Goal: Find specific page/section: Find specific page/section

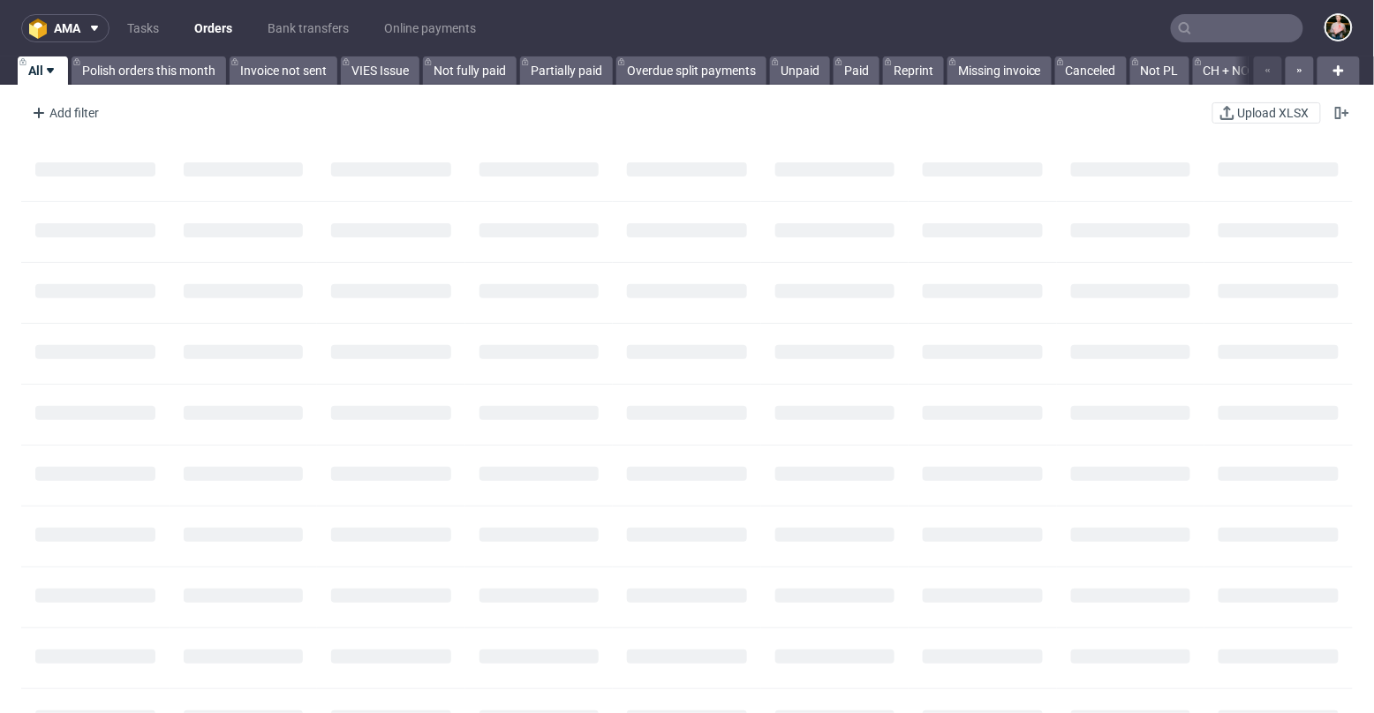
click at [1196, 26] on input "text" at bounding box center [1237, 28] width 132 height 28
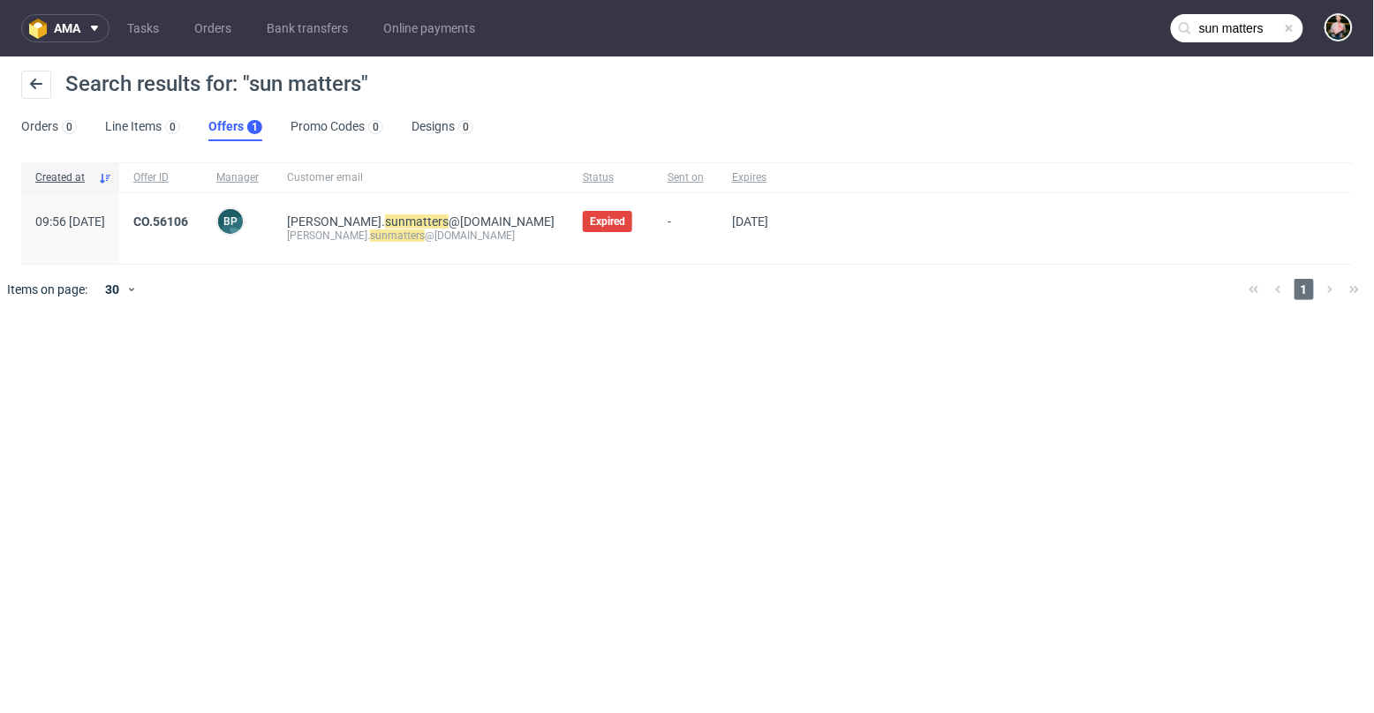
click at [1258, 28] on input "sun matters" at bounding box center [1237, 28] width 132 height 28
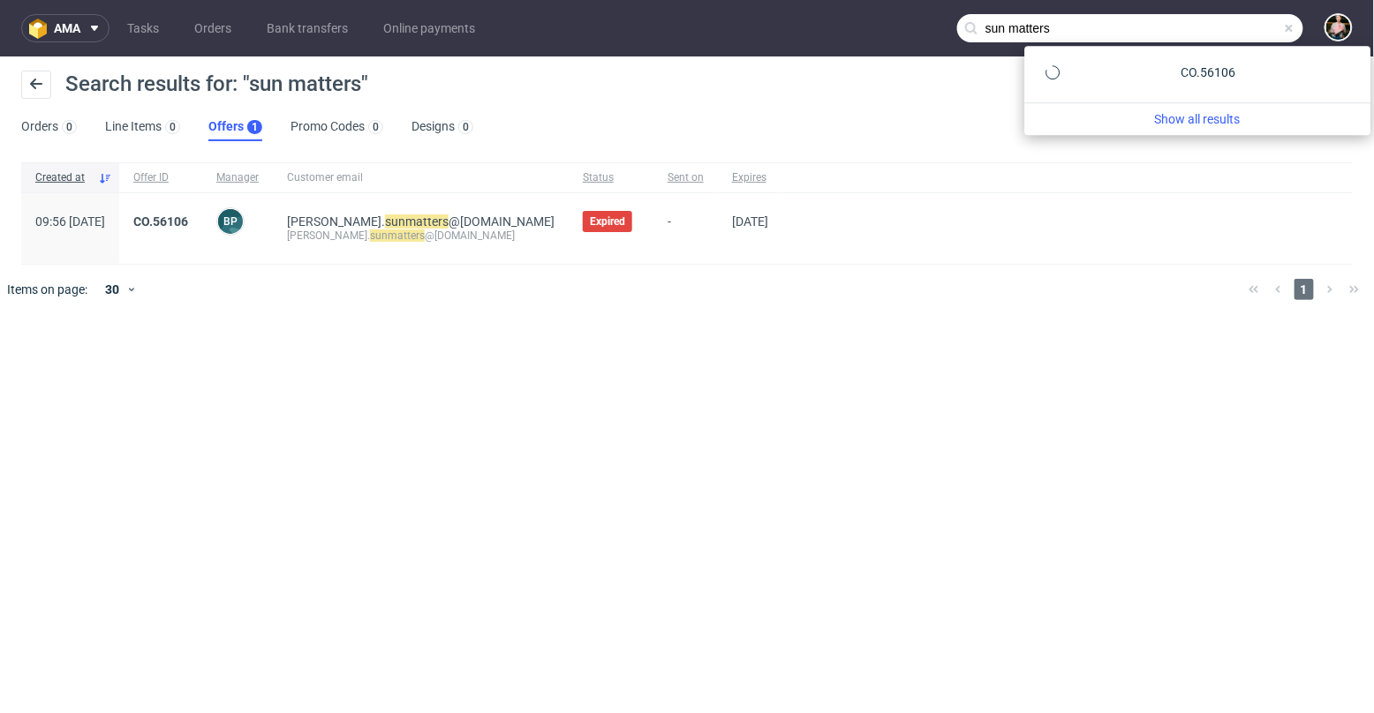
drag, startPoint x: 1229, startPoint y: 28, endPoint x: 879, endPoint y: 26, distance: 349.6
click at [879, 26] on nav "ama Tasks Orders Bank transfers Online payments sun matters" at bounding box center [687, 28] width 1374 height 56
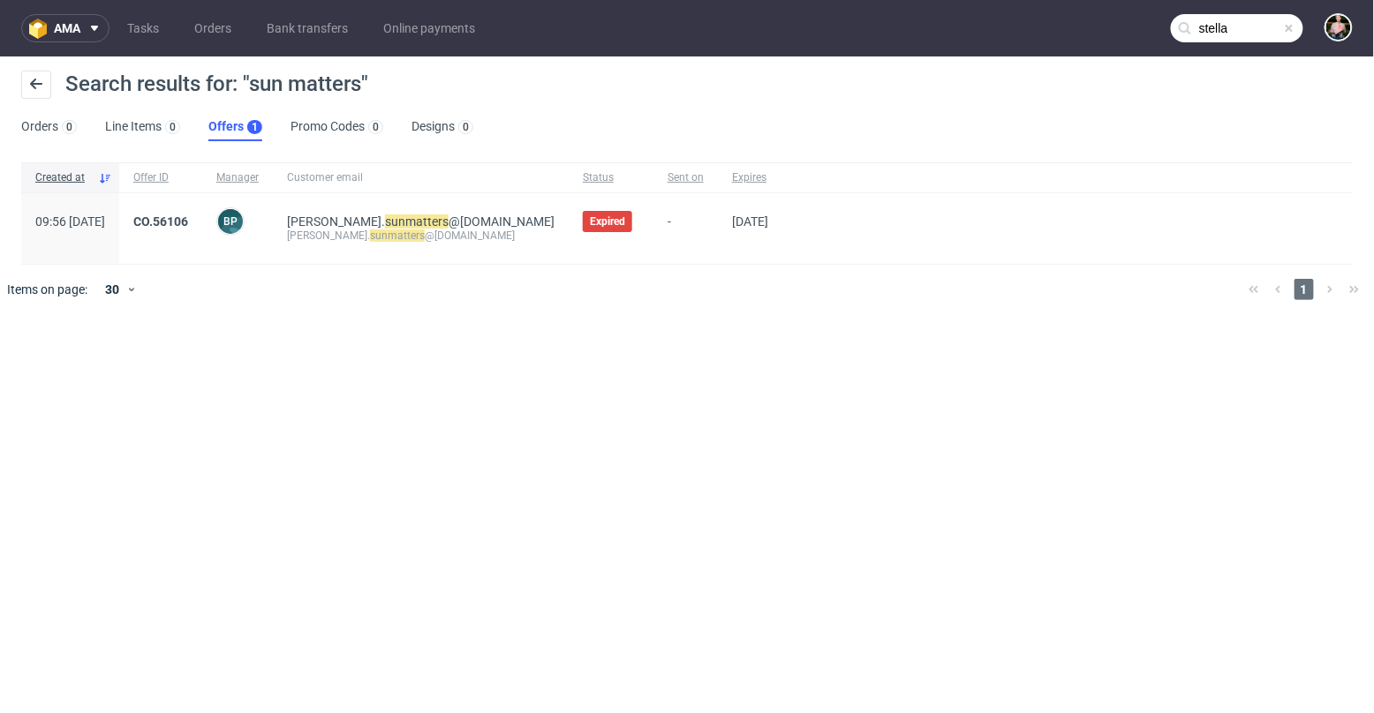
type input "stella"
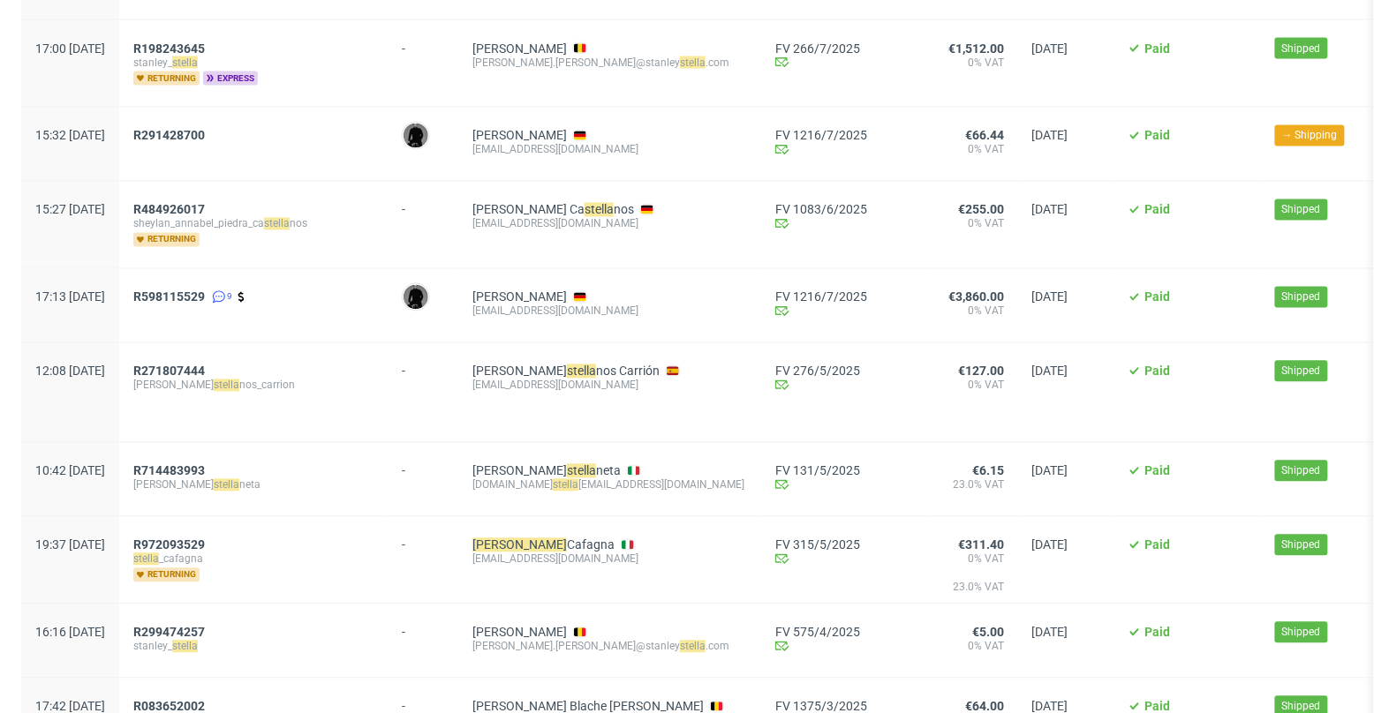
scroll to position [1079, 0]
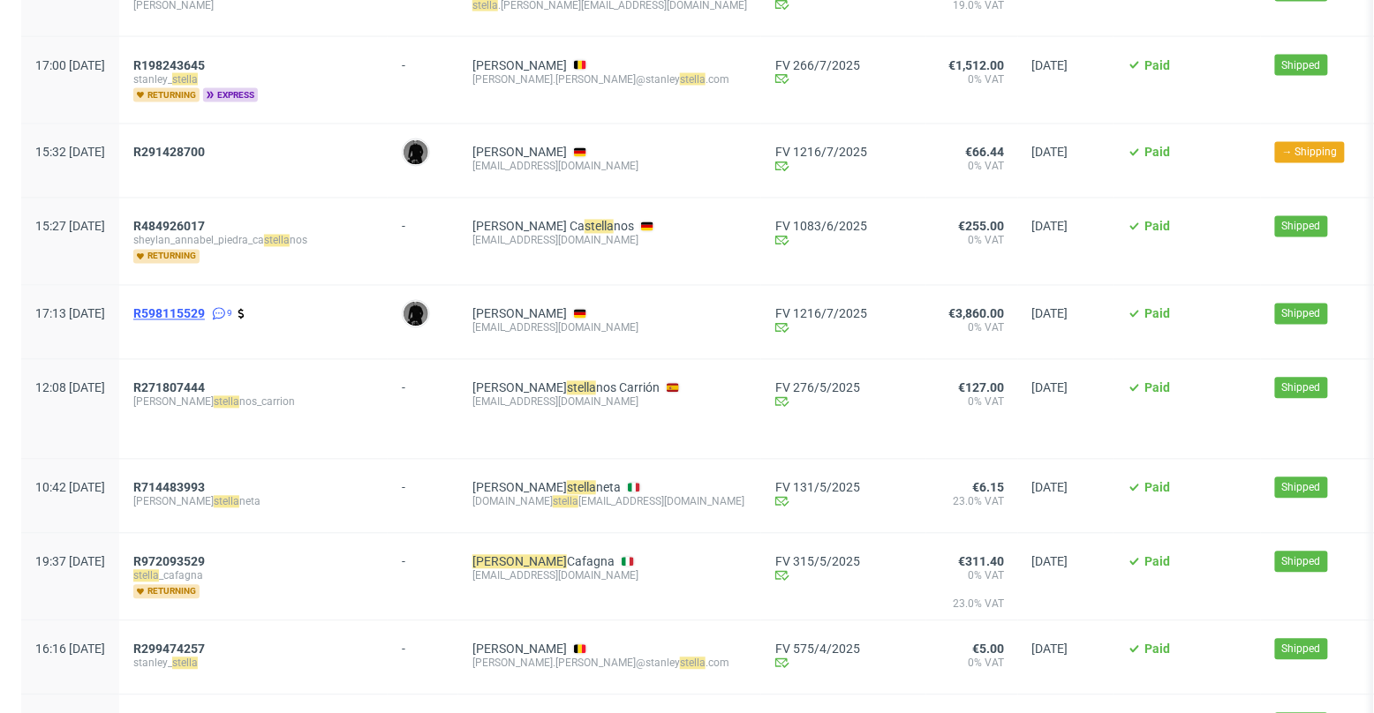
click at [205, 306] on span "R598115529" at bounding box center [169, 313] width 72 height 14
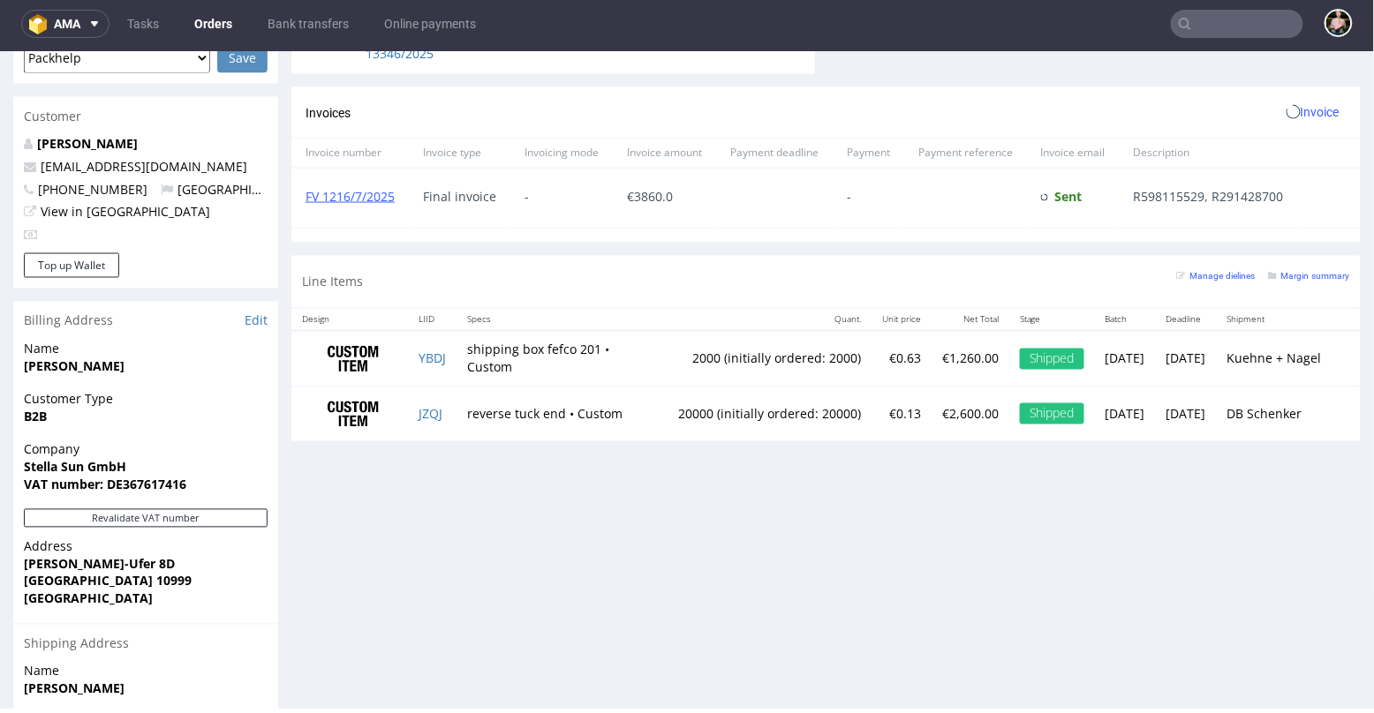
scroll to position [699, 0]
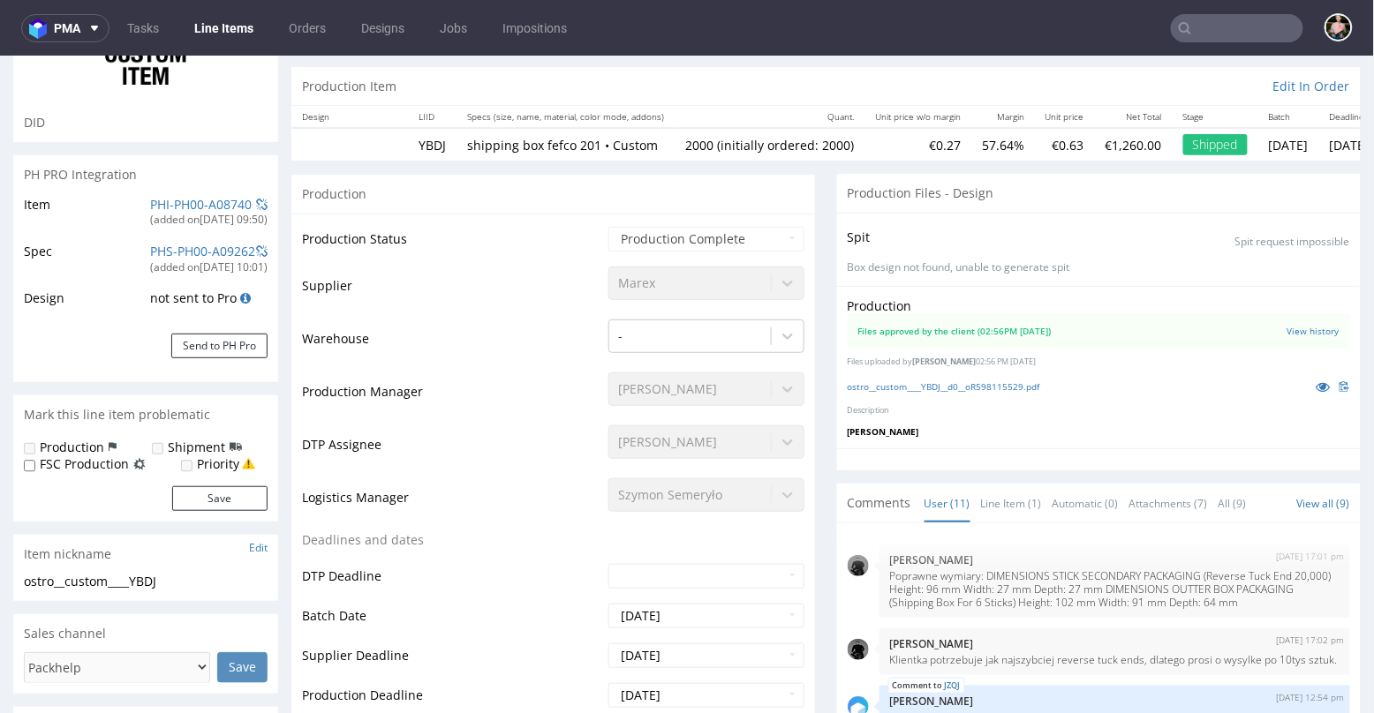
scroll to position [174, 0]
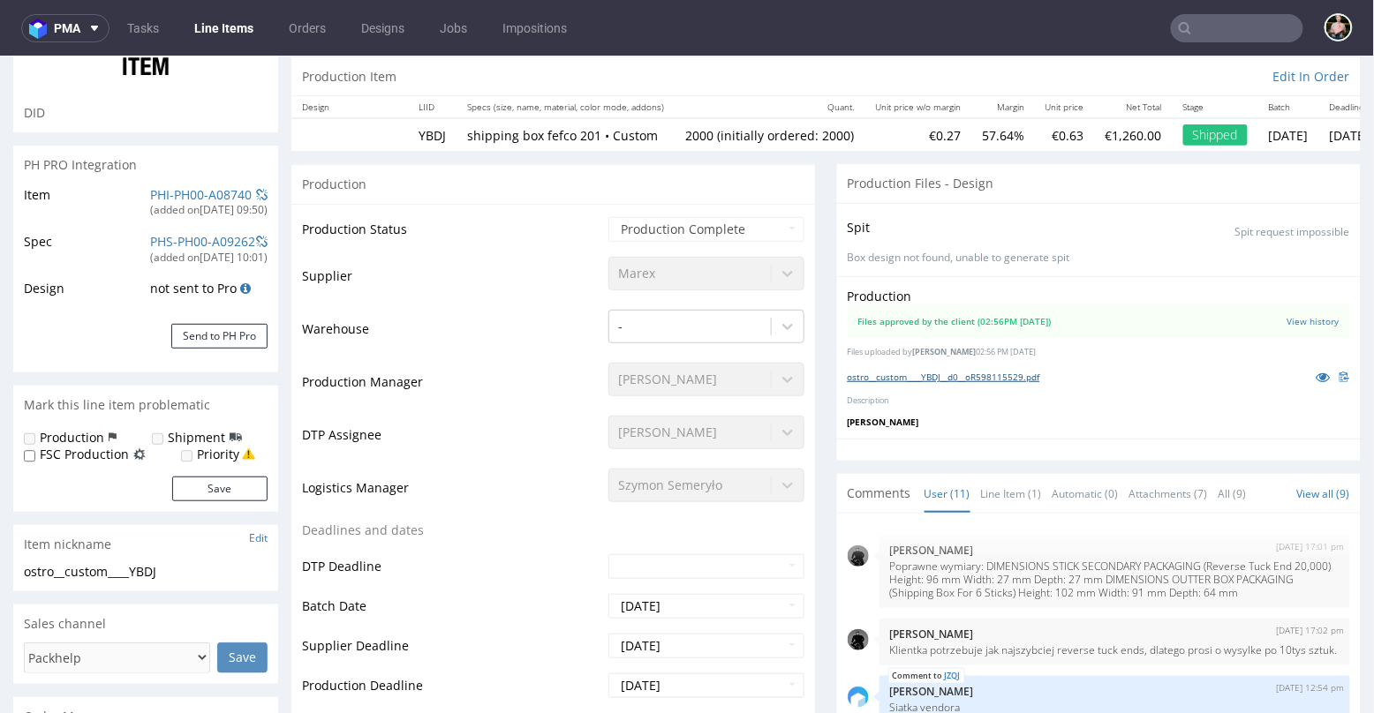
click at [975, 371] on link "ostro__custom____YBDJ__d0__oR598115529.pdf" at bounding box center [943, 376] width 192 height 12
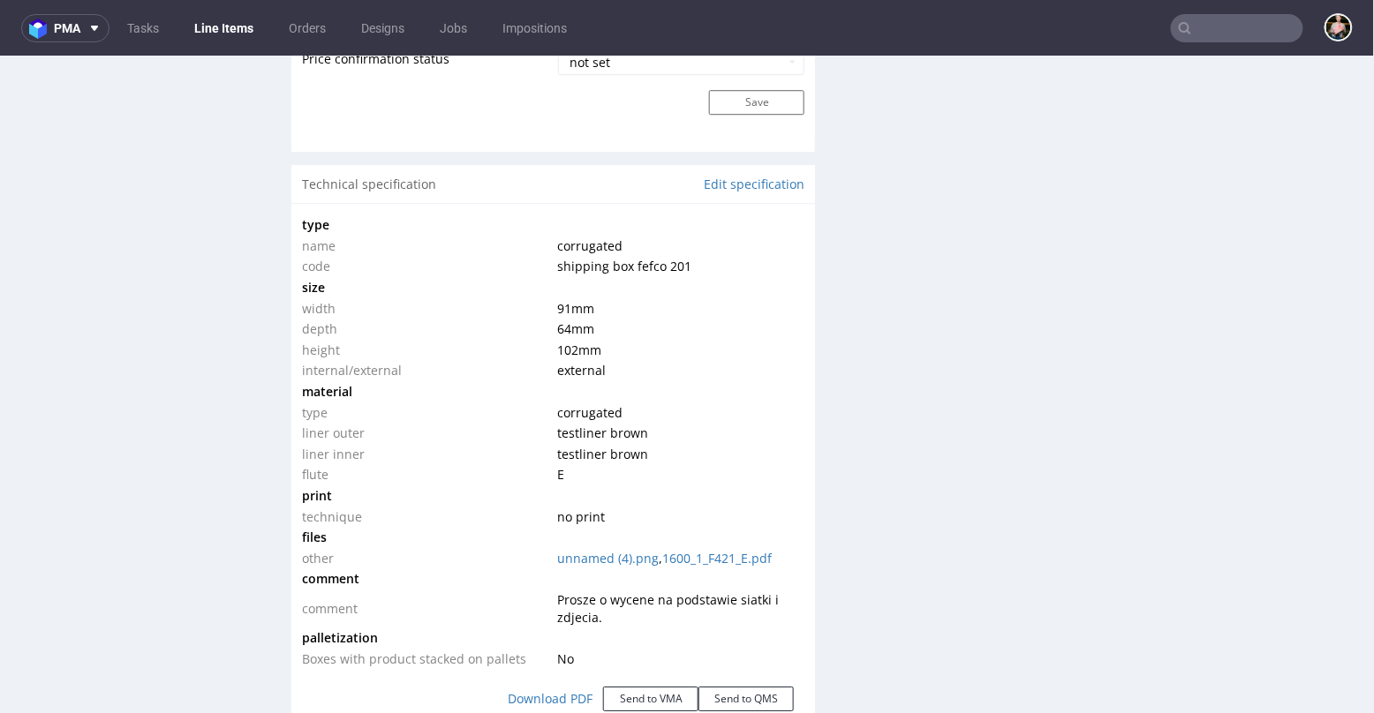
scroll to position [1617, 0]
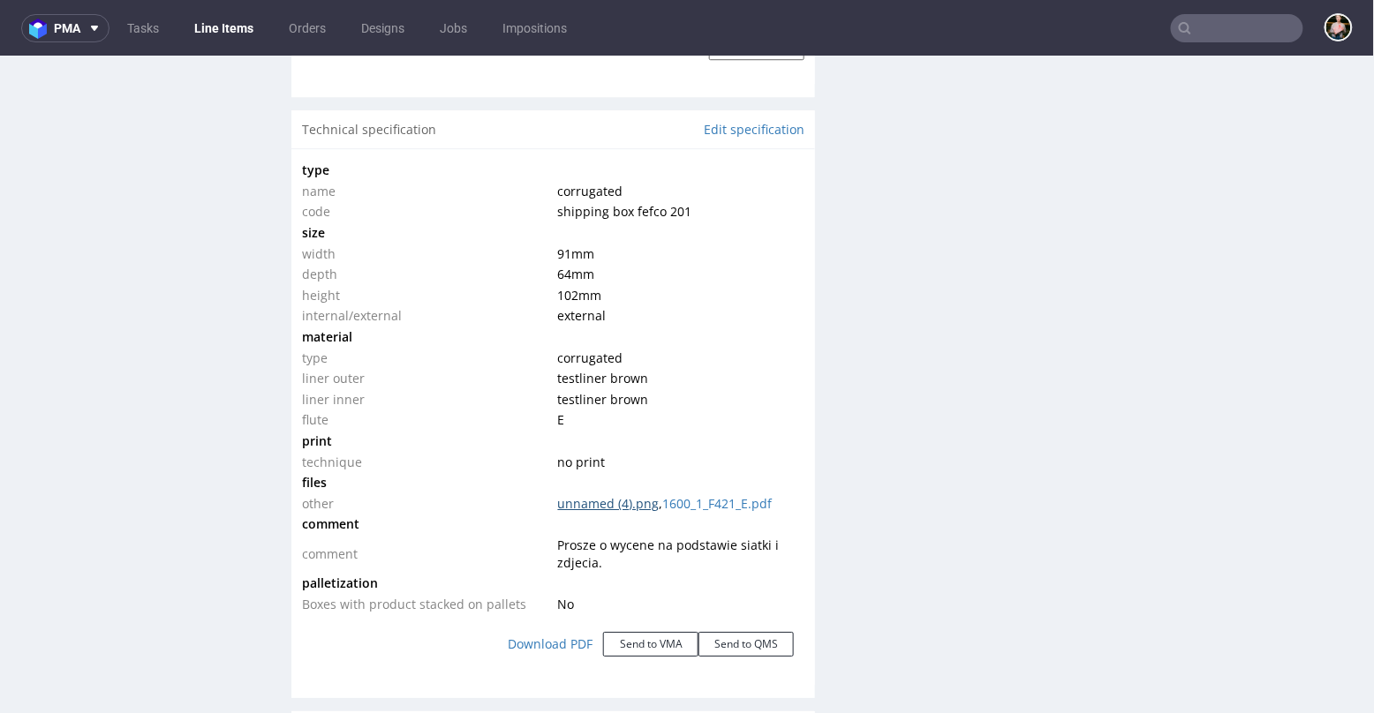
click at [603, 501] on link "unnamed (4).png" at bounding box center [609, 502] width 102 height 17
click at [701, 498] on link "1600_1_F421_E.pdf" at bounding box center [717, 502] width 109 height 17
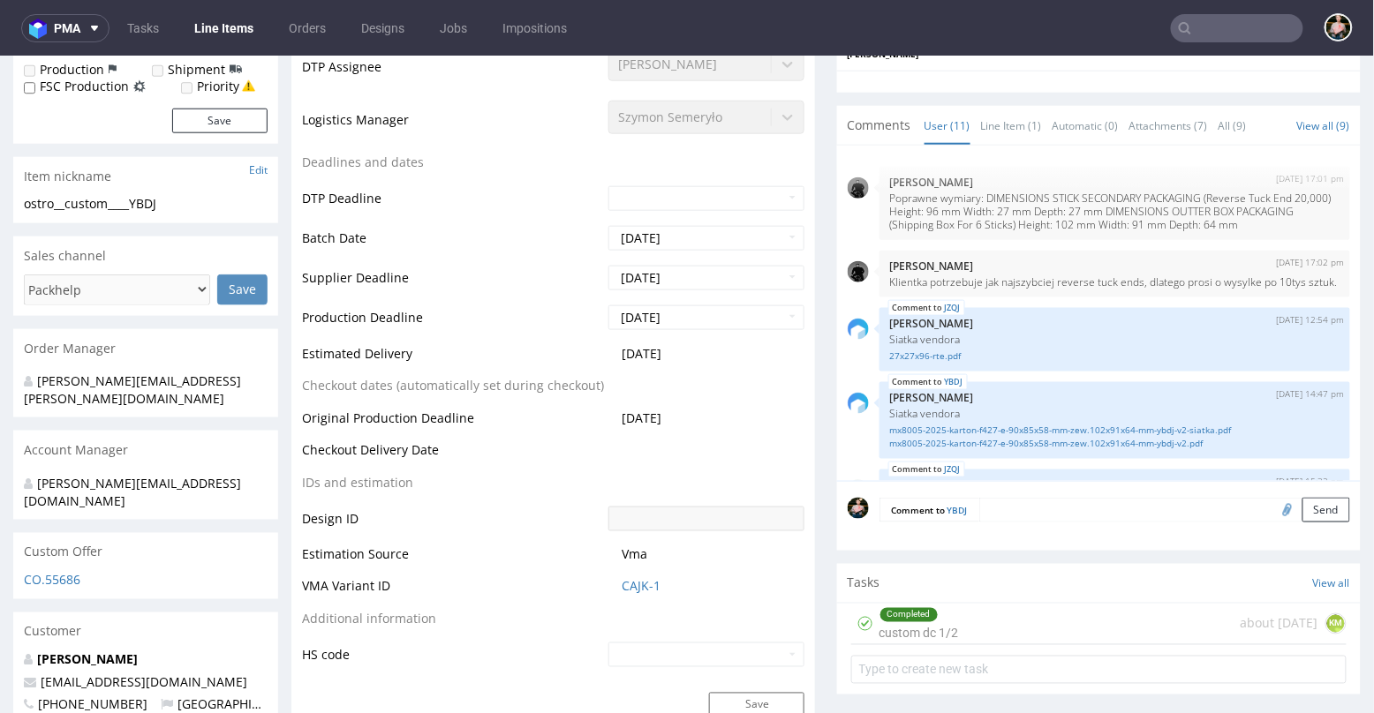
scroll to position [0, 0]
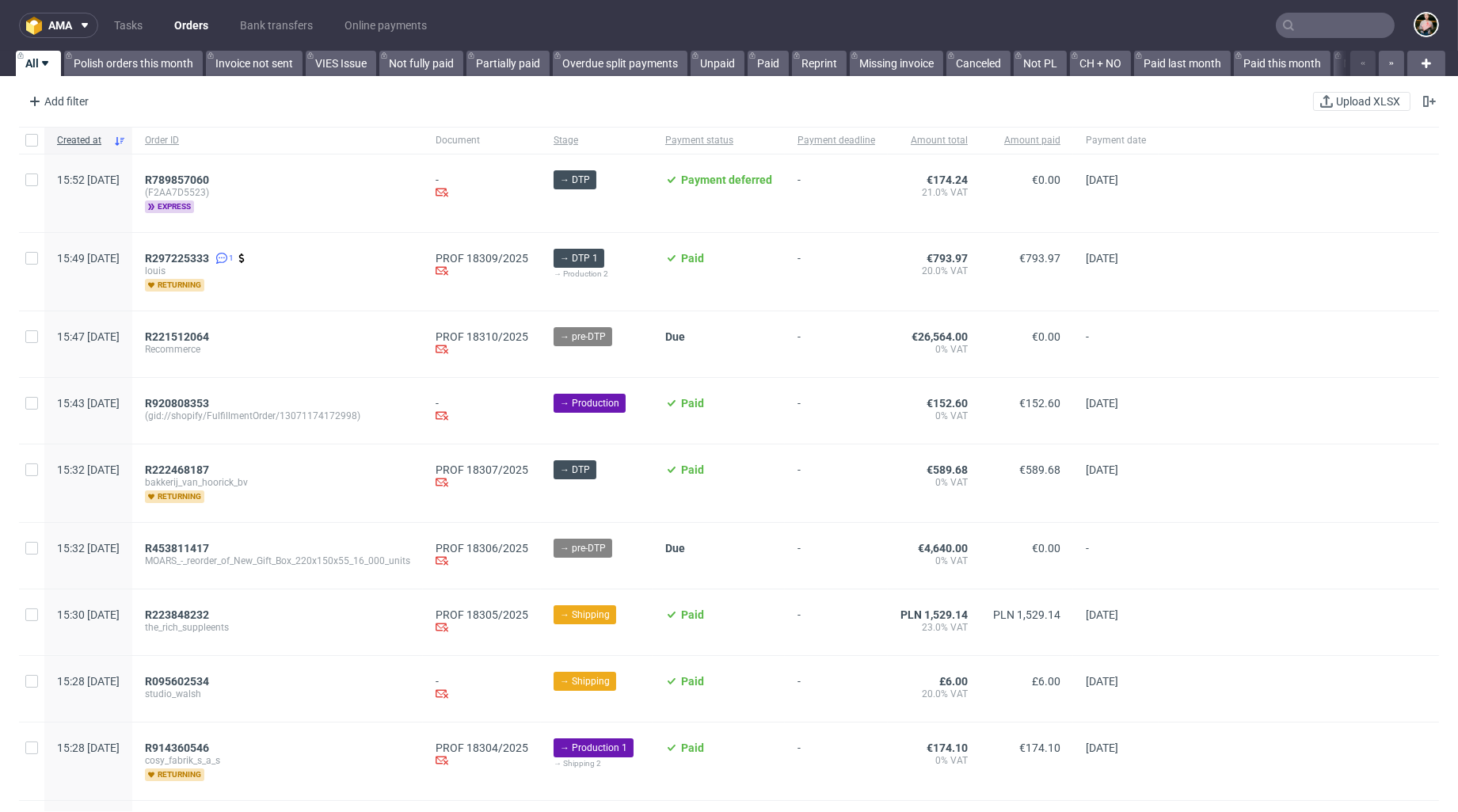
click at [696, 17] on input "text" at bounding box center [1335, 25] width 118 height 25
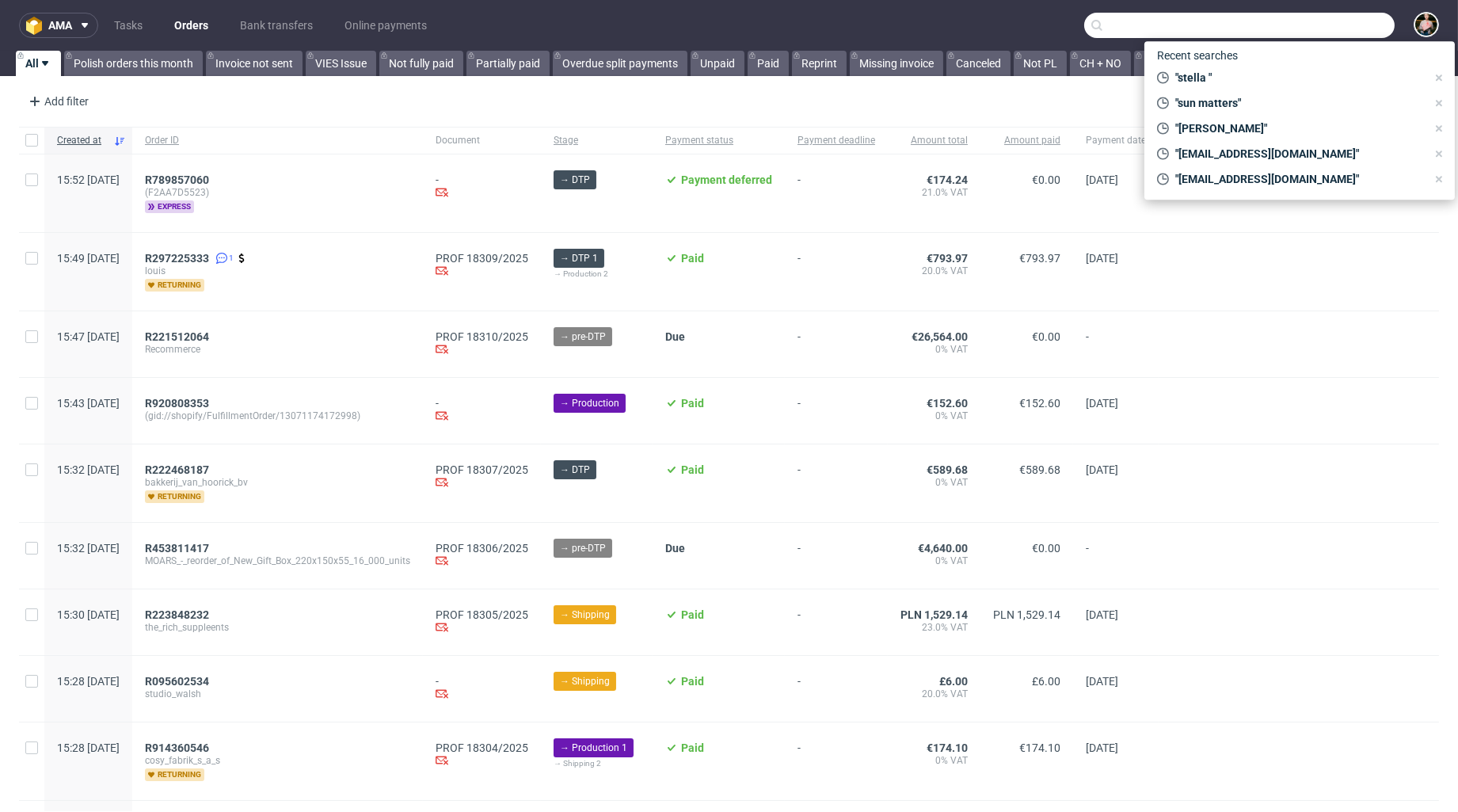
paste input "R046858604"
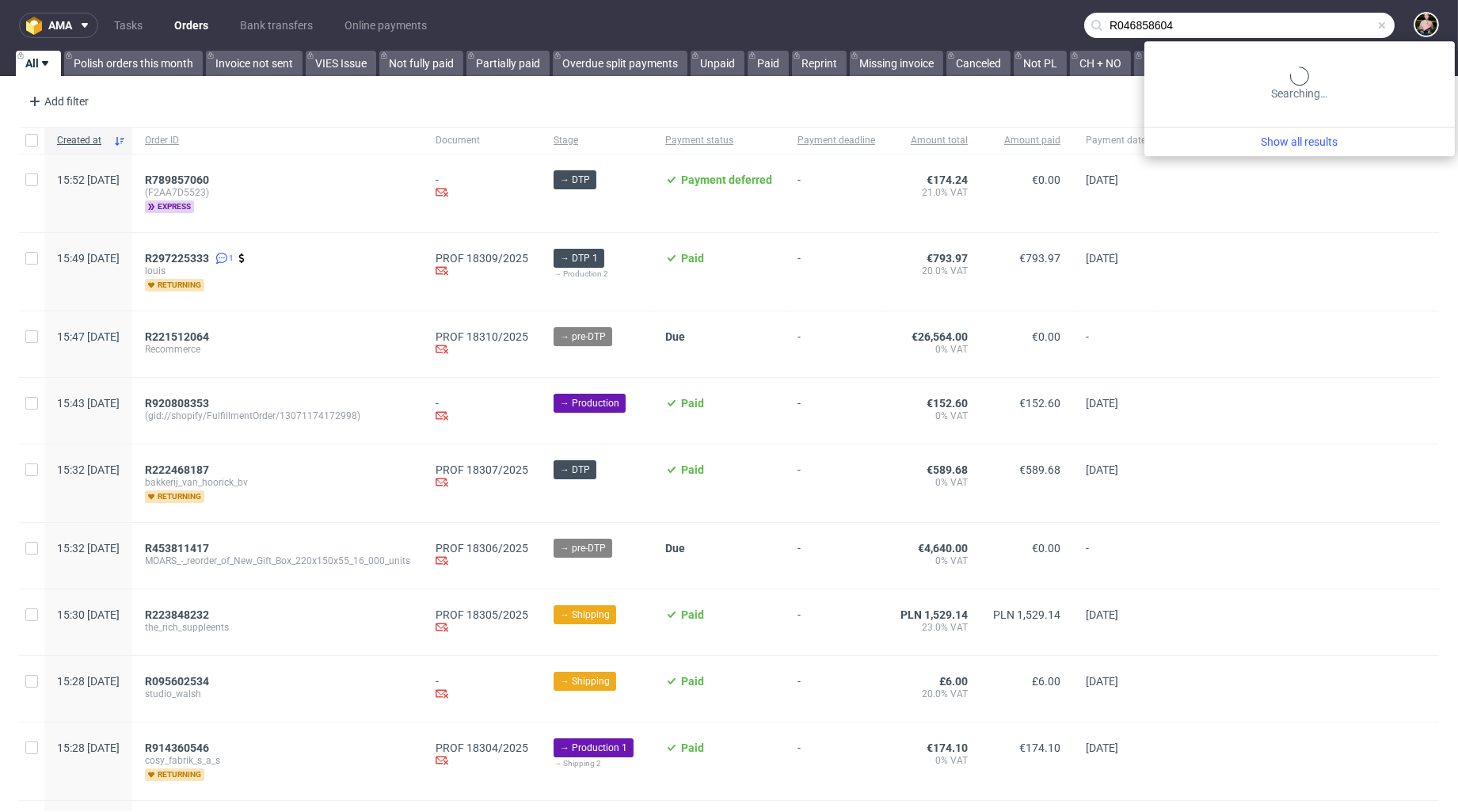
type input "R046858604"
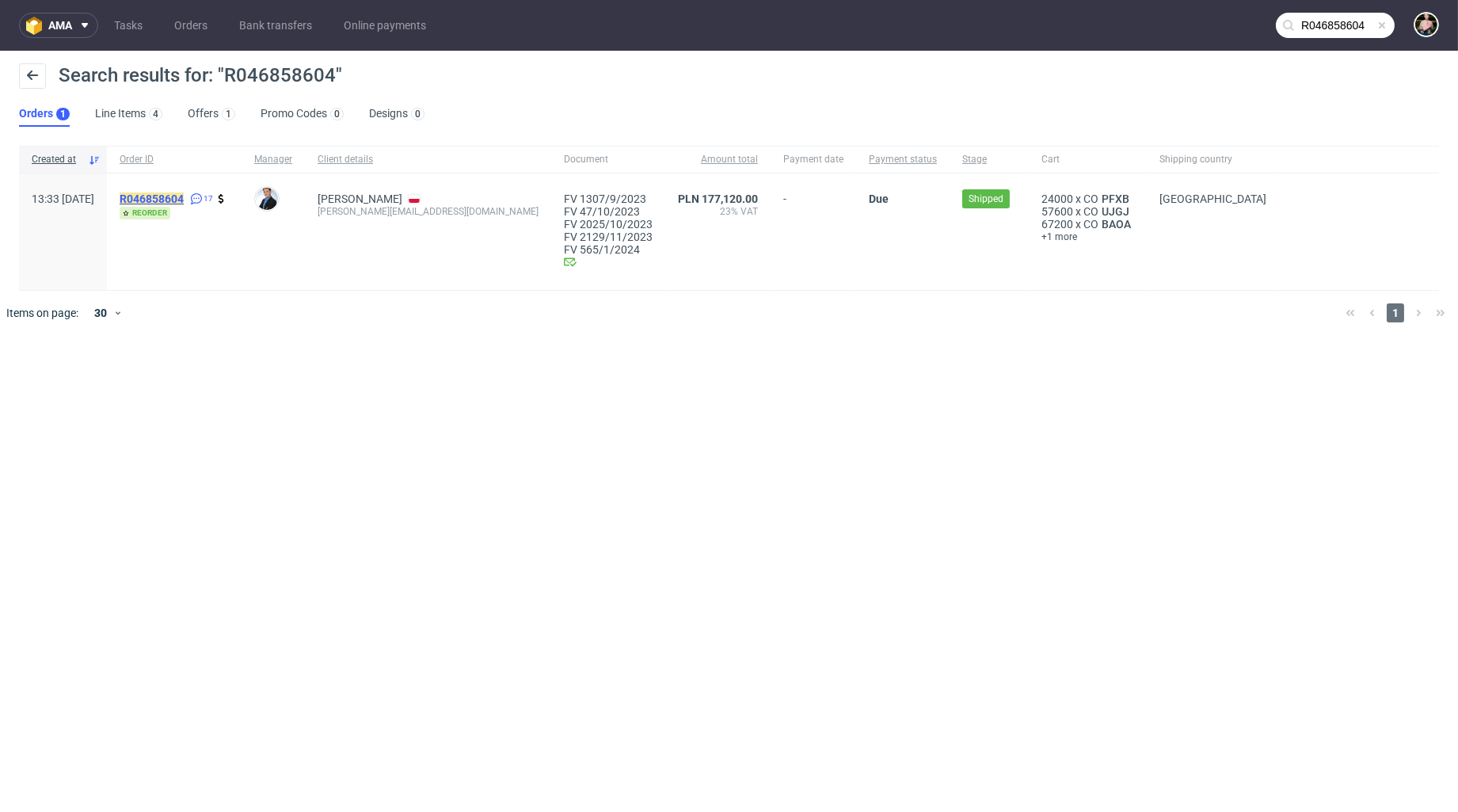
click at [180, 197] on mark "R046858604" at bounding box center [152, 199] width 65 height 13
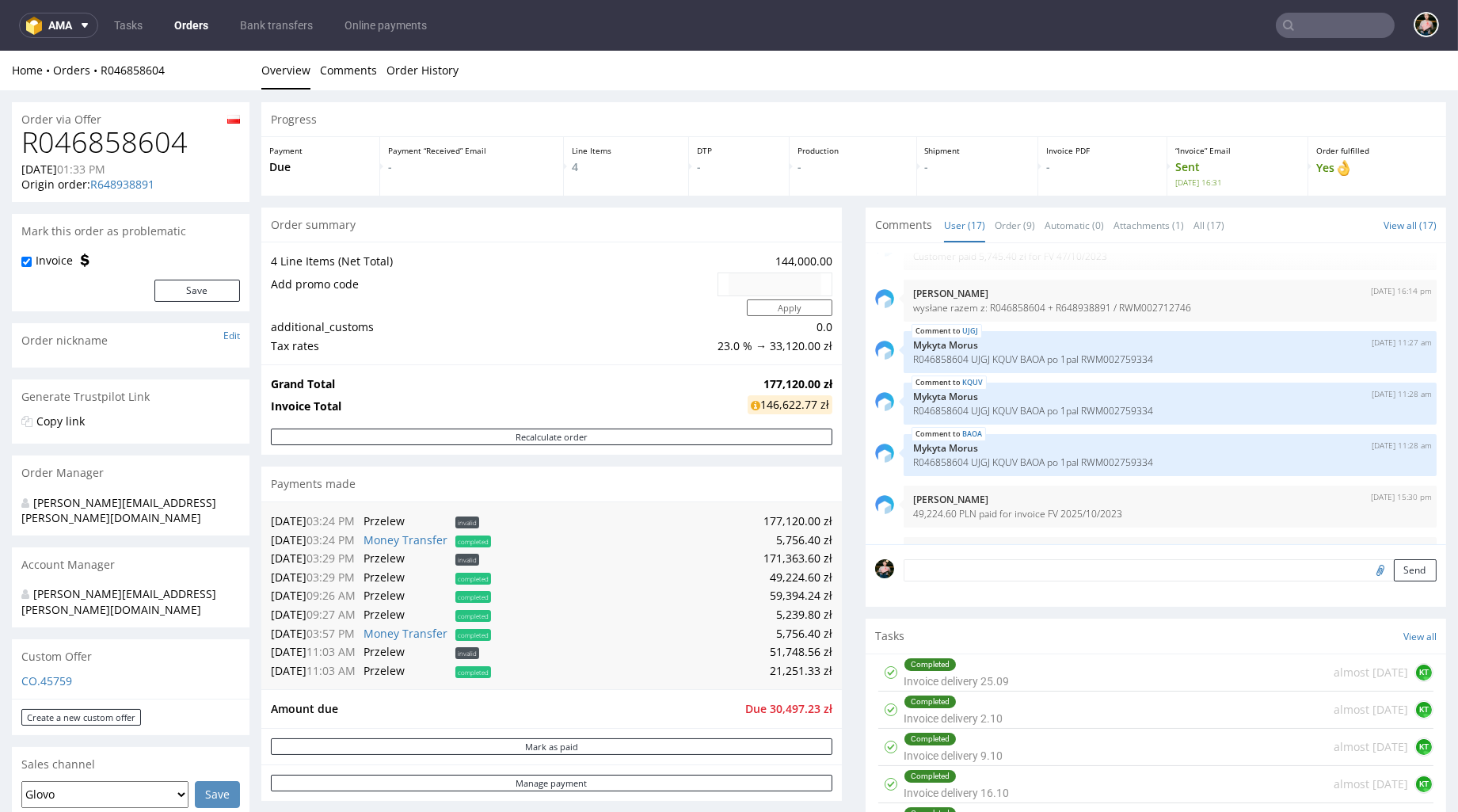
scroll to position [668, 0]
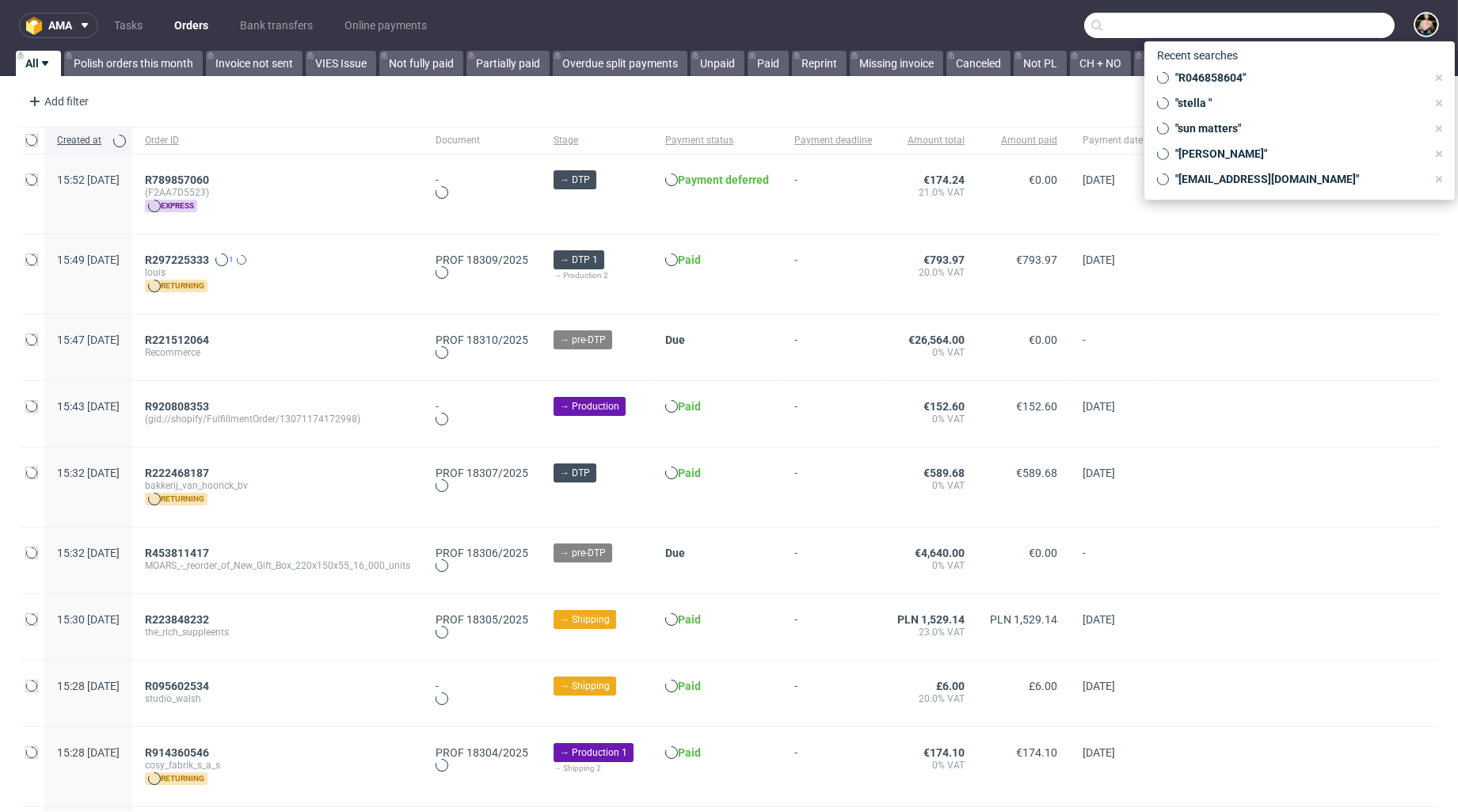
click at [1307, 26] on input "text" at bounding box center [1239, 25] width 310 height 25
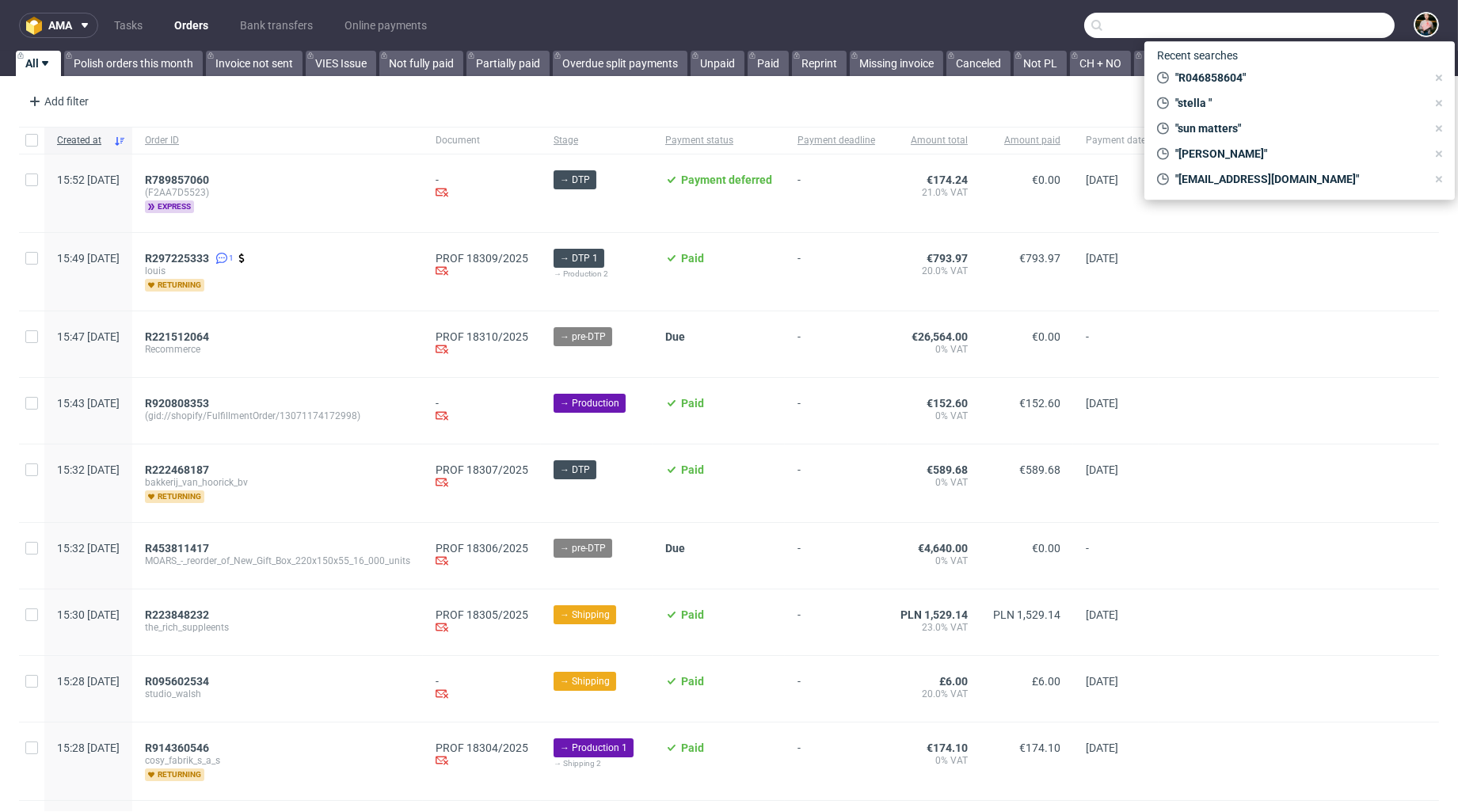
paste input "R826376218"
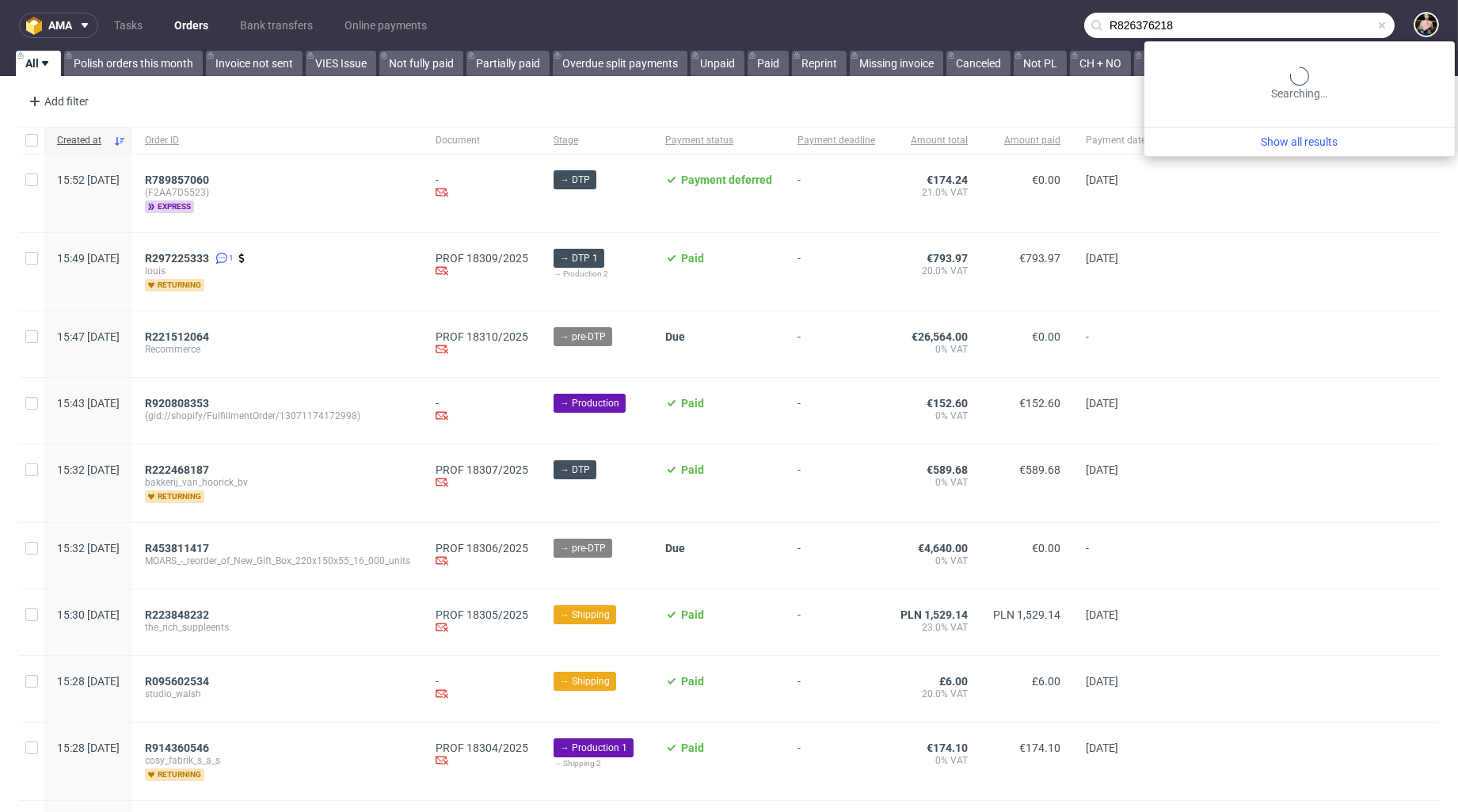
type input "R826376218"
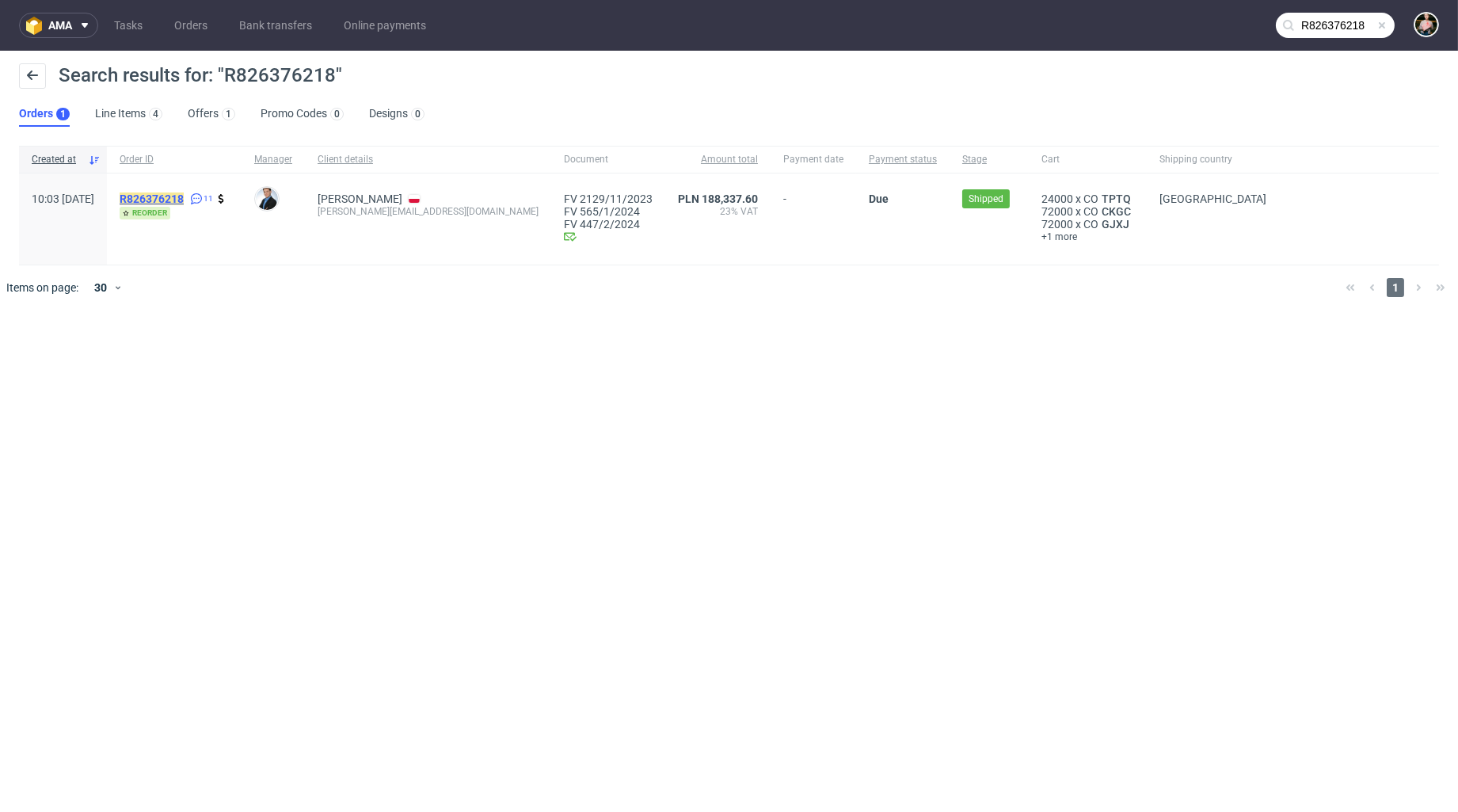
click at [184, 198] on mark "R826376218" at bounding box center [152, 199] width 65 height 13
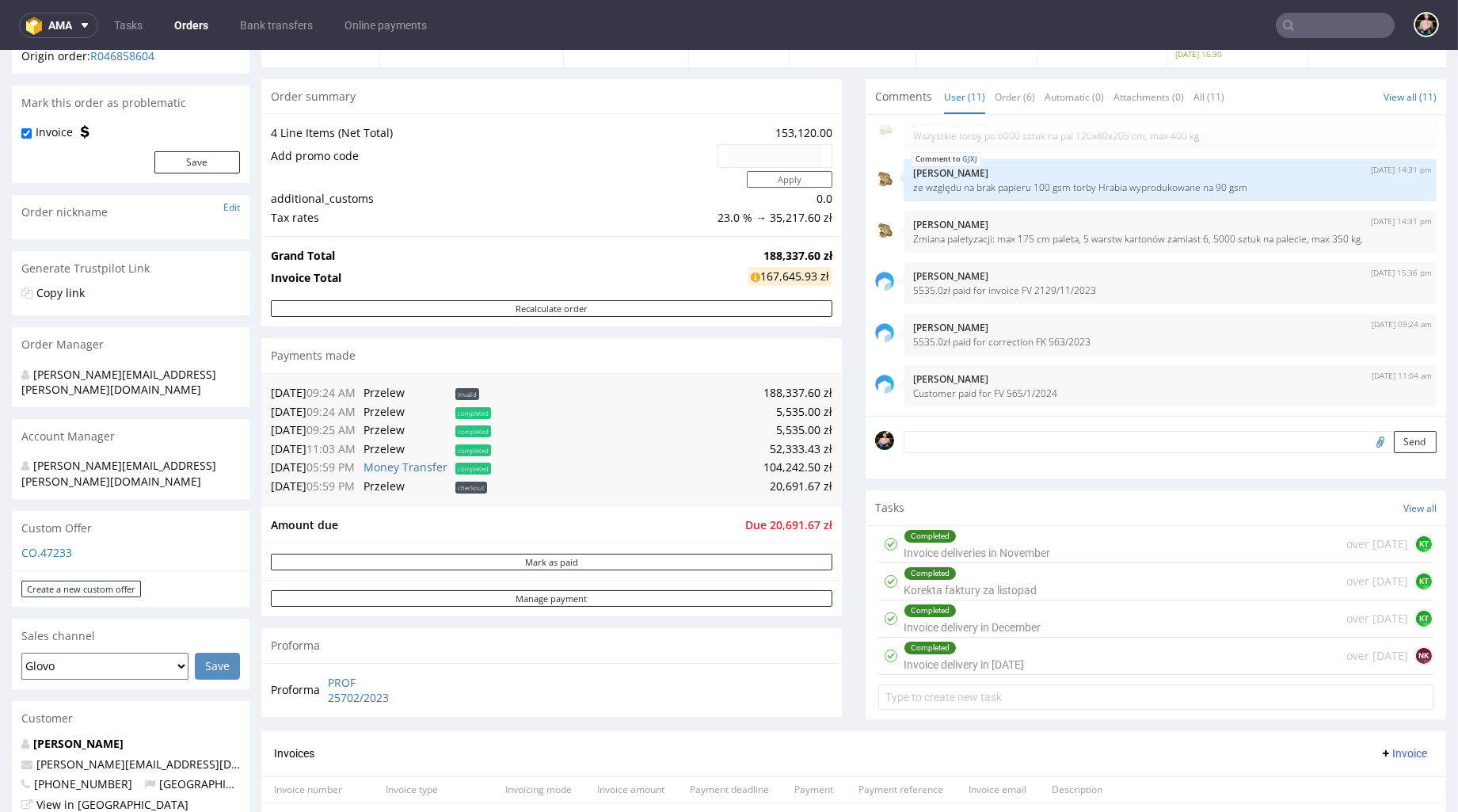
scroll to position [131, 0]
click at [1086, 651] on div "Completed Invoice delivery in January 2024 over 1 year ago NK" at bounding box center [1156, 653] width 555 height 37
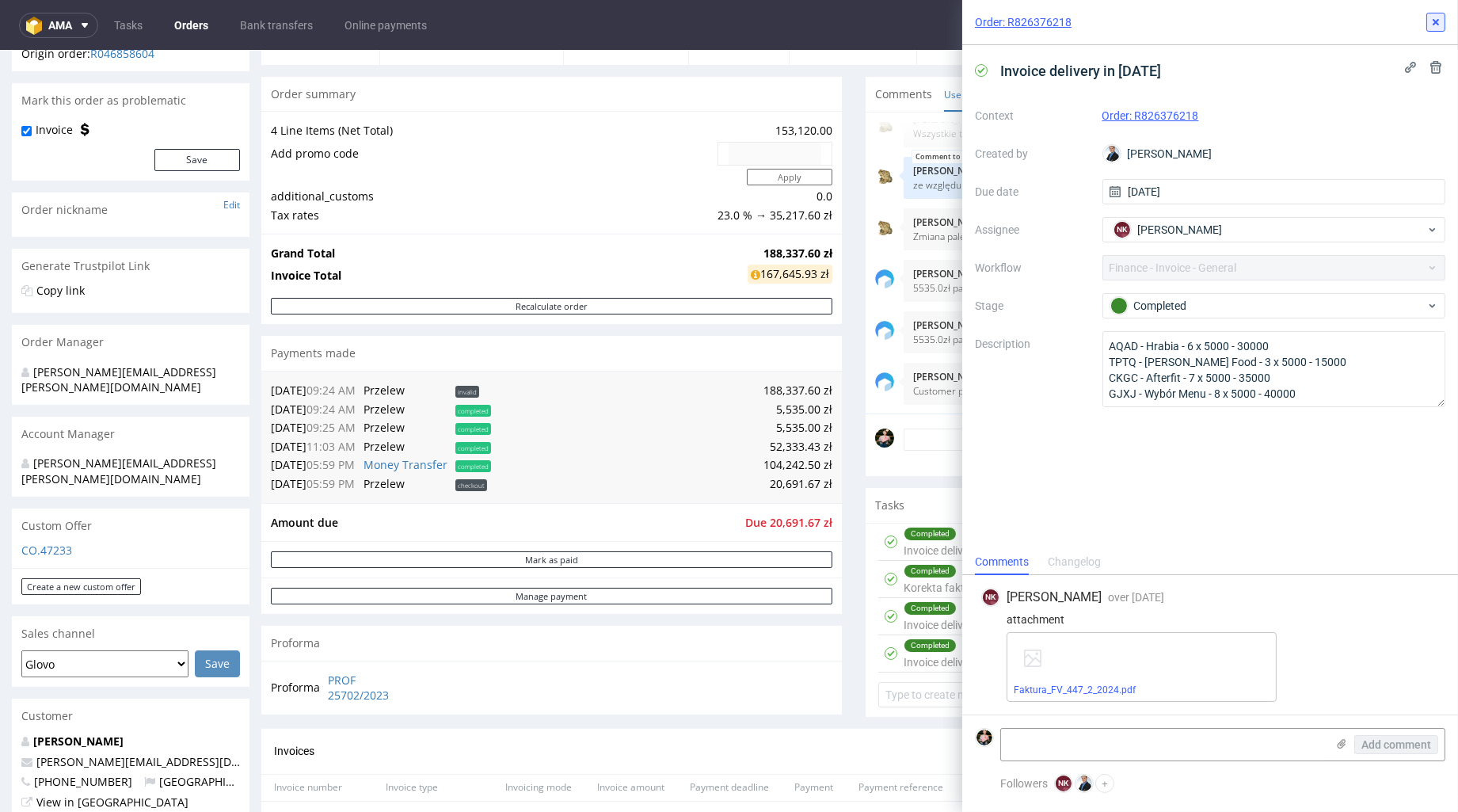
click at [1438, 24] on use at bounding box center [1436, 22] width 6 height 6
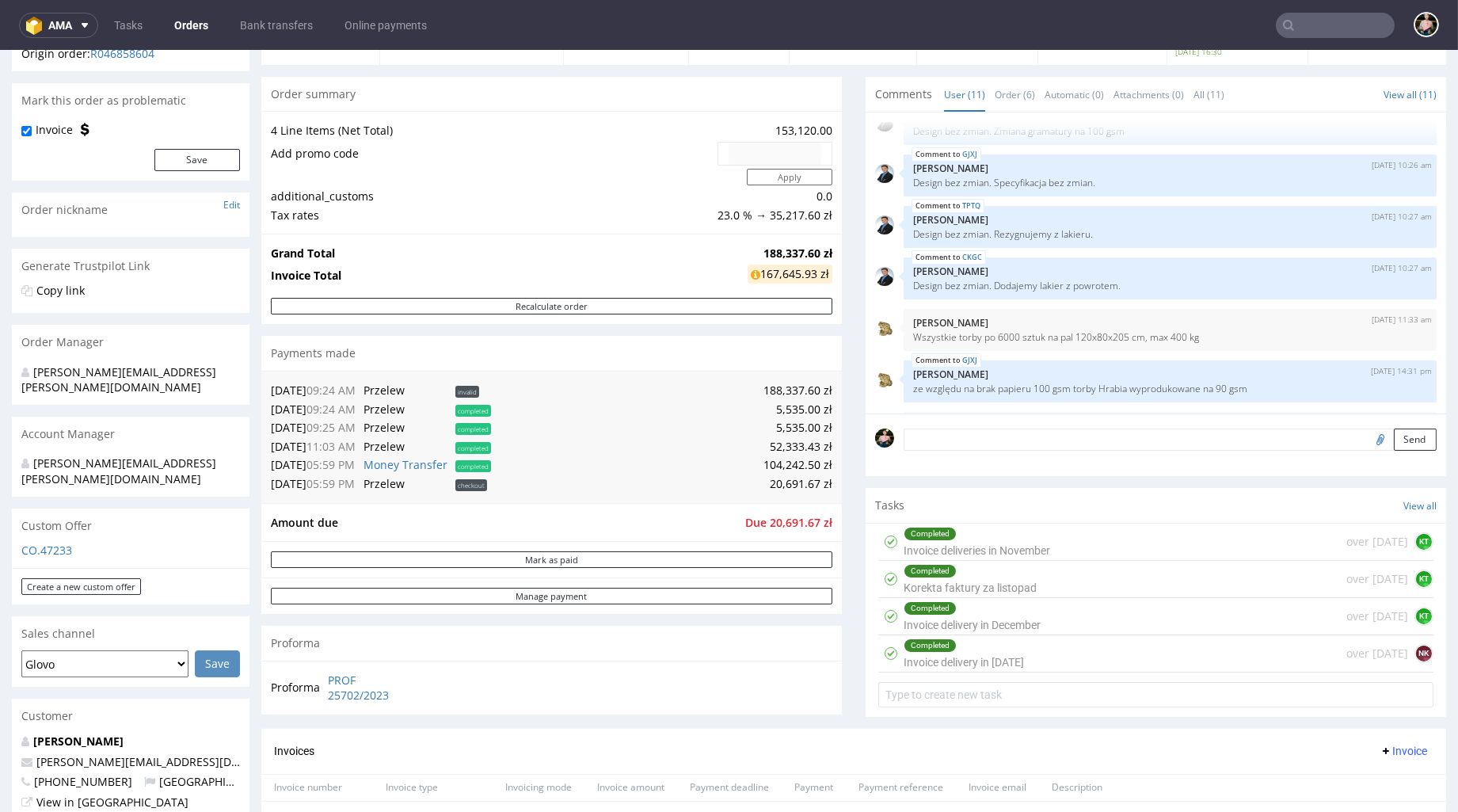
scroll to position [295, 0]
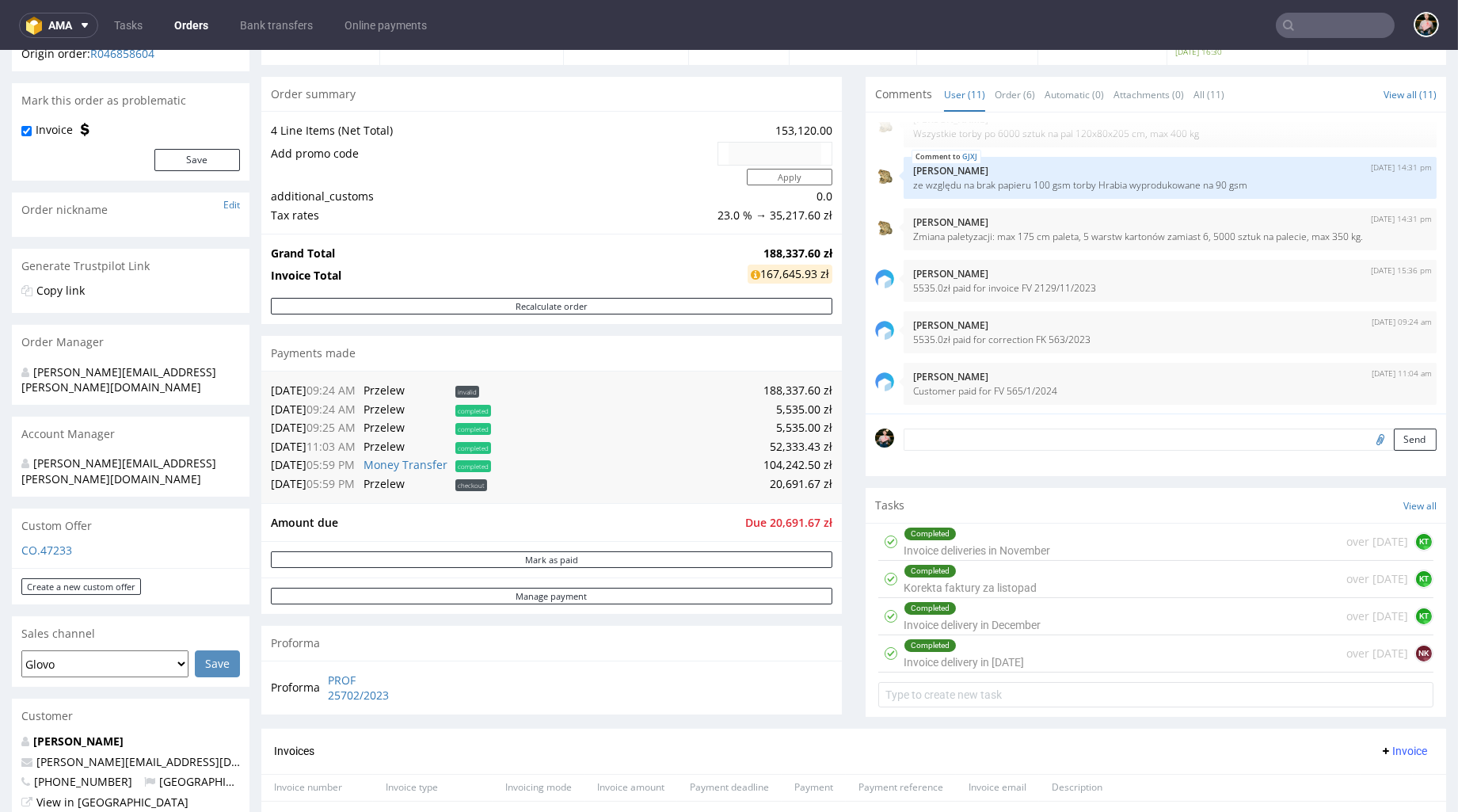
click at [1289, 29] on input "text" at bounding box center [1335, 25] width 118 height 25
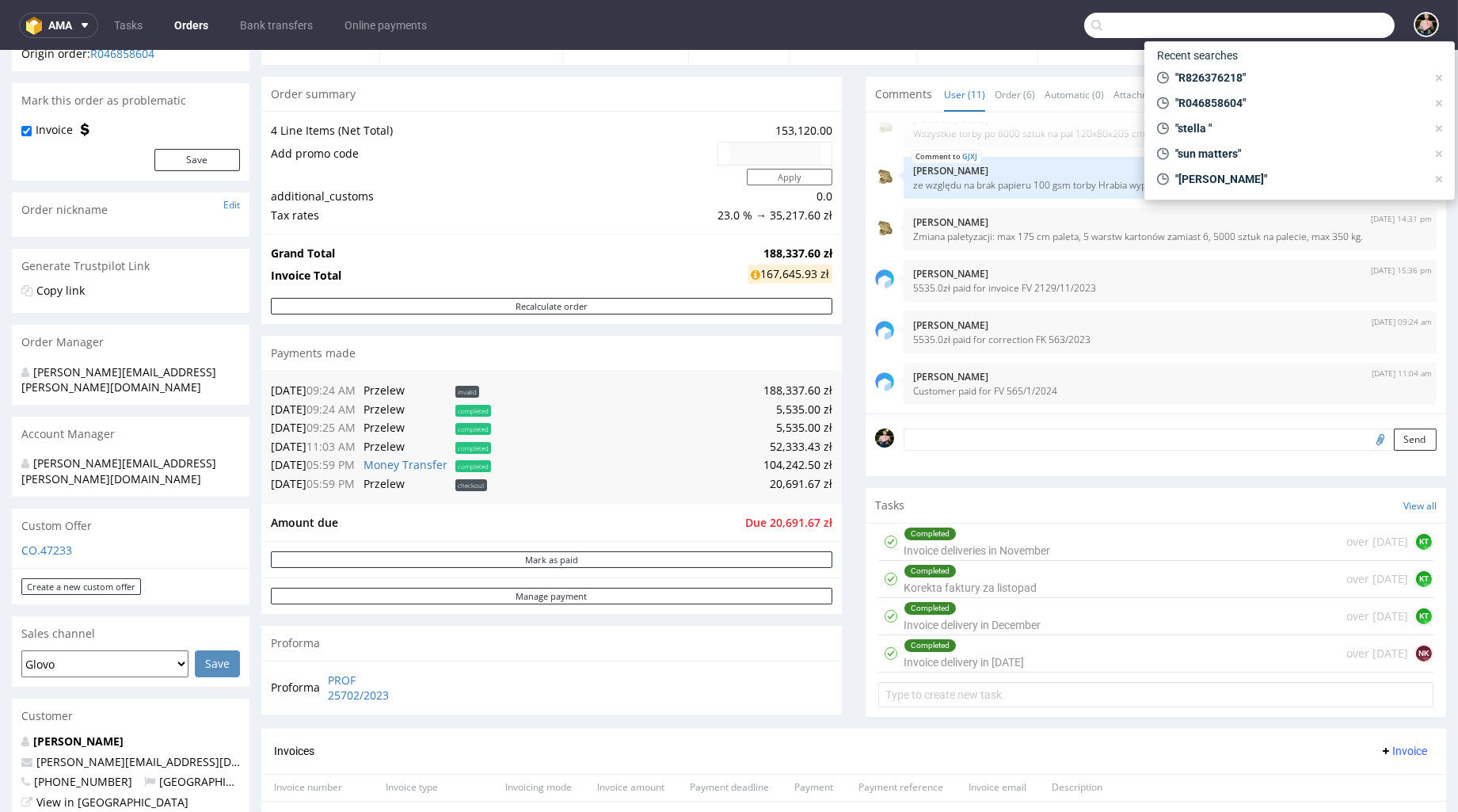
paste input "R571390814"
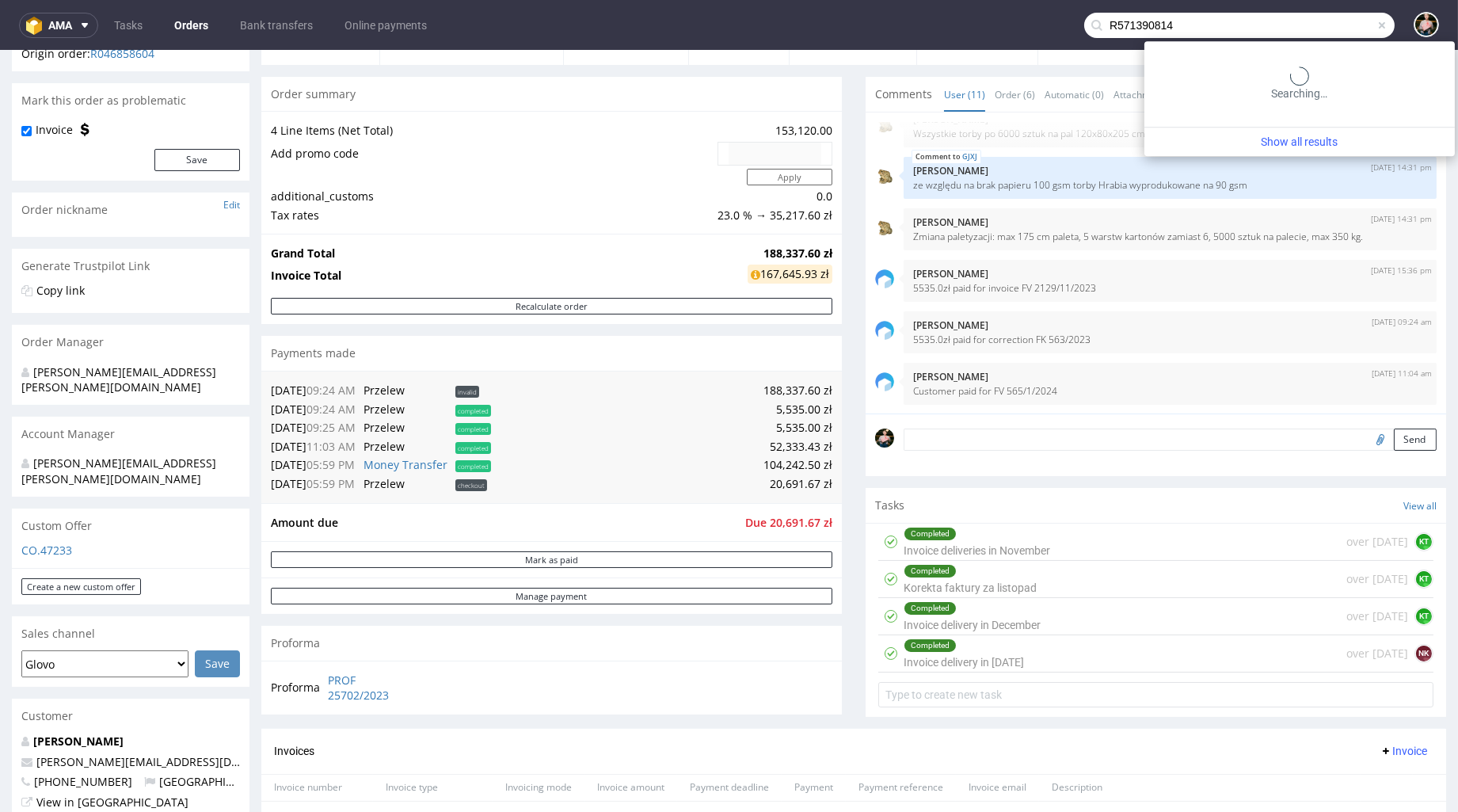
type input "R571390814"
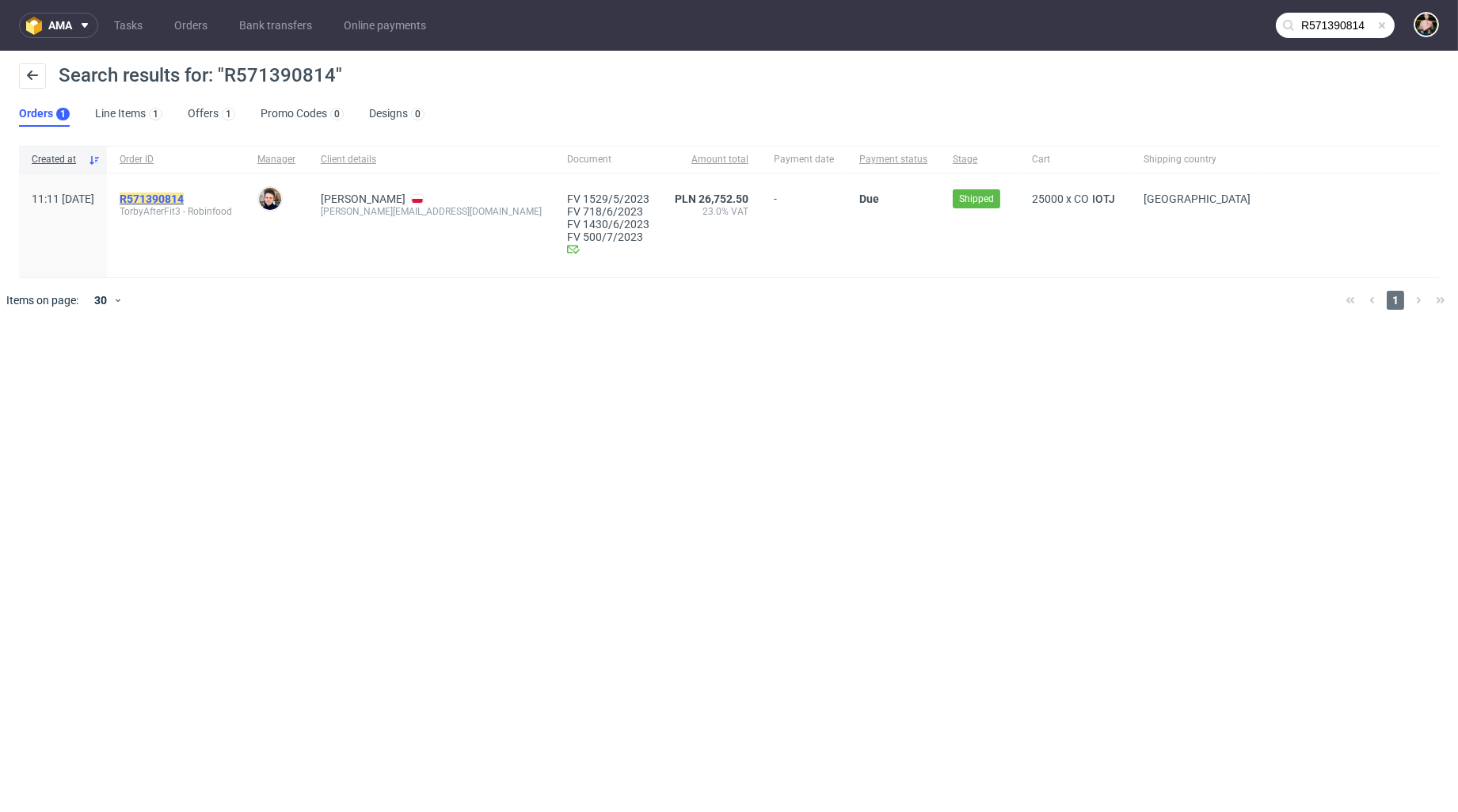
click at [184, 197] on mark "R571390814" at bounding box center [152, 199] width 65 height 13
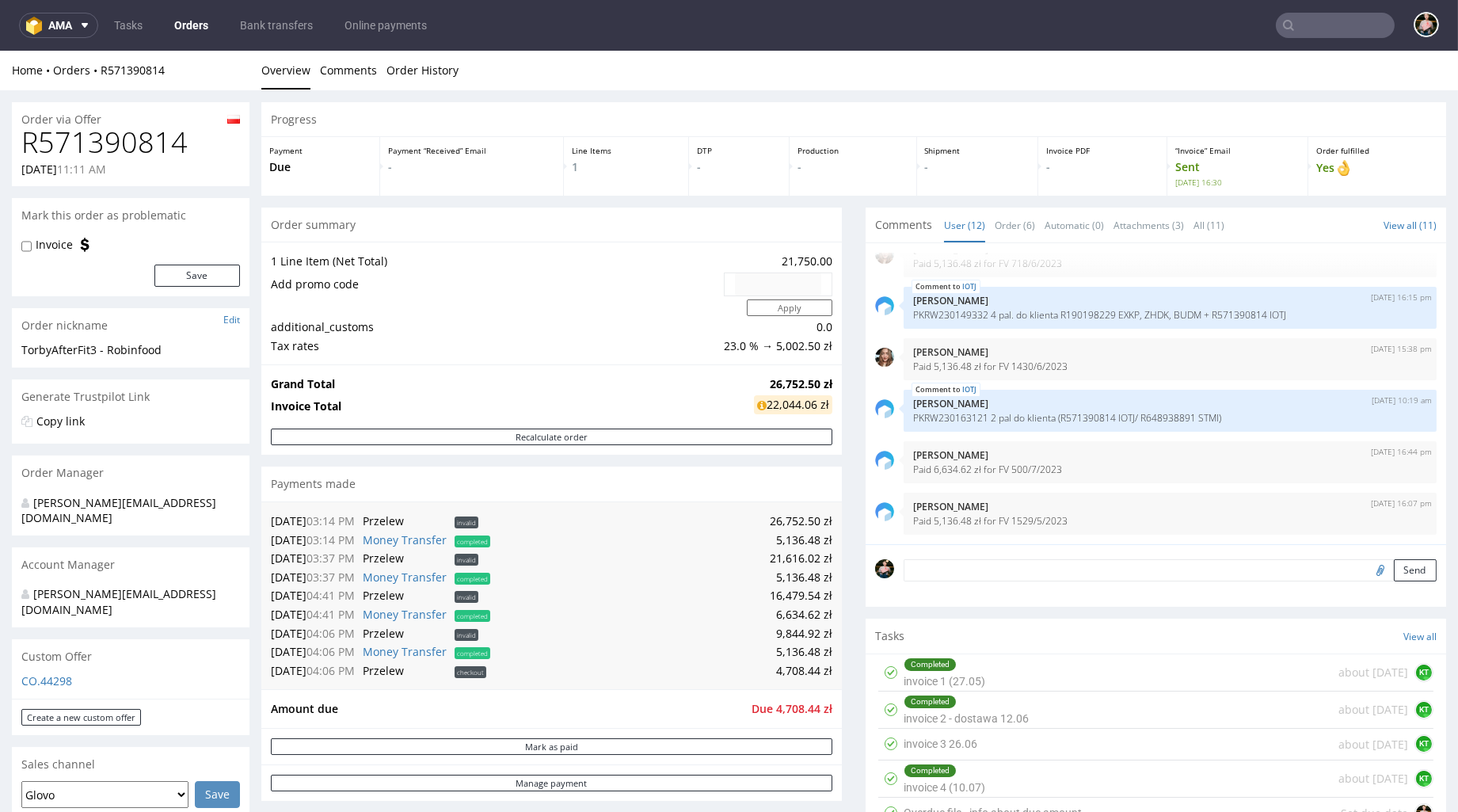
click at [1302, 32] on input "text" at bounding box center [1335, 25] width 118 height 25
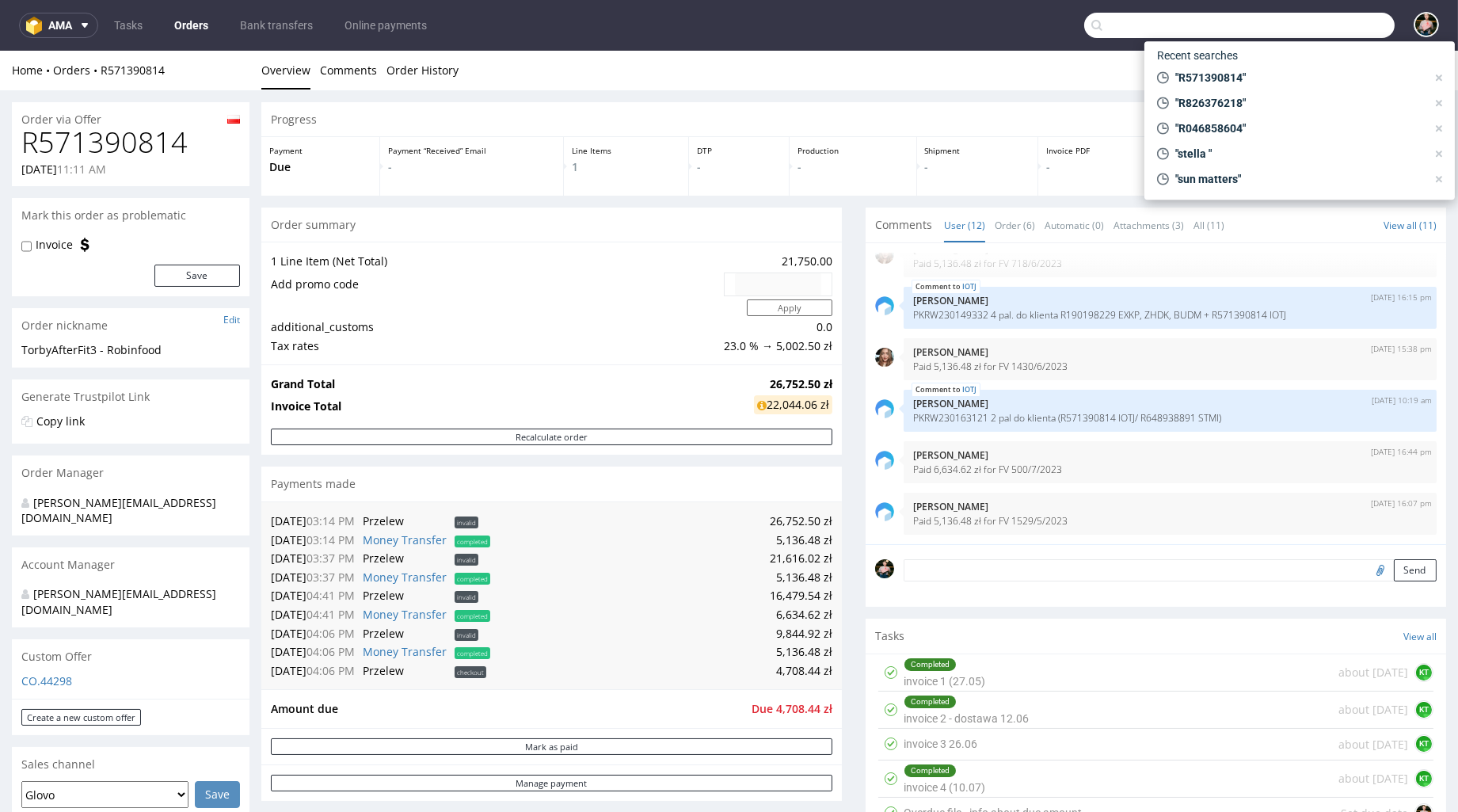
paste input "R046858604"
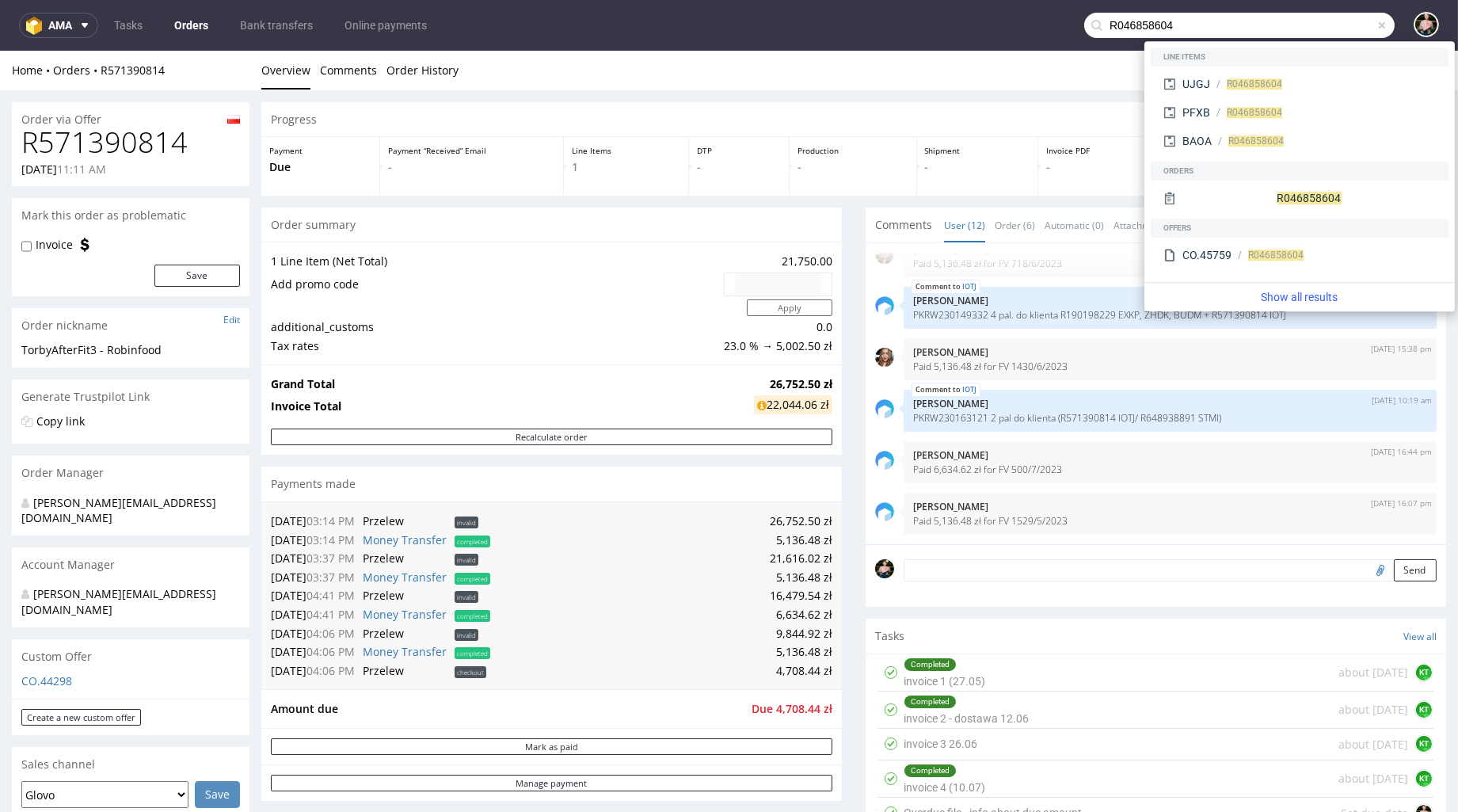
type input "R046858604"
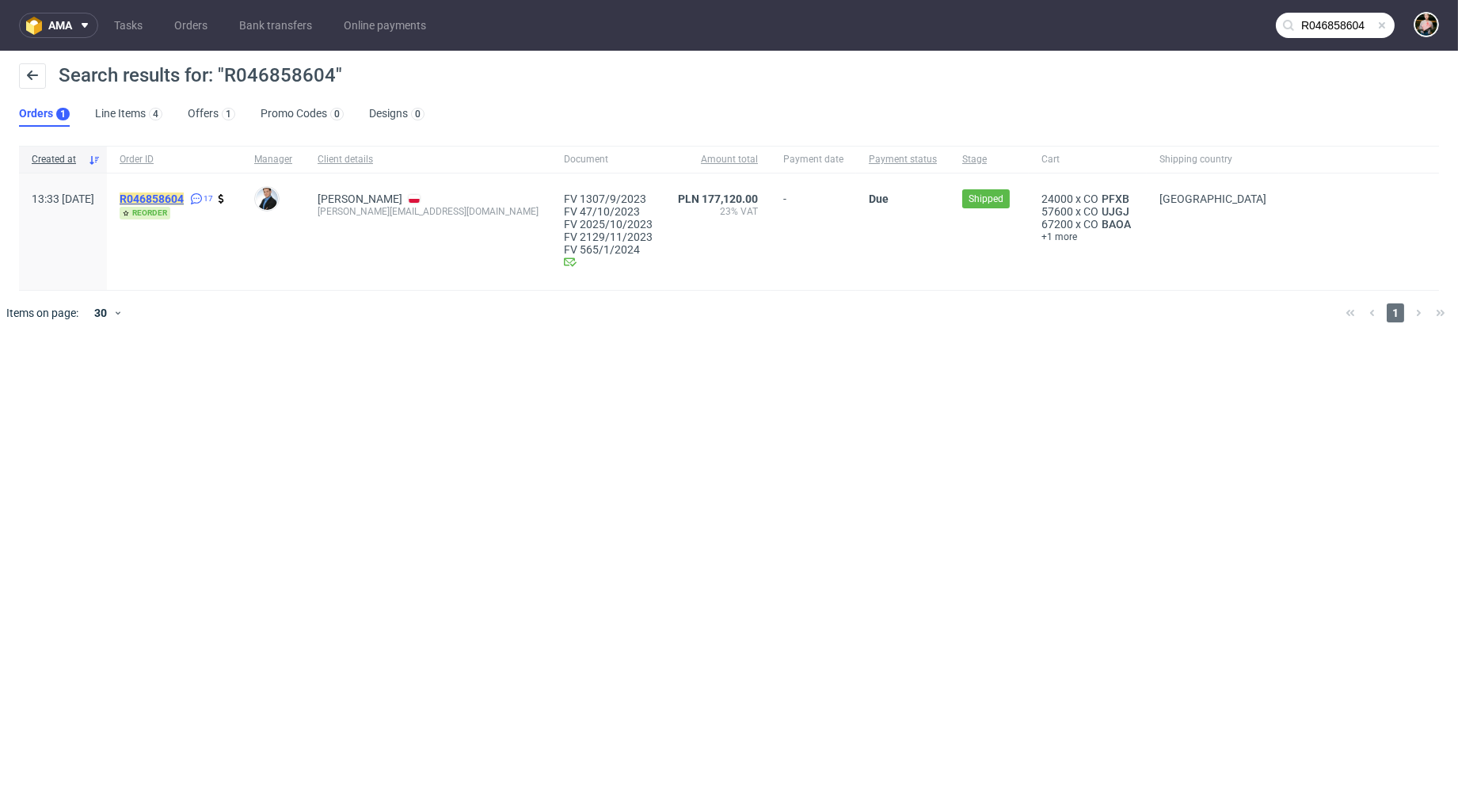
click at [184, 193] on mark "R046858604" at bounding box center [152, 199] width 65 height 13
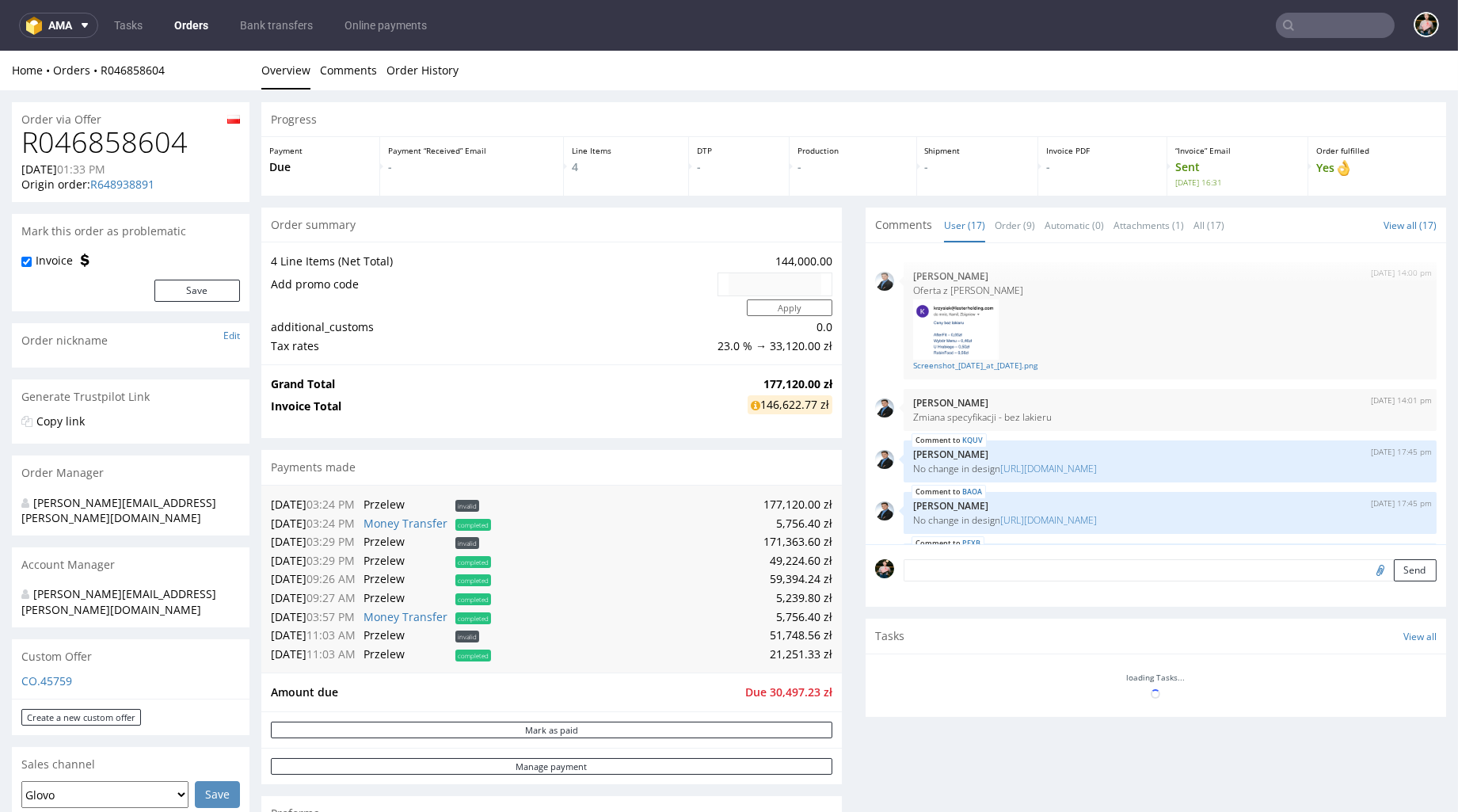
scroll to position [668, 0]
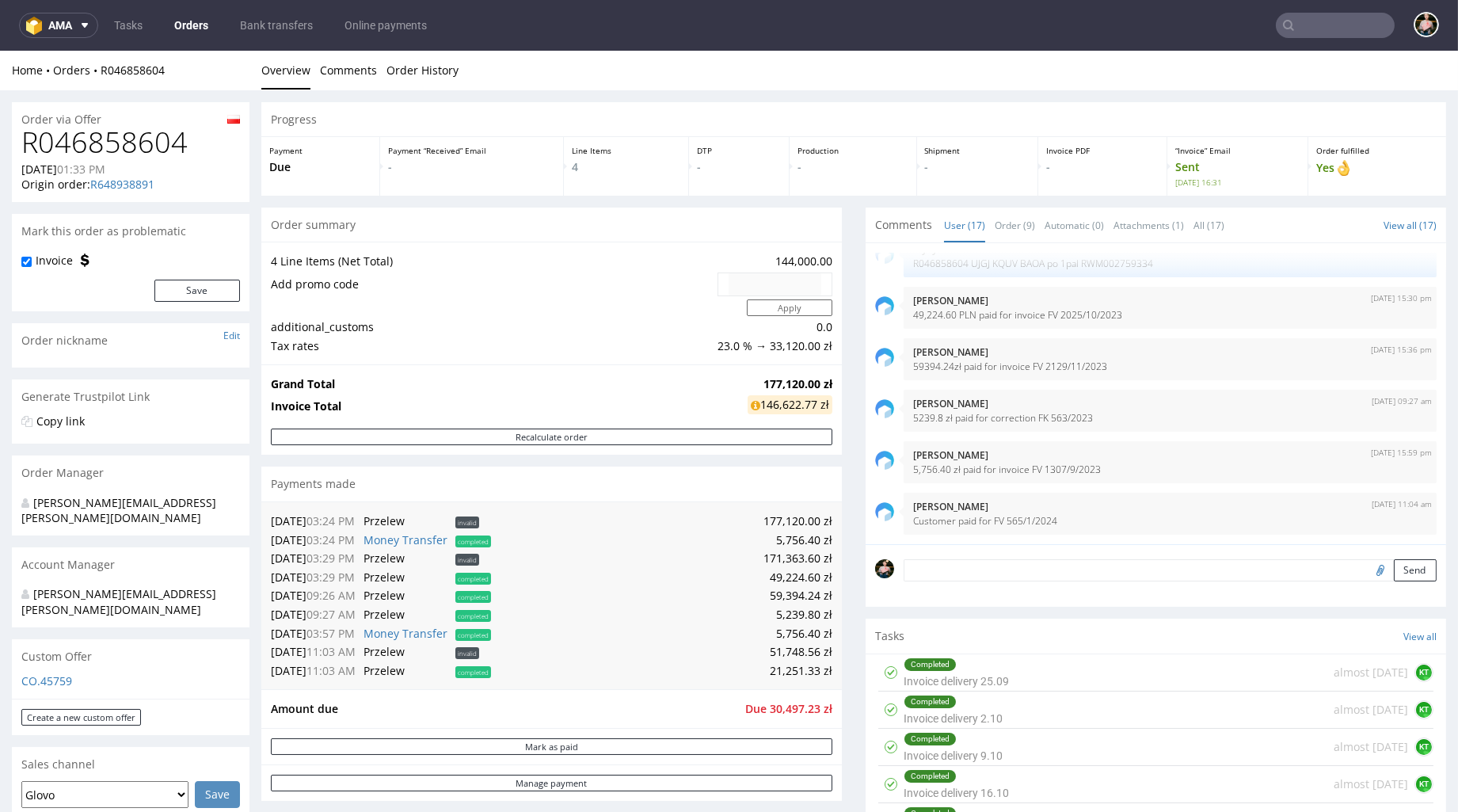
type input "R046858604"
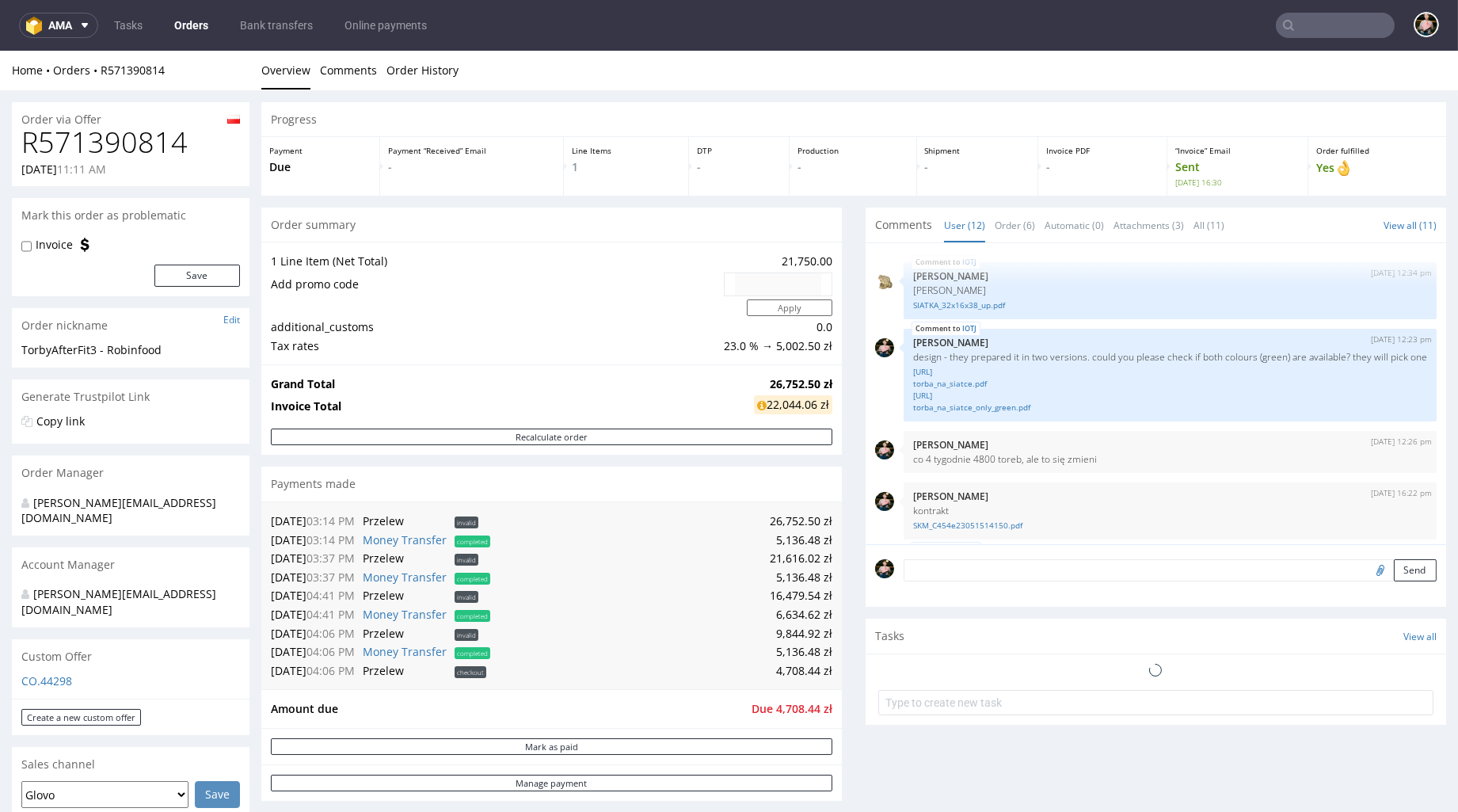
scroll to position [429, 0]
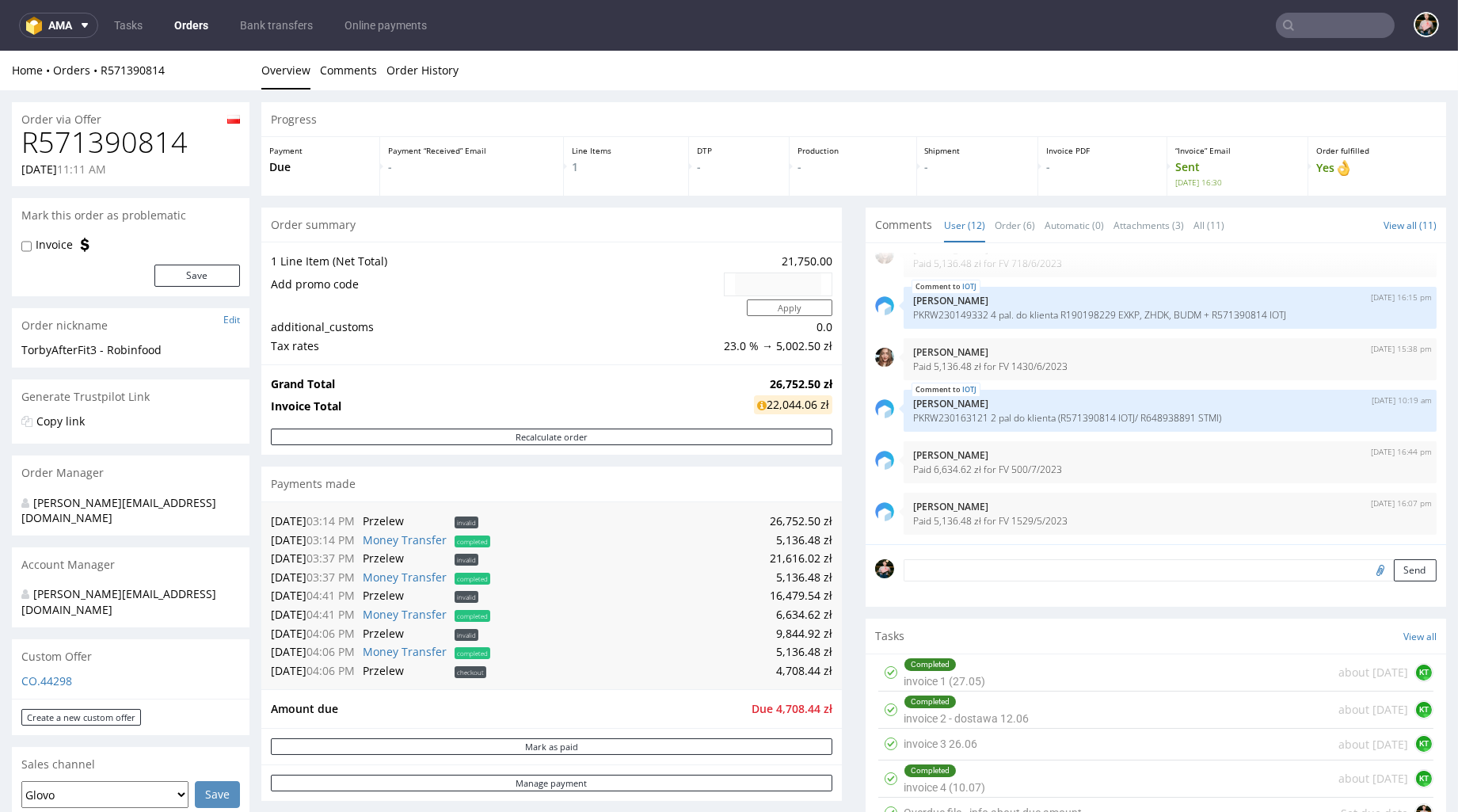
click at [1309, 28] on input "text" at bounding box center [1335, 25] width 118 height 25
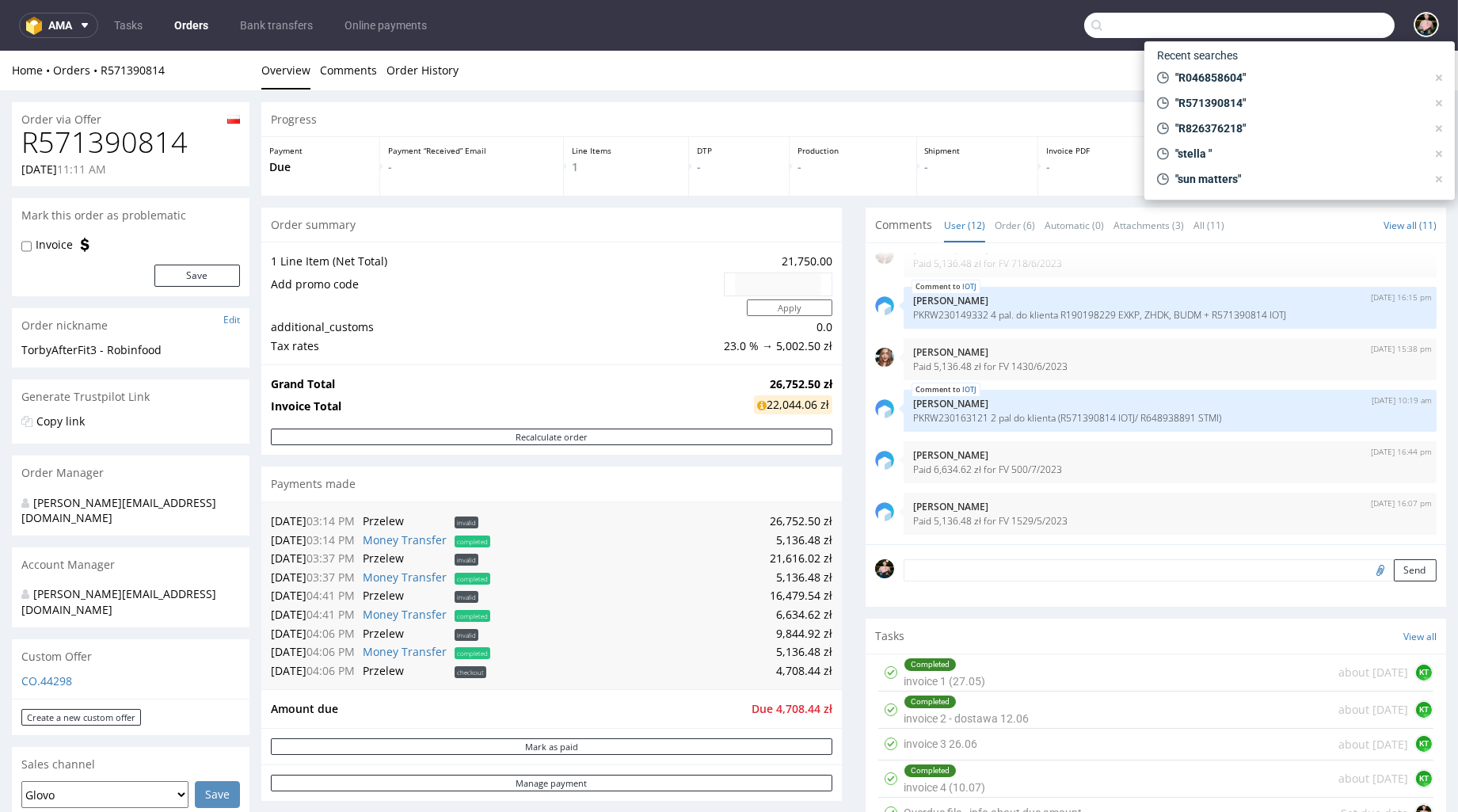
click at [1309, 28] on input "text" at bounding box center [1239, 25] width 310 height 25
paste input "R826376218"
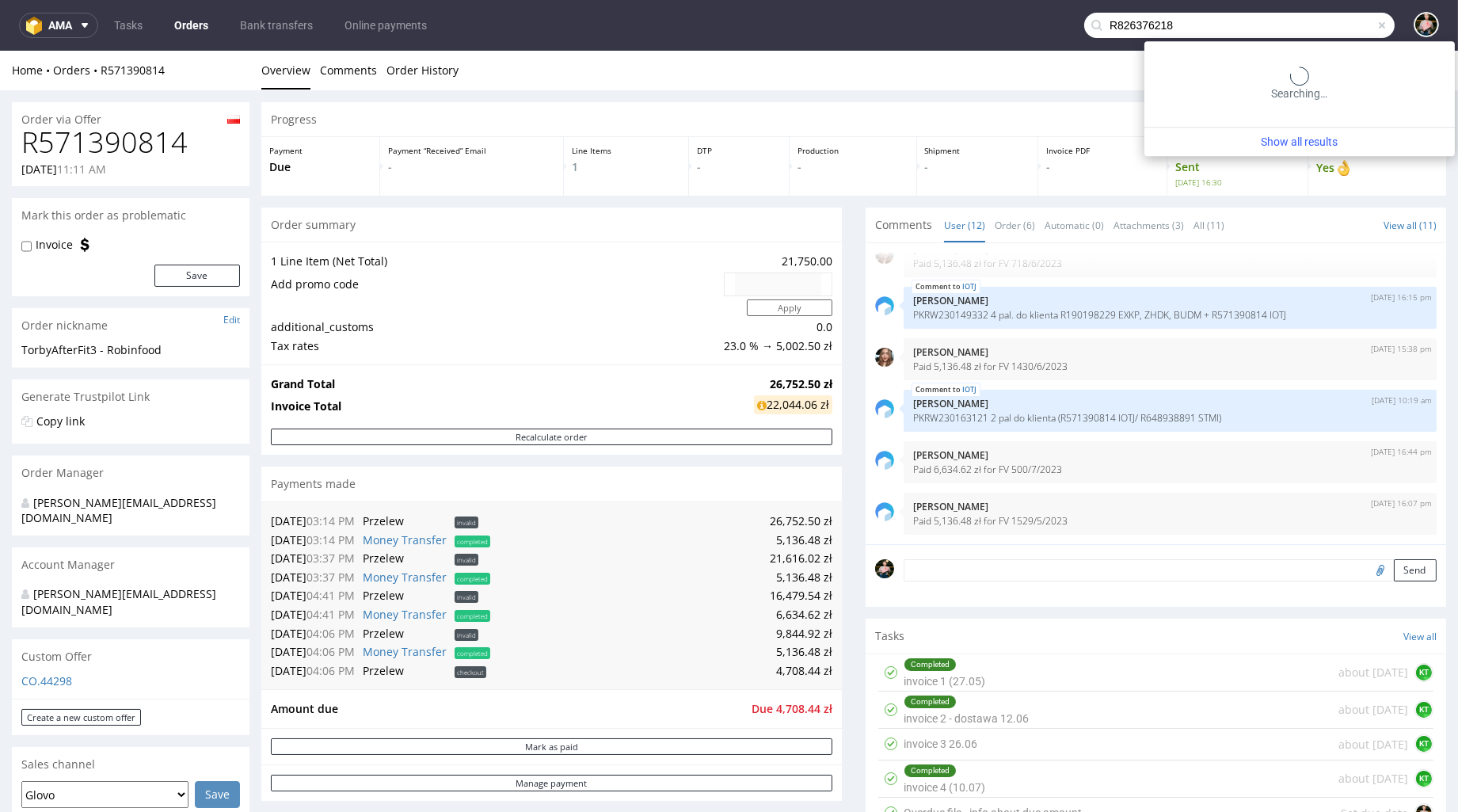
type input "R826376218"
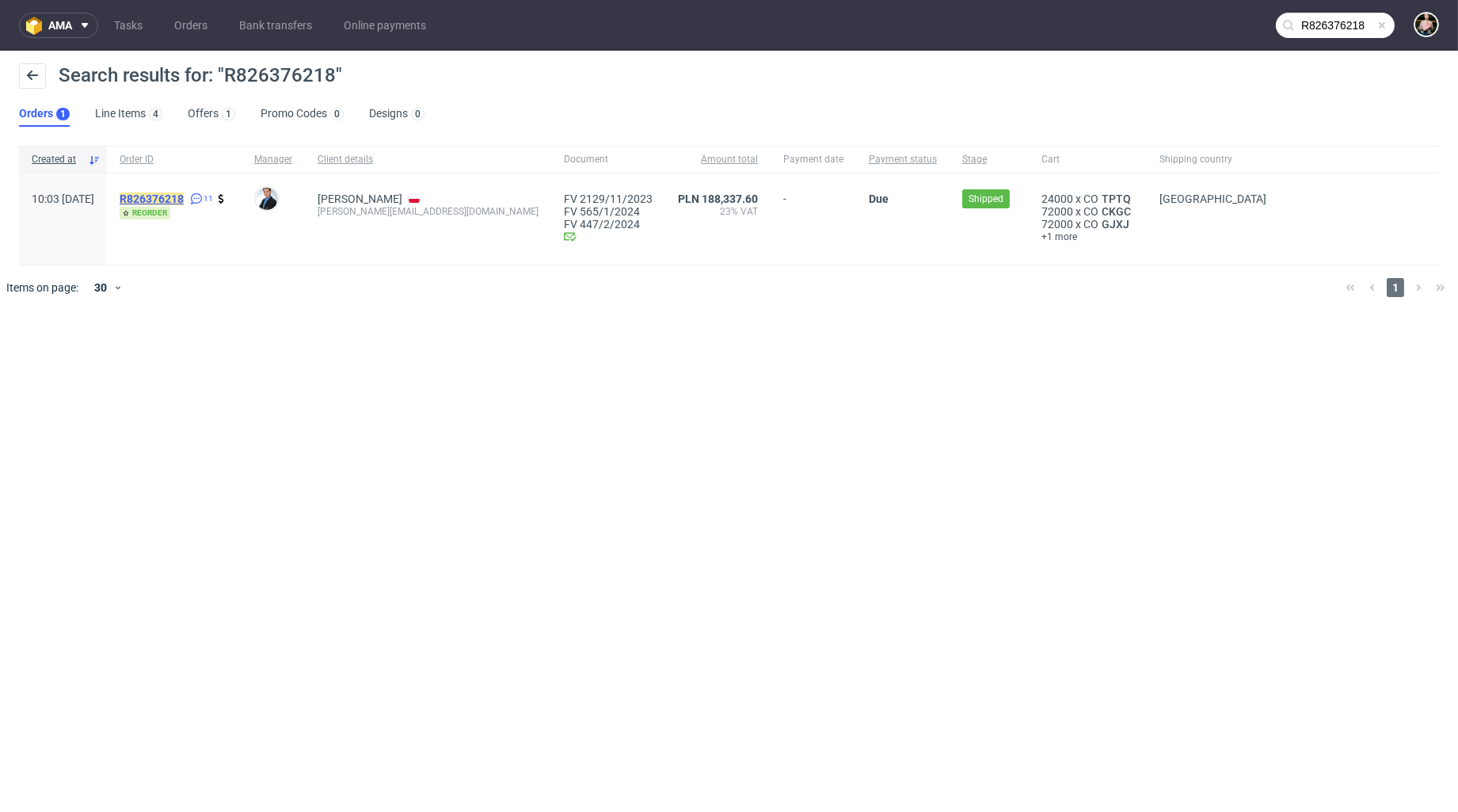
click at [184, 193] on mark "R826376218" at bounding box center [152, 199] width 65 height 13
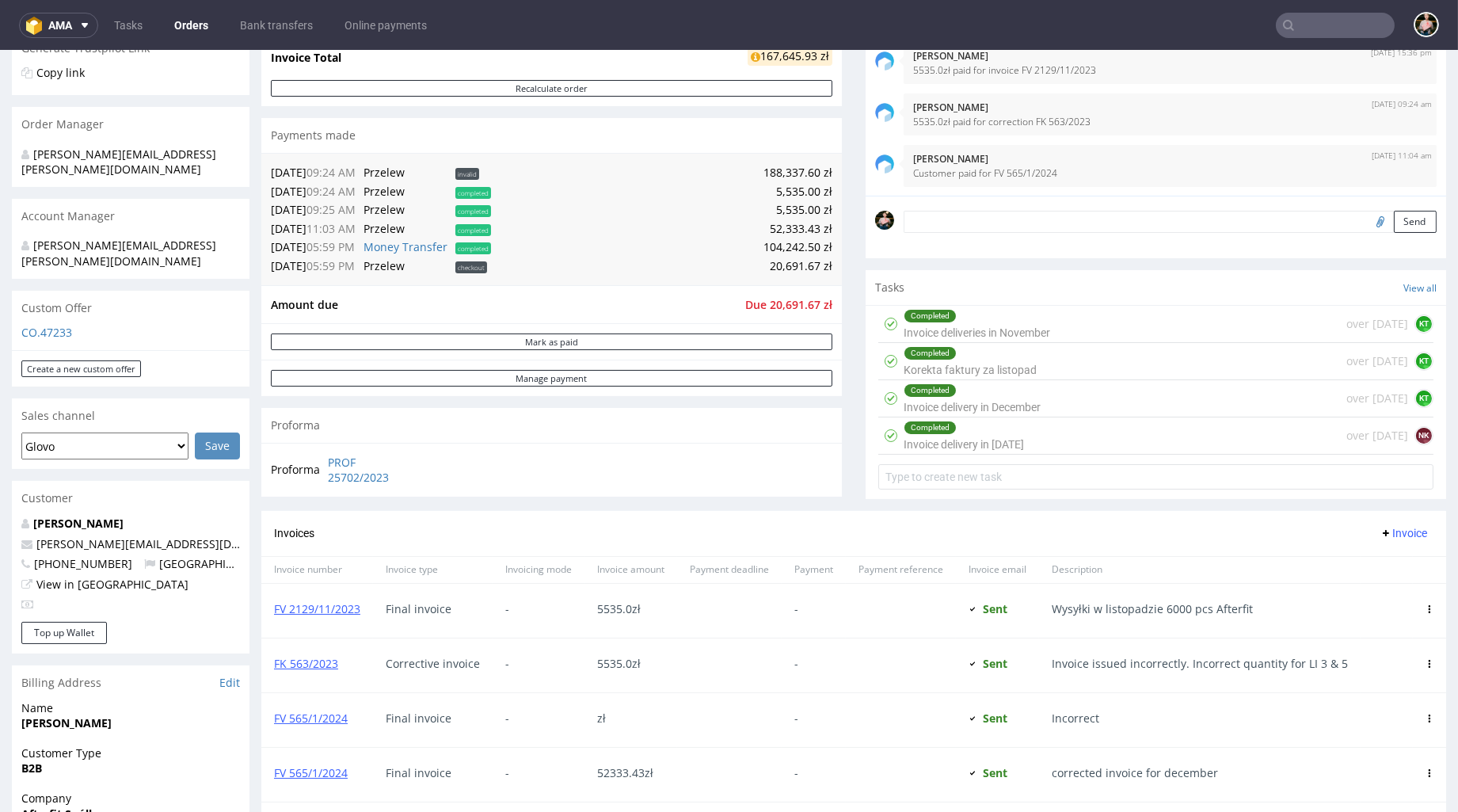
scroll to position [374, 0]
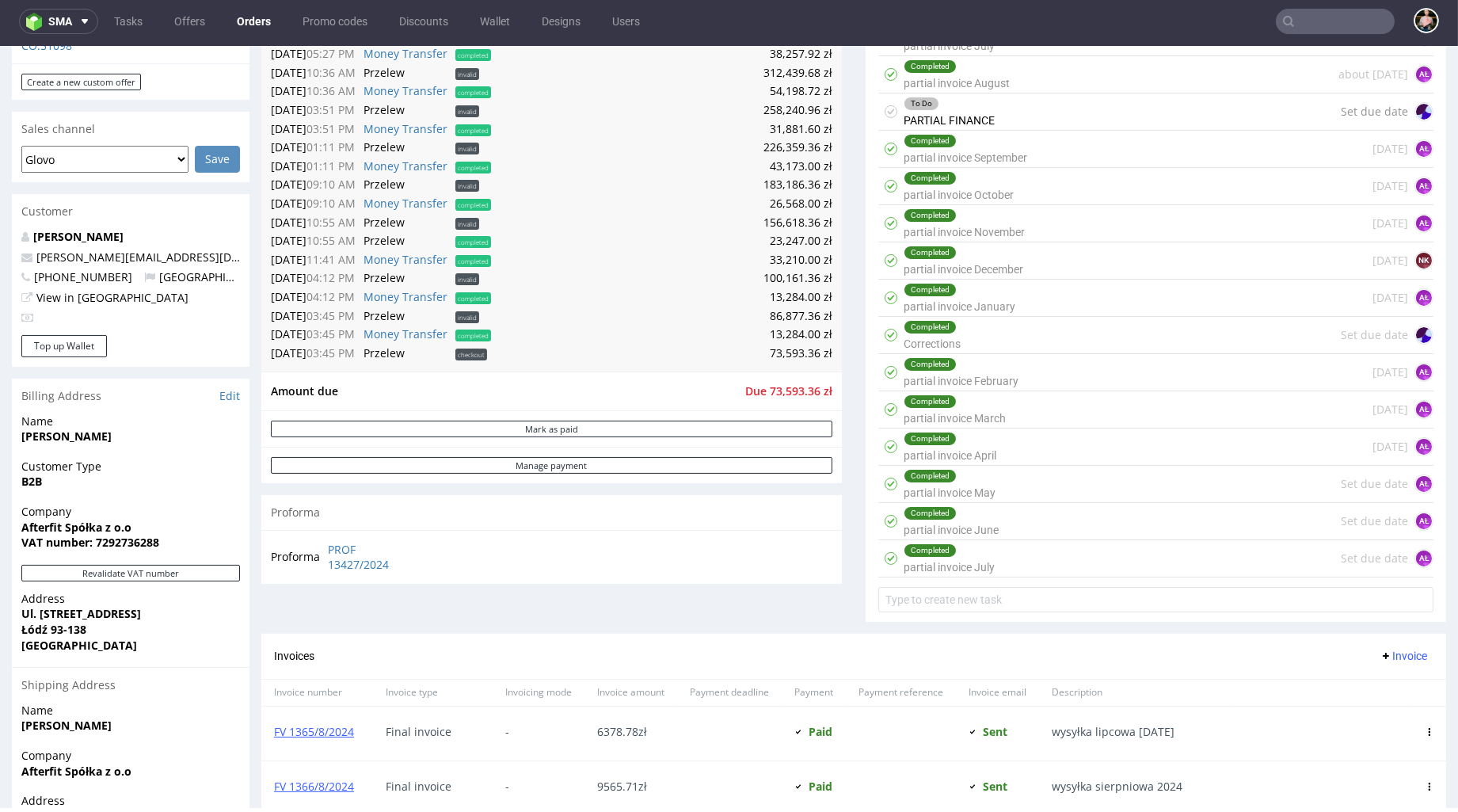
scroll to position [631, 0]
click at [335, 543] on link "PROF 13427/2024" at bounding box center [373, 558] width 92 height 31
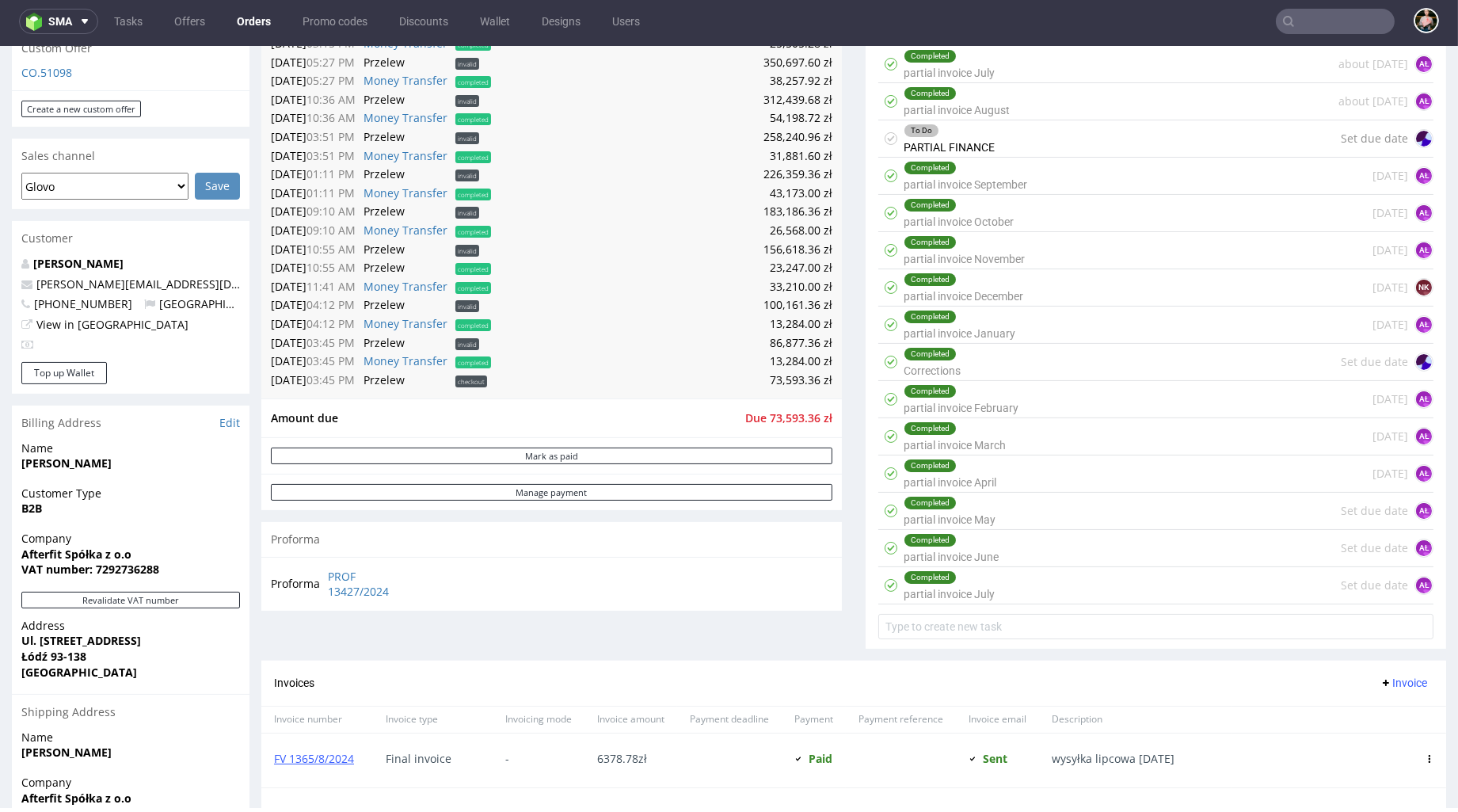
scroll to position [0, 0]
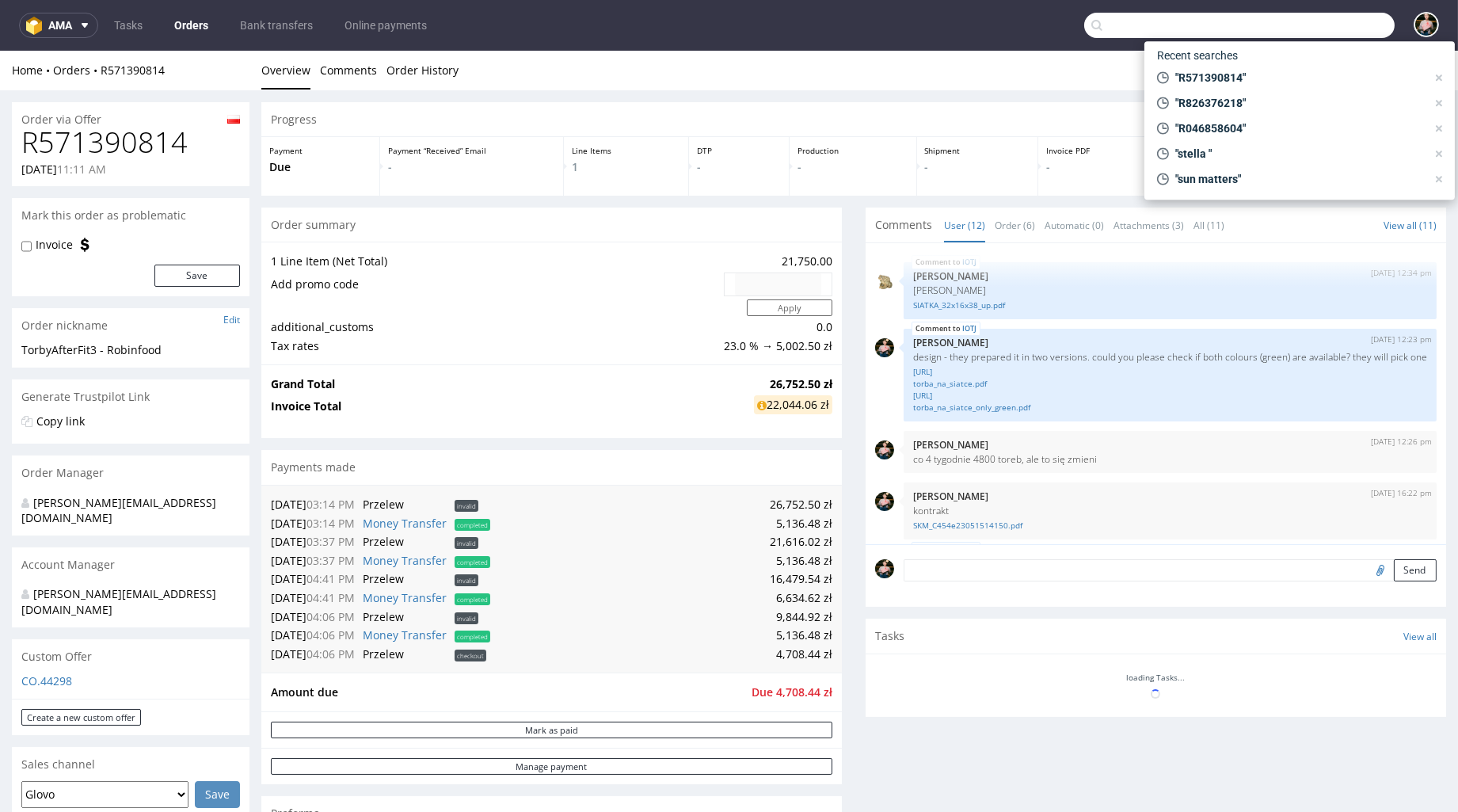
click at [1310, 23] on input "text" at bounding box center [1239, 25] width 310 height 25
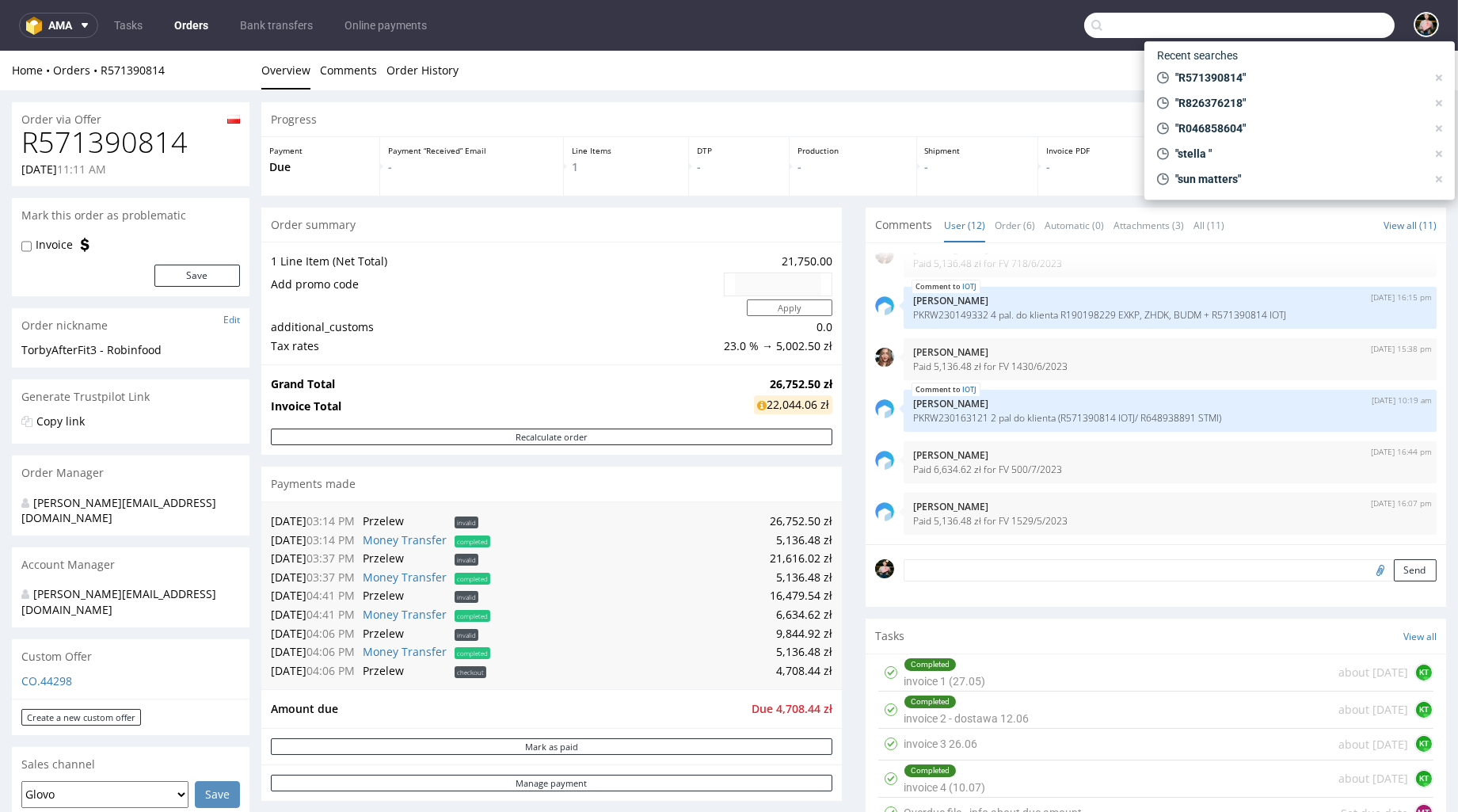
paste input "R452520922"
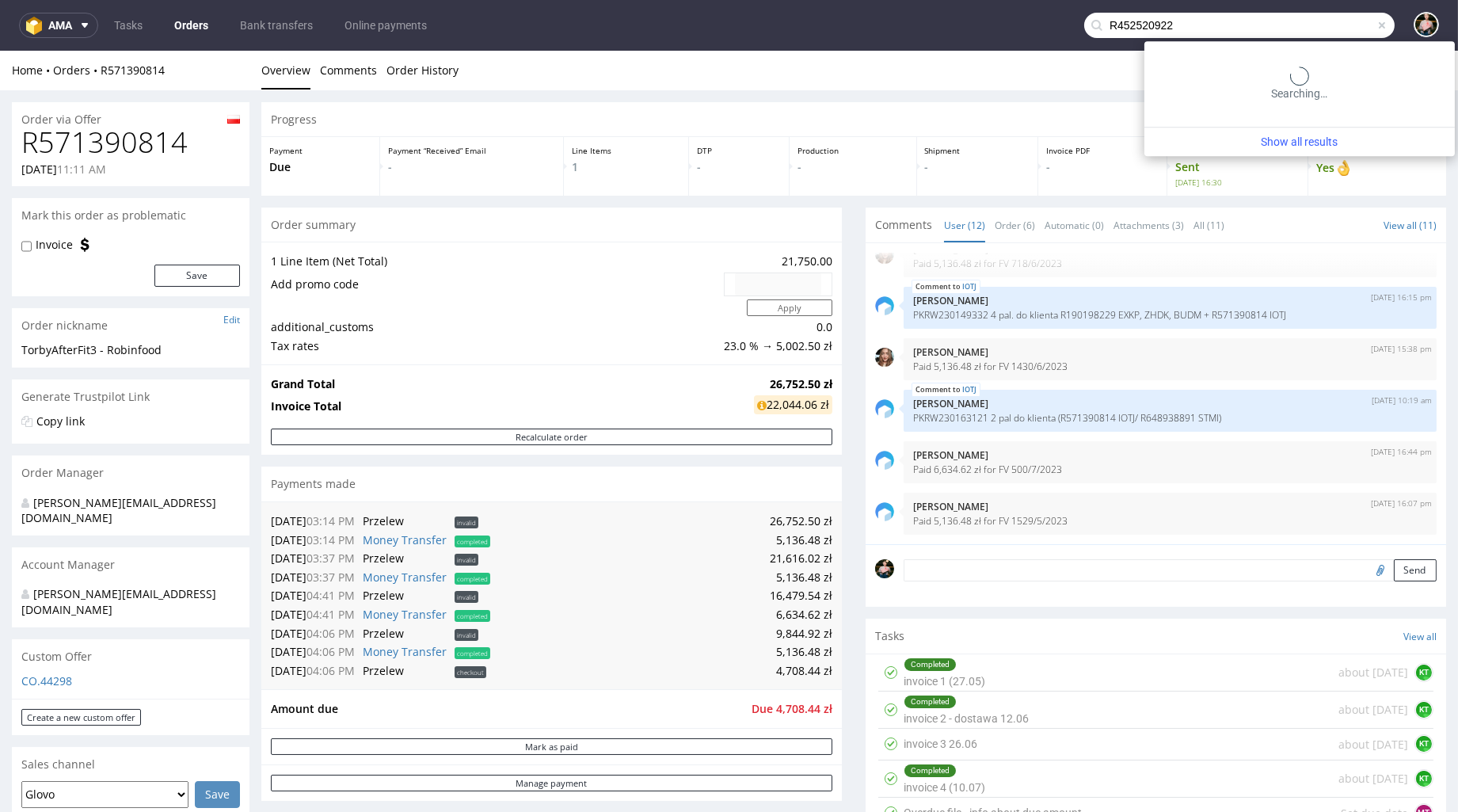
type input "R452520922"
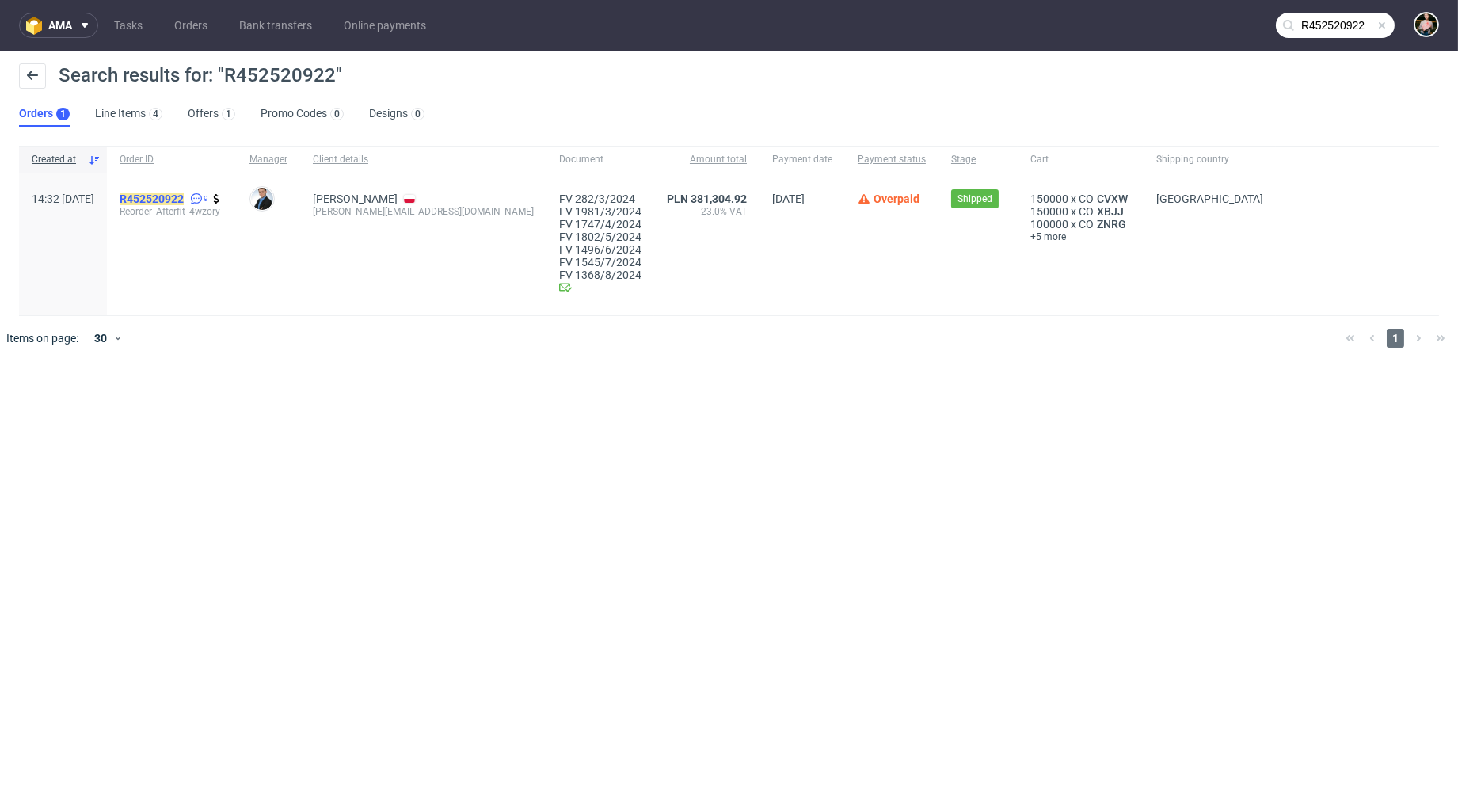
click at [184, 198] on mark "R452520922" at bounding box center [152, 199] width 65 height 13
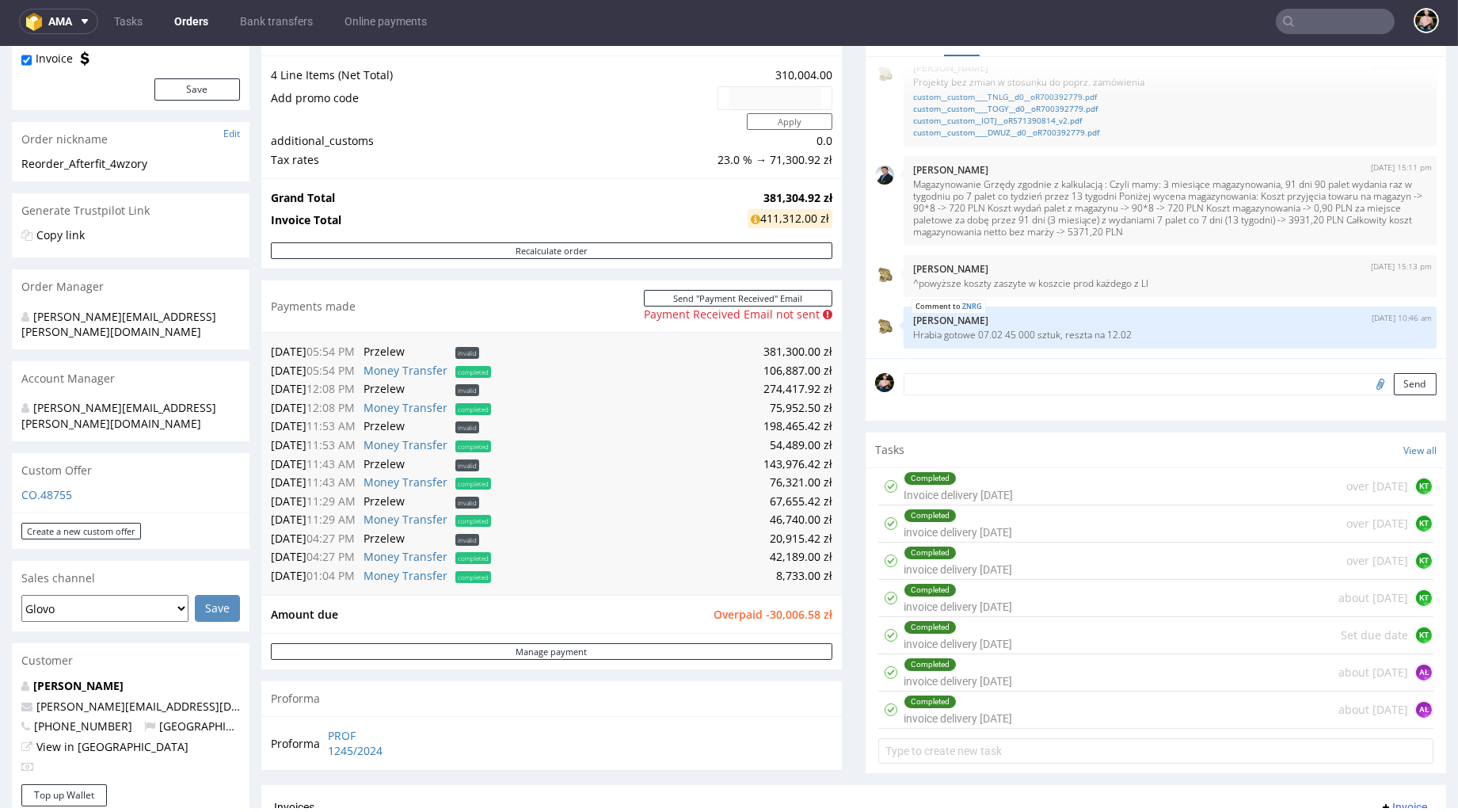
scroll to position [132, 0]
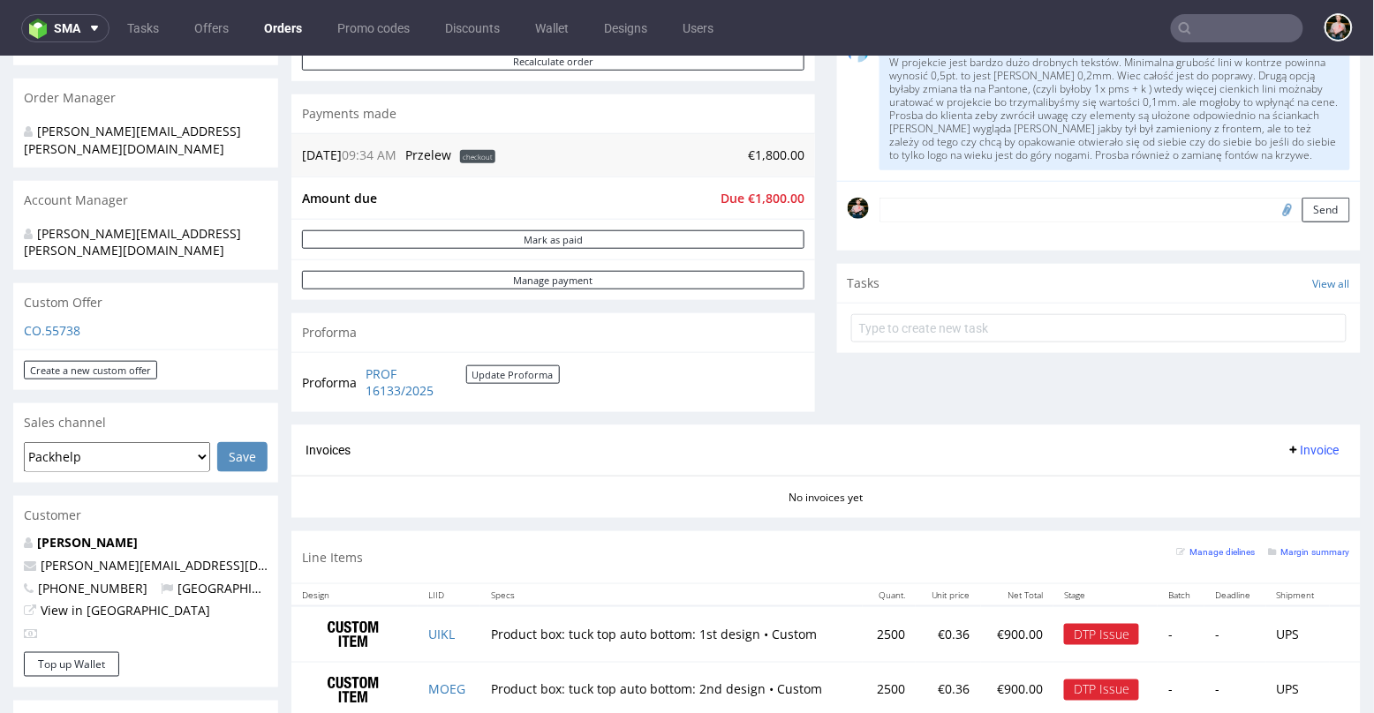
scroll to position [521, 0]
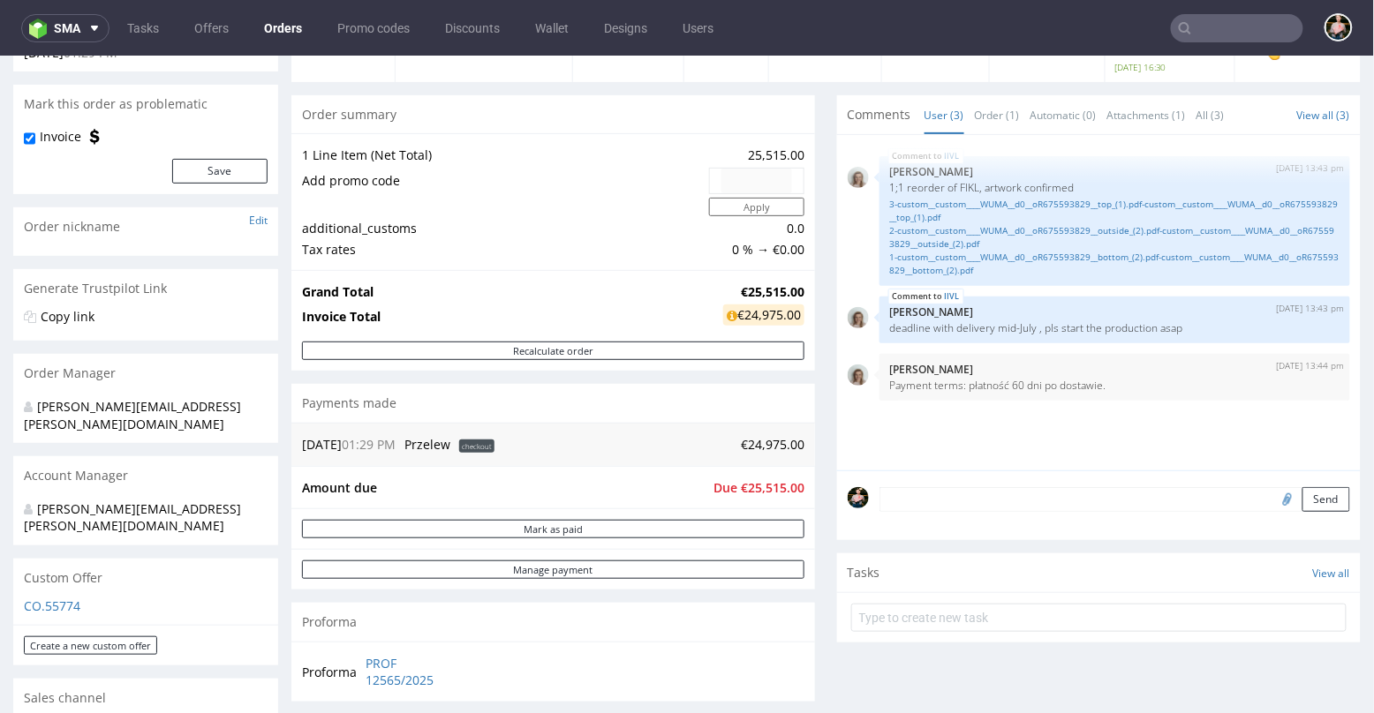
scroll to position [133, 0]
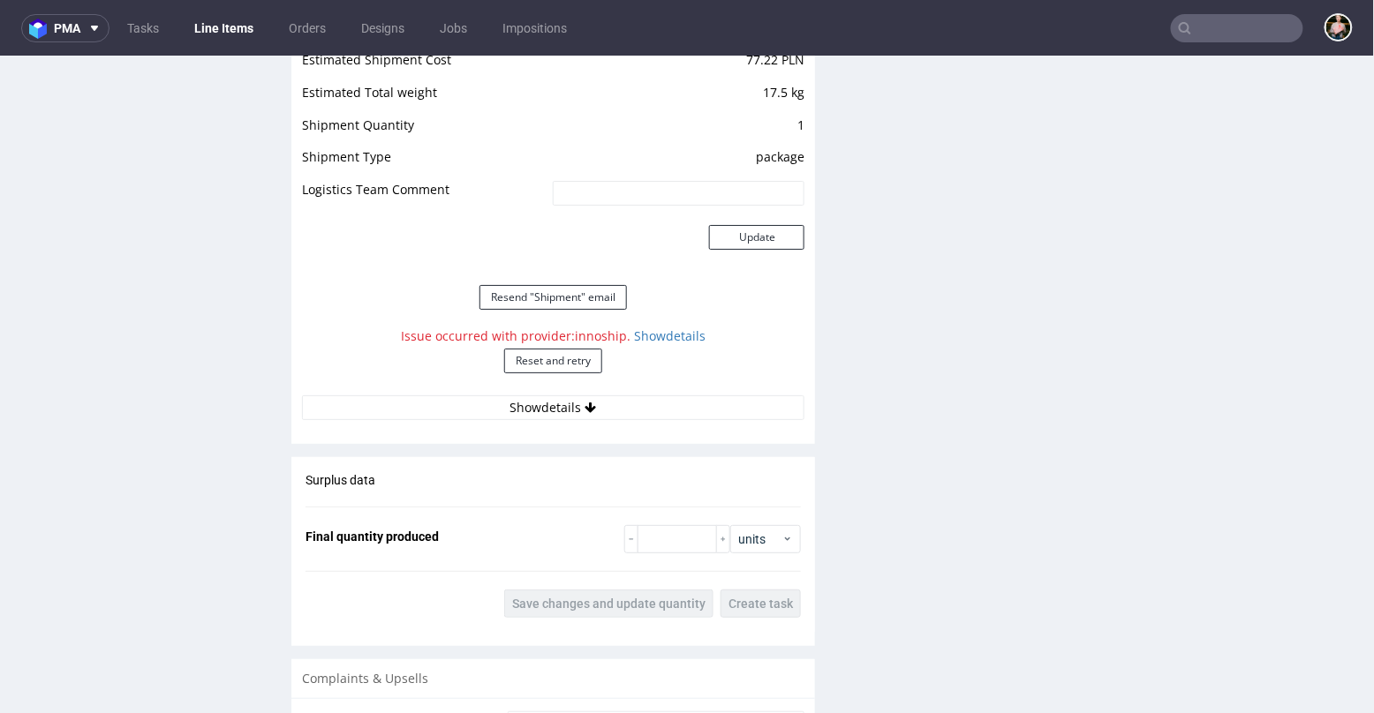
scroll to position [2033, 0]
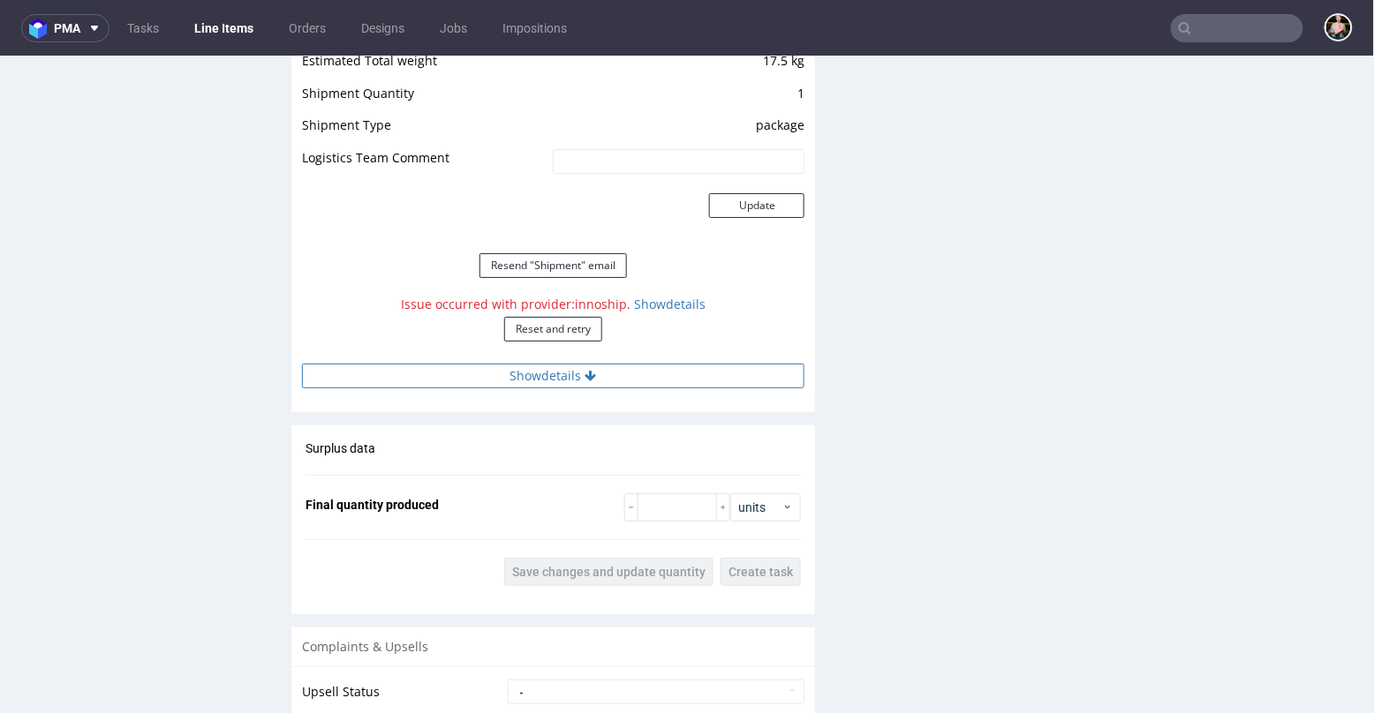
click button "Show details"
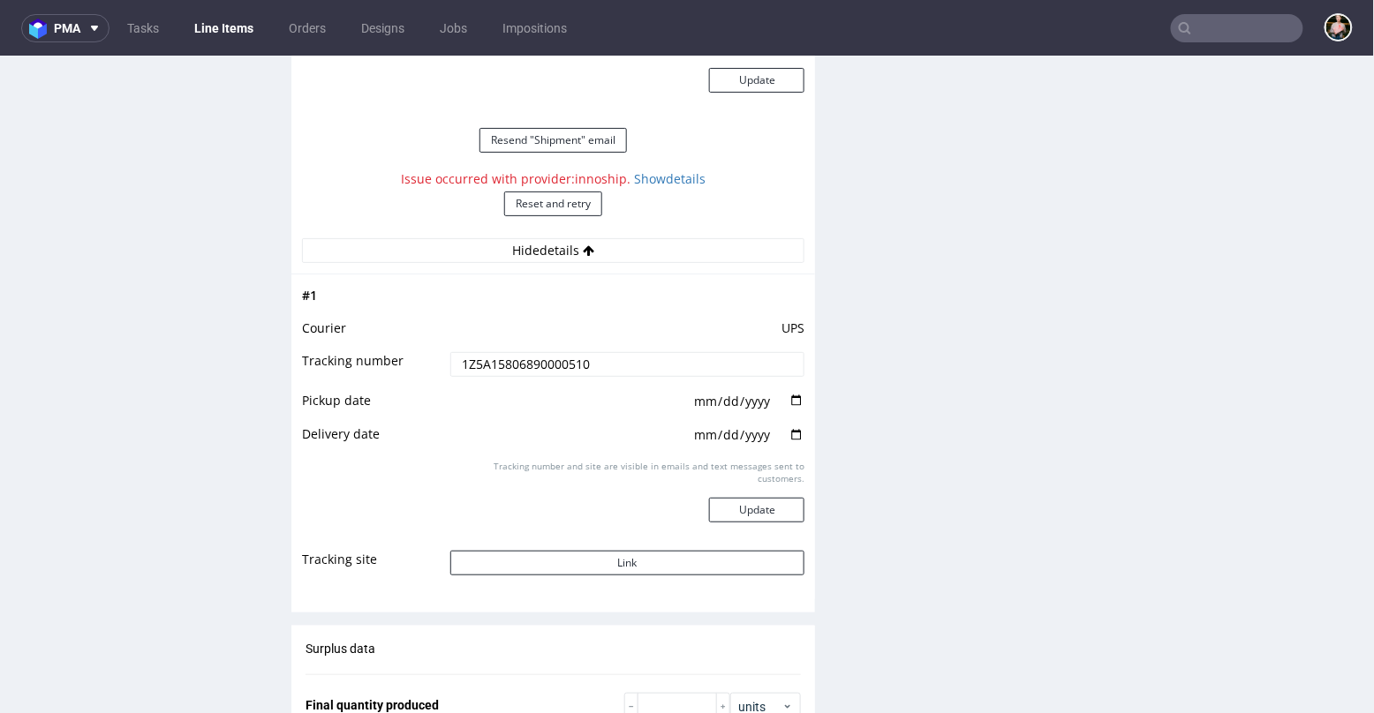
scroll to position [2165, 0]
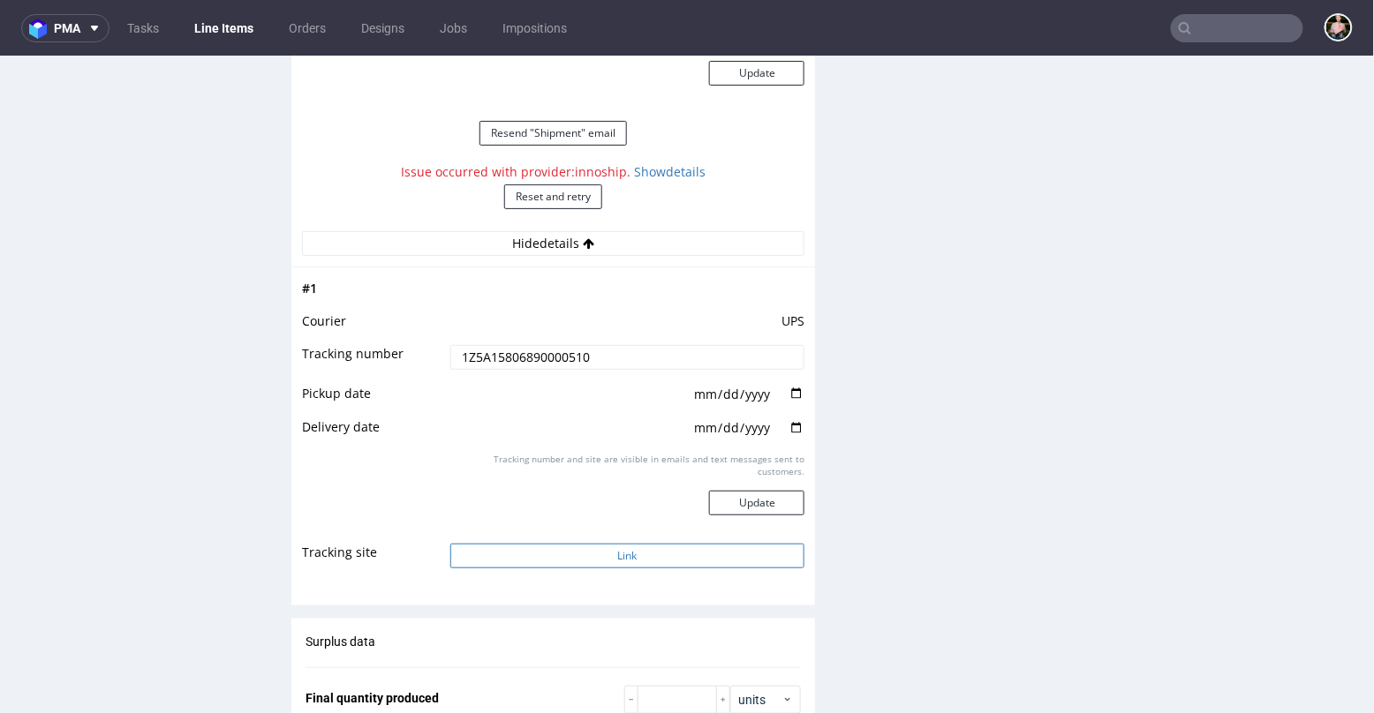
click button "Link"
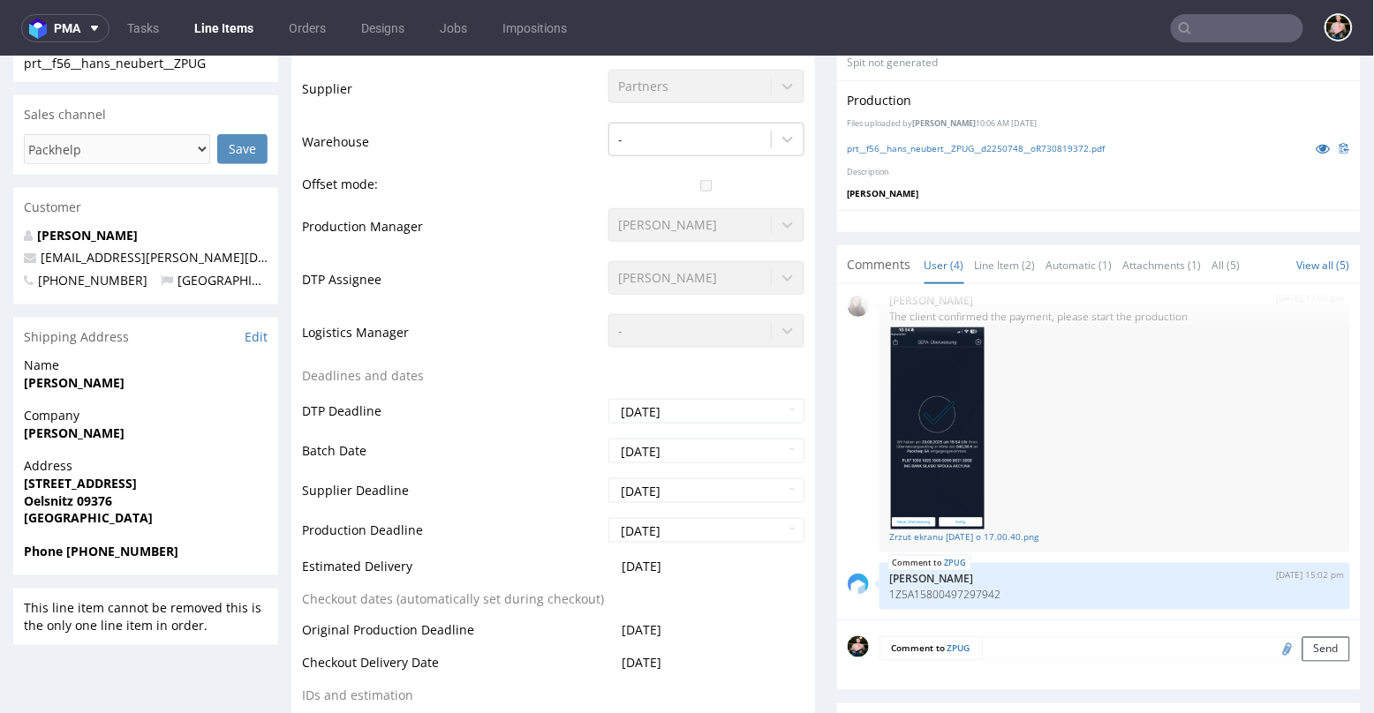
scroll to position [447, 0]
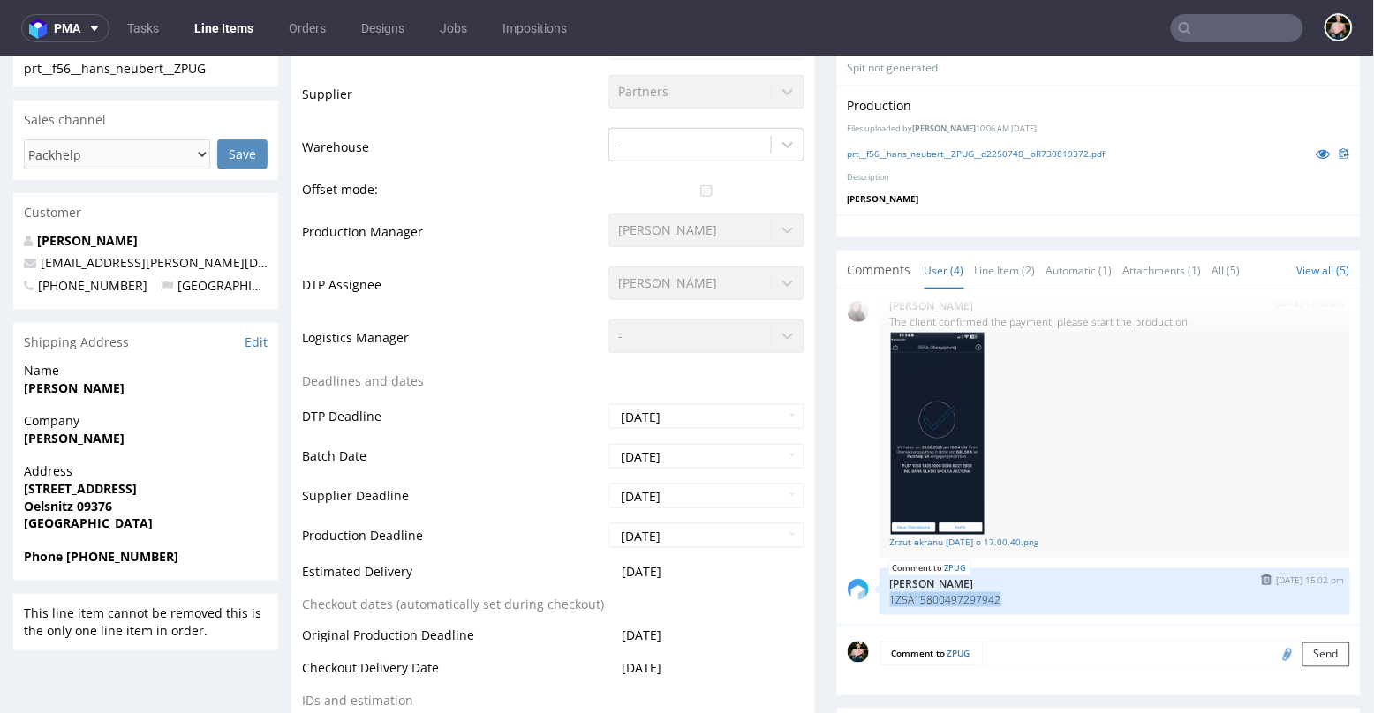
drag, startPoint x: 1008, startPoint y: 598, endPoint x: 882, endPoint y: 598, distance: 126.2
click at [890, 598] on p "1Z5A15800497297942" at bounding box center [1114, 598] width 449 height 13
copy p "1Z5A15800497297942"
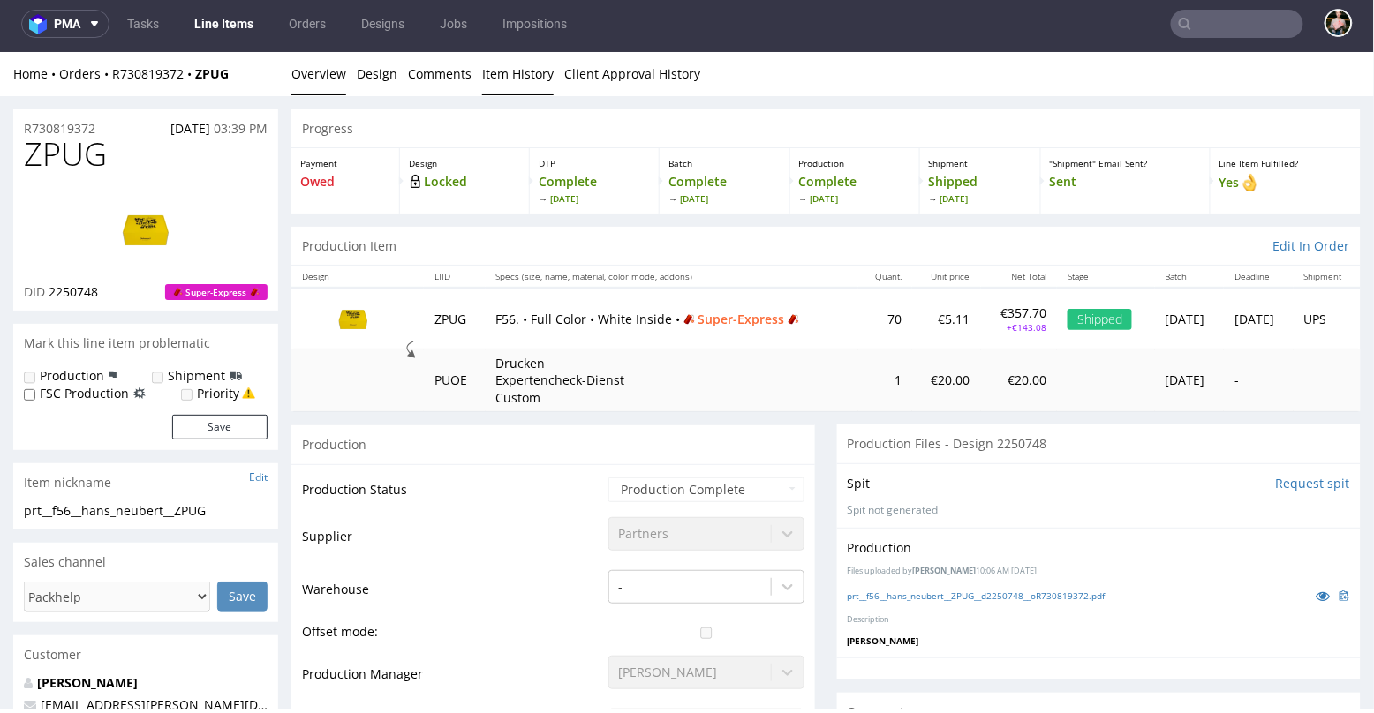
click at [497, 79] on link "Item History" at bounding box center [518, 72] width 72 height 43
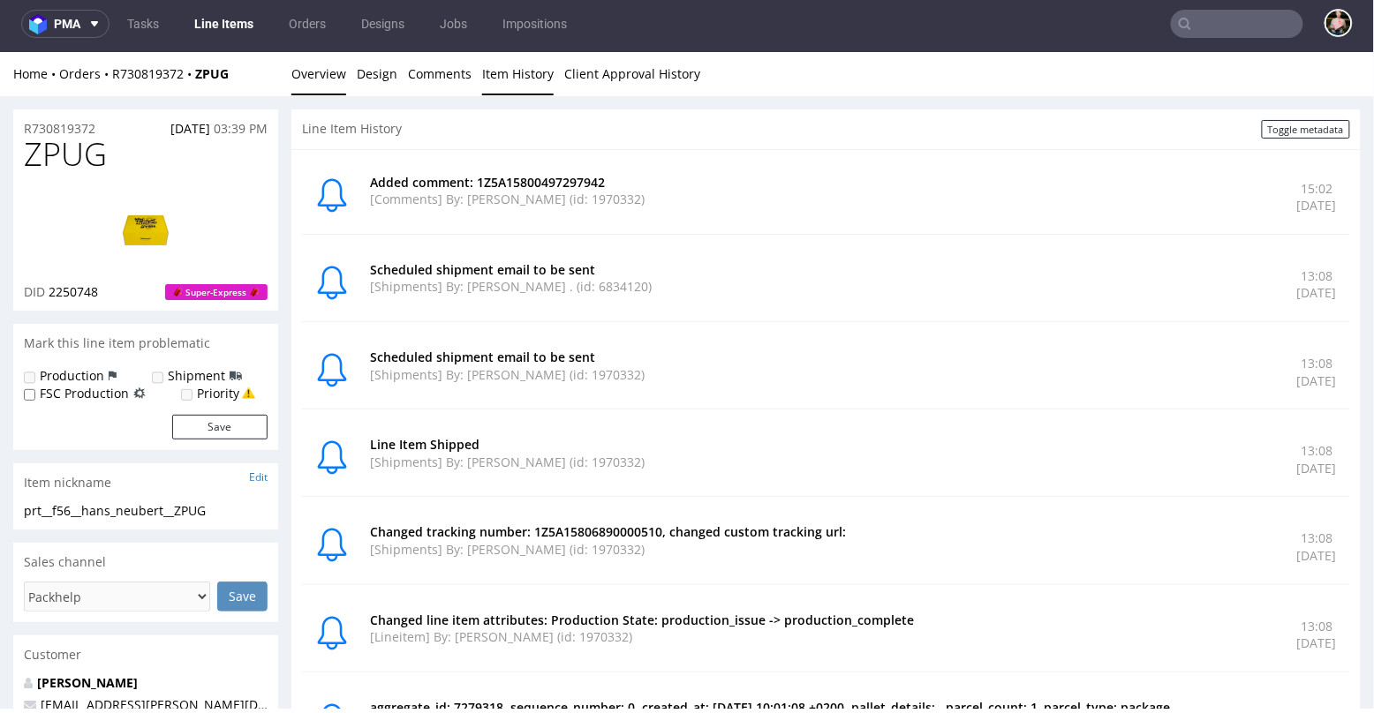
click at [322, 81] on link "Overview" at bounding box center [318, 72] width 55 height 43
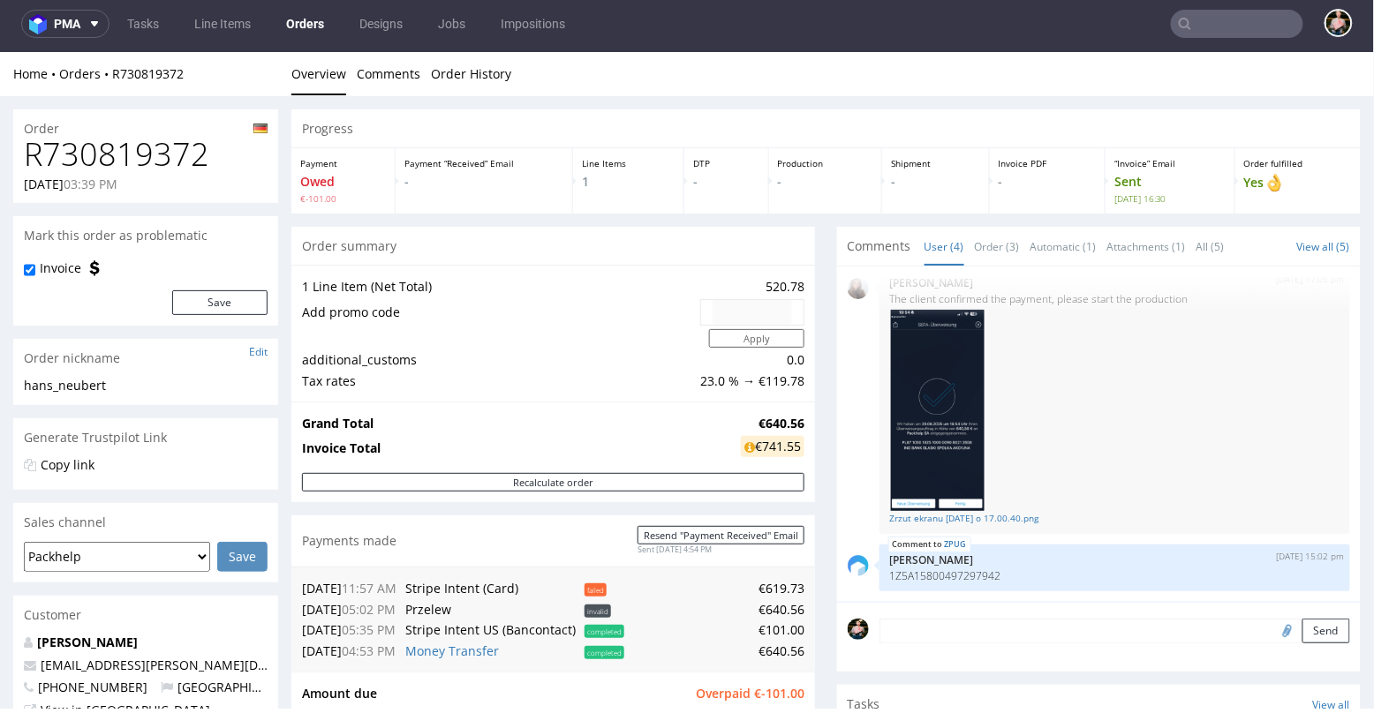
scroll to position [309, 0]
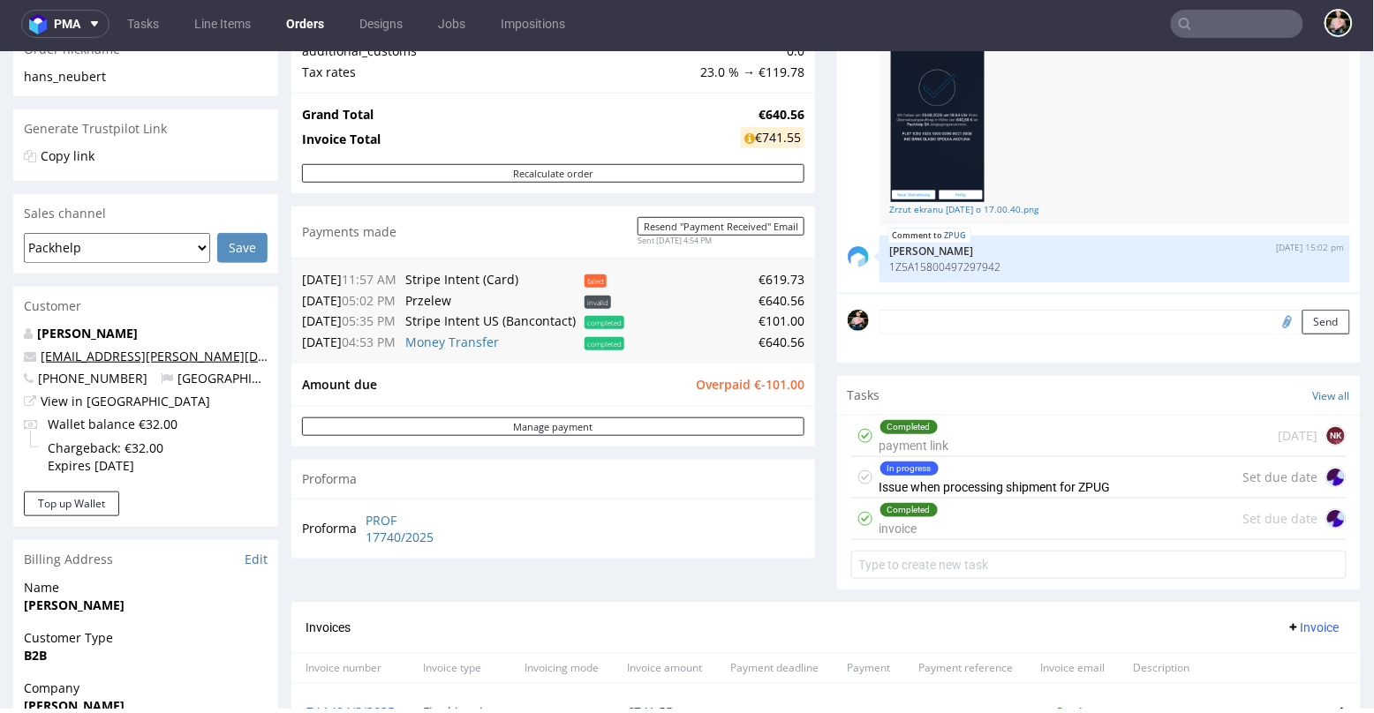
click at [132, 357] on link "hans.neubert@bundesgesellschaft-digitale-medien.com" at bounding box center [193, 355] width 305 height 17
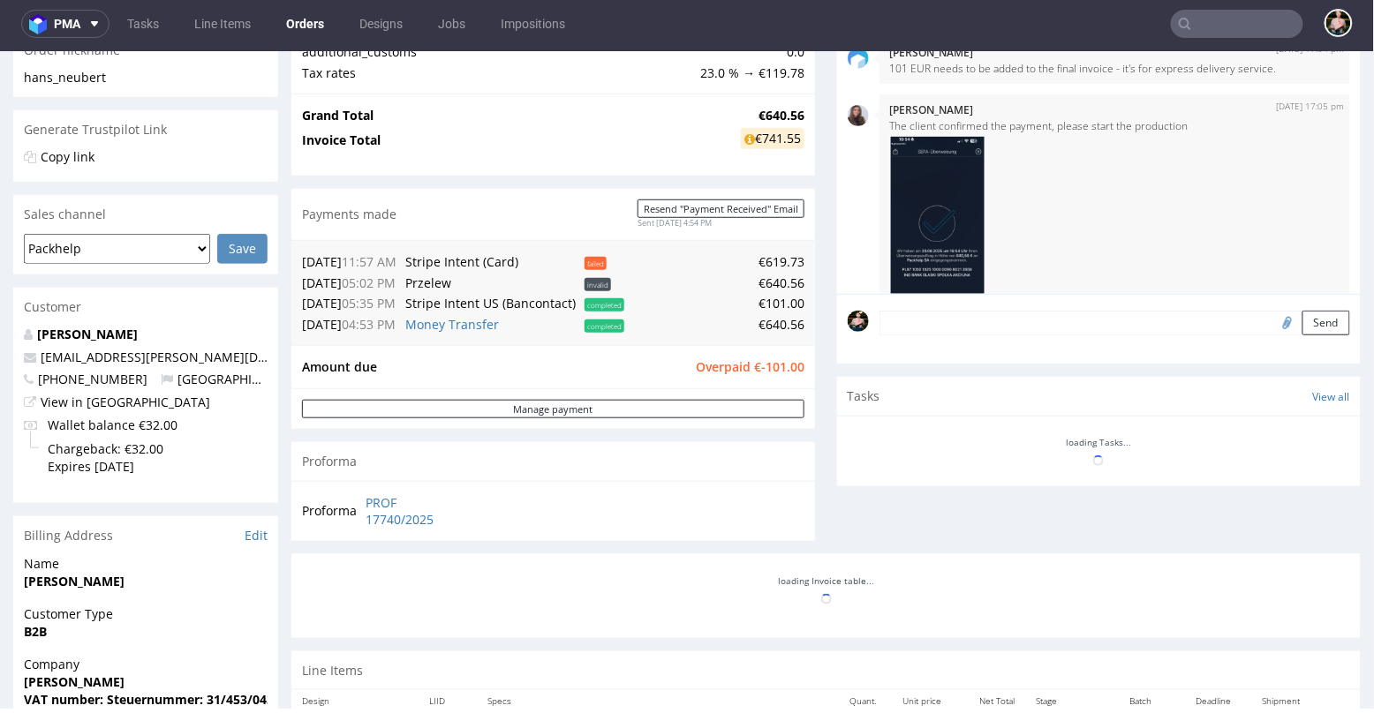
scroll to position [136, 0]
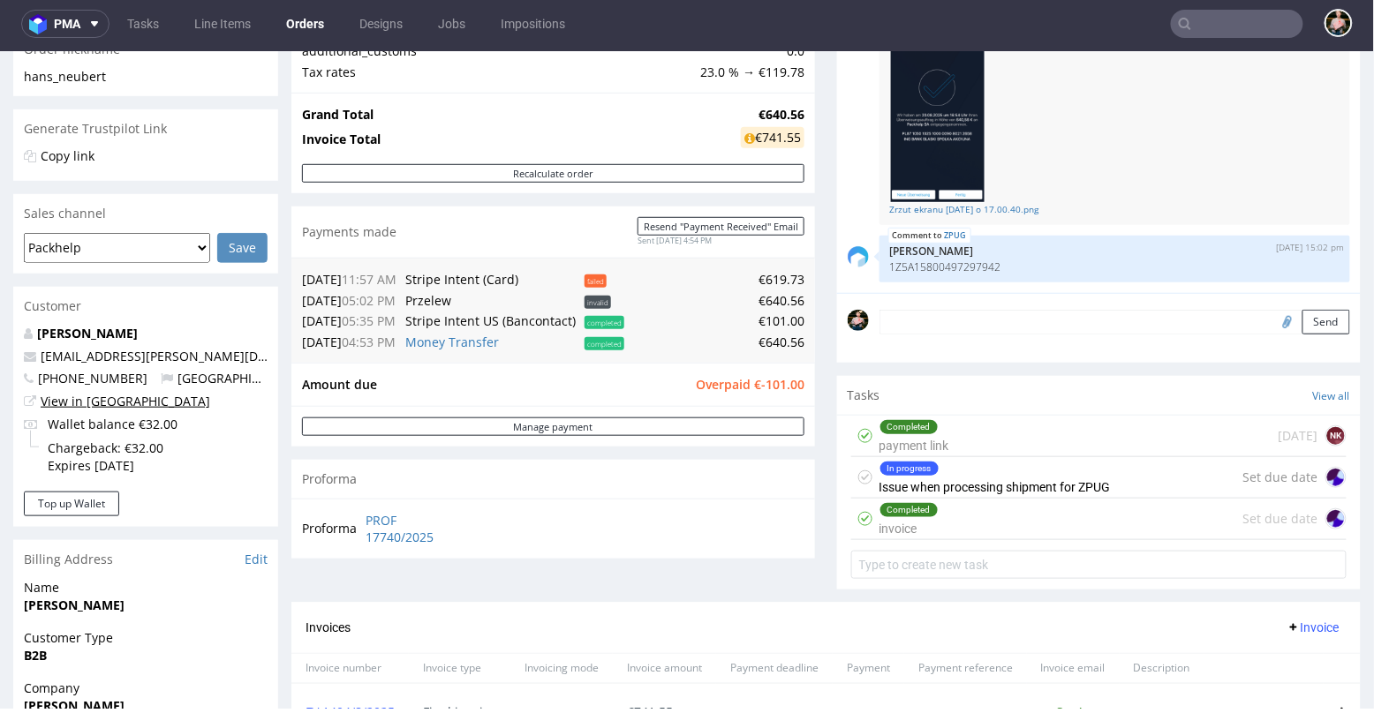
click at [87, 405] on link "View in Hubspot" at bounding box center [125, 400] width 169 height 17
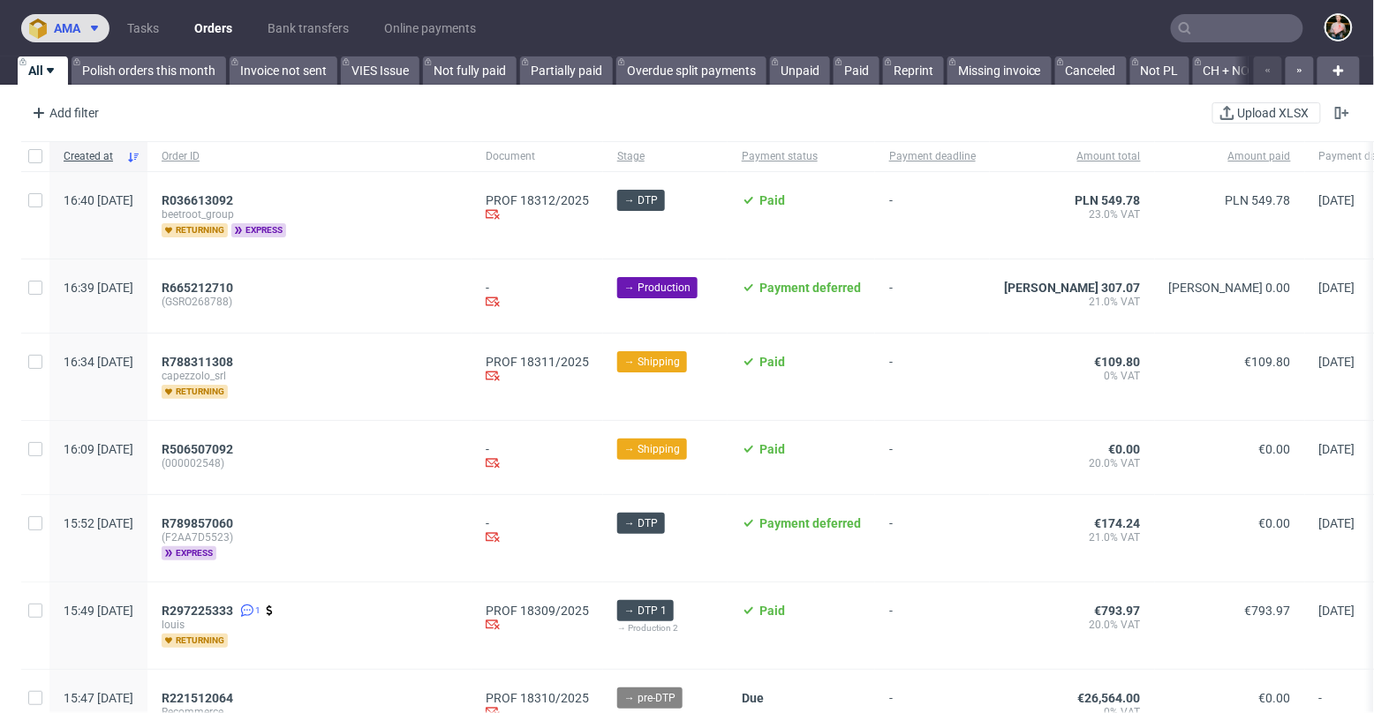
click at [61, 29] on span "ama" at bounding box center [67, 28] width 26 height 12
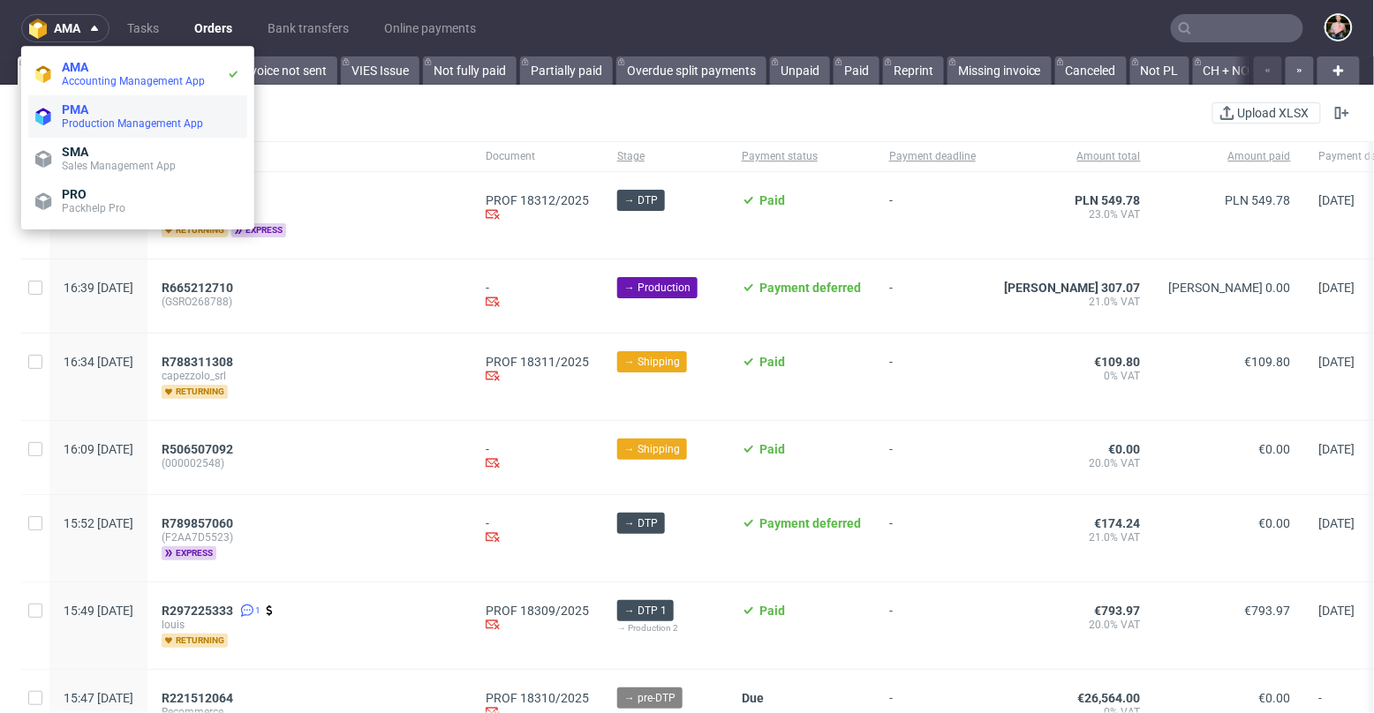
click at [106, 125] on span "Production Management App" at bounding box center [132, 123] width 141 height 12
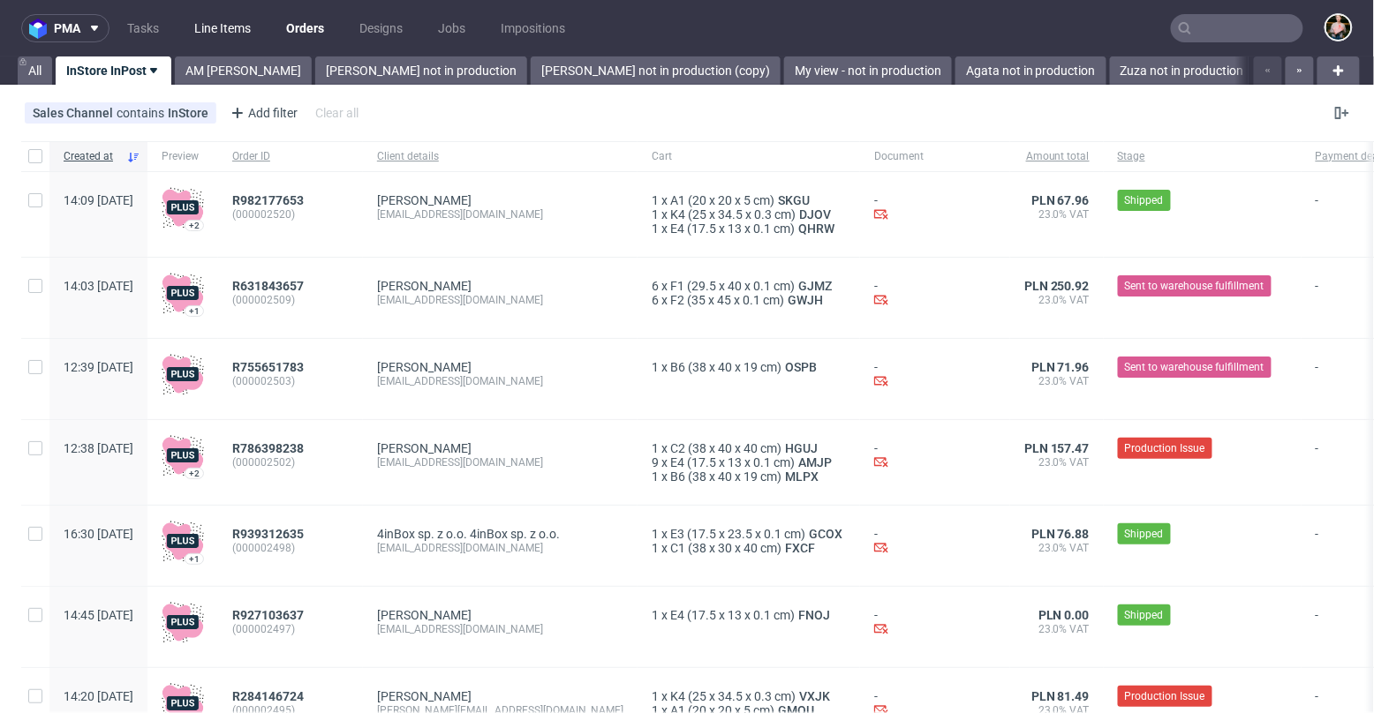
click at [226, 22] on link "Line Items" at bounding box center [223, 28] width 78 height 28
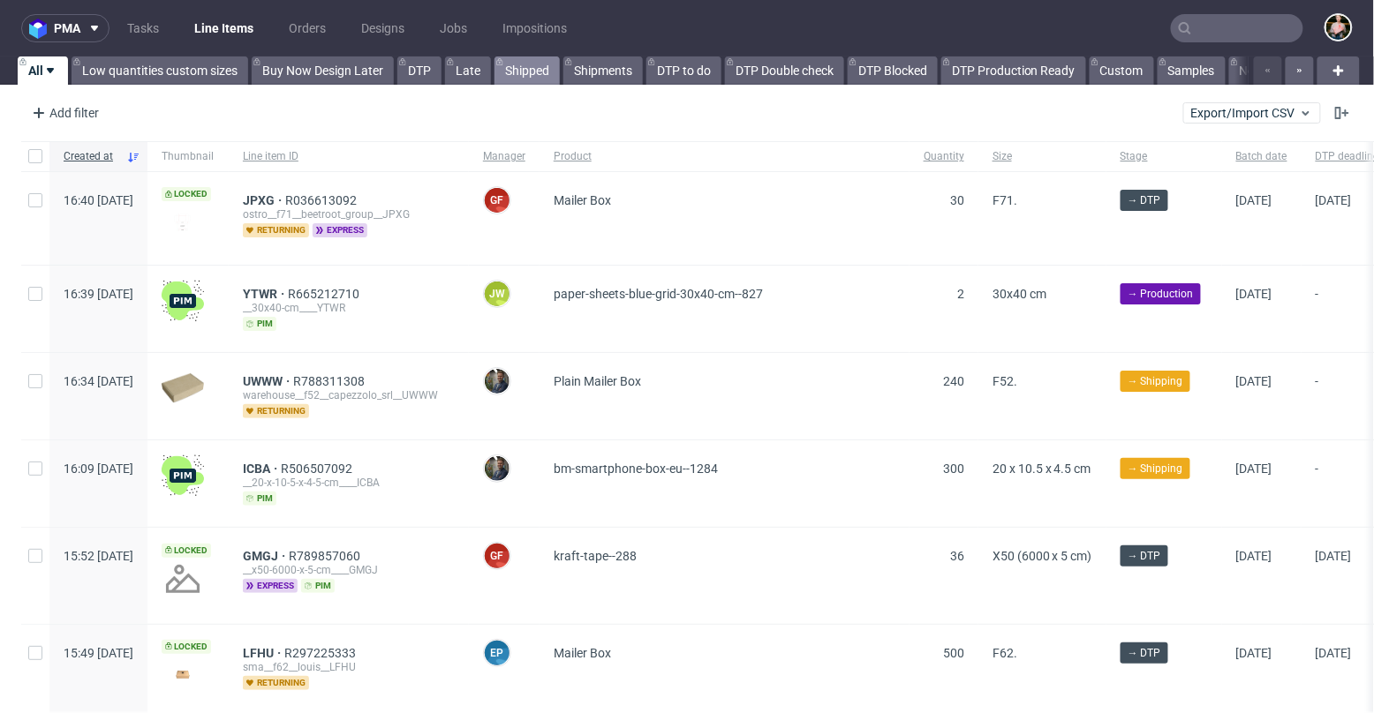
click at [526, 70] on link "Shipped" at bounding box center [526, 70] width 65 height 28
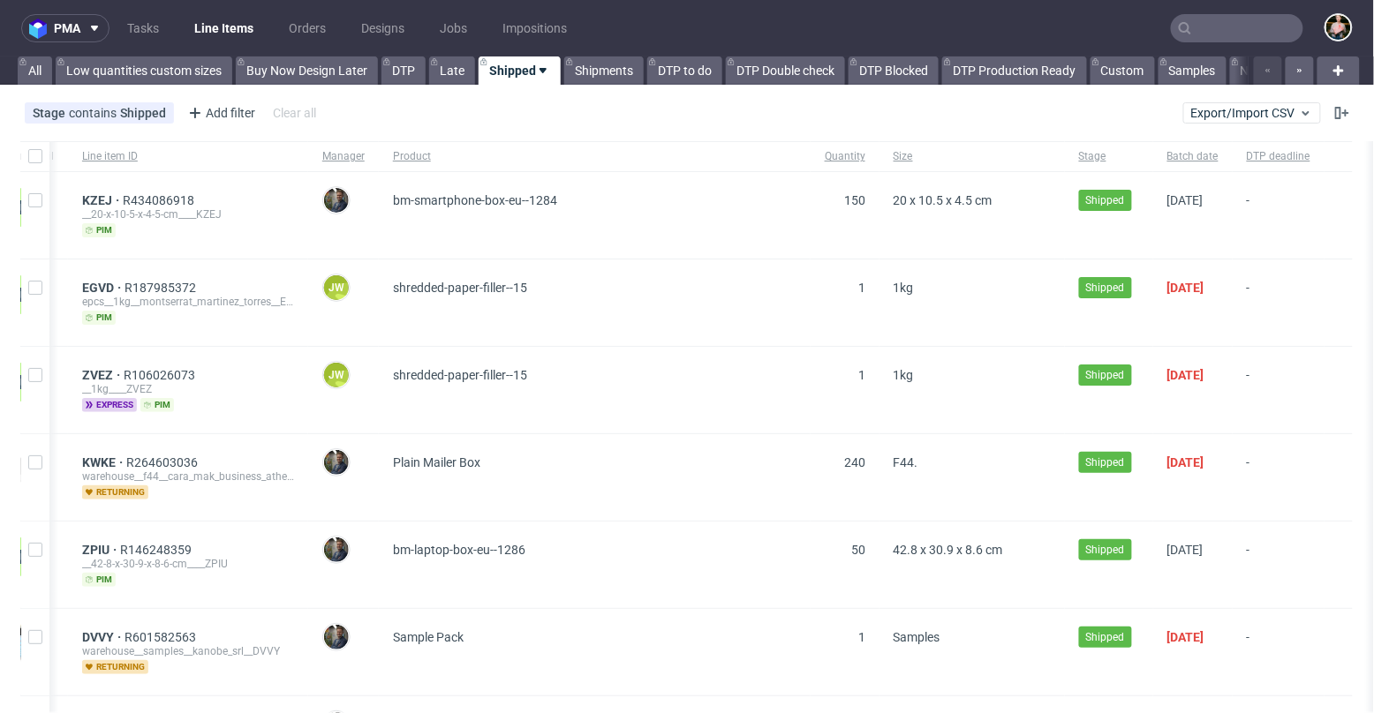
scroll to position [0, 234]
click at [291, 29] on link "Orders" at bounding box center [307, 28] width 58 height 28
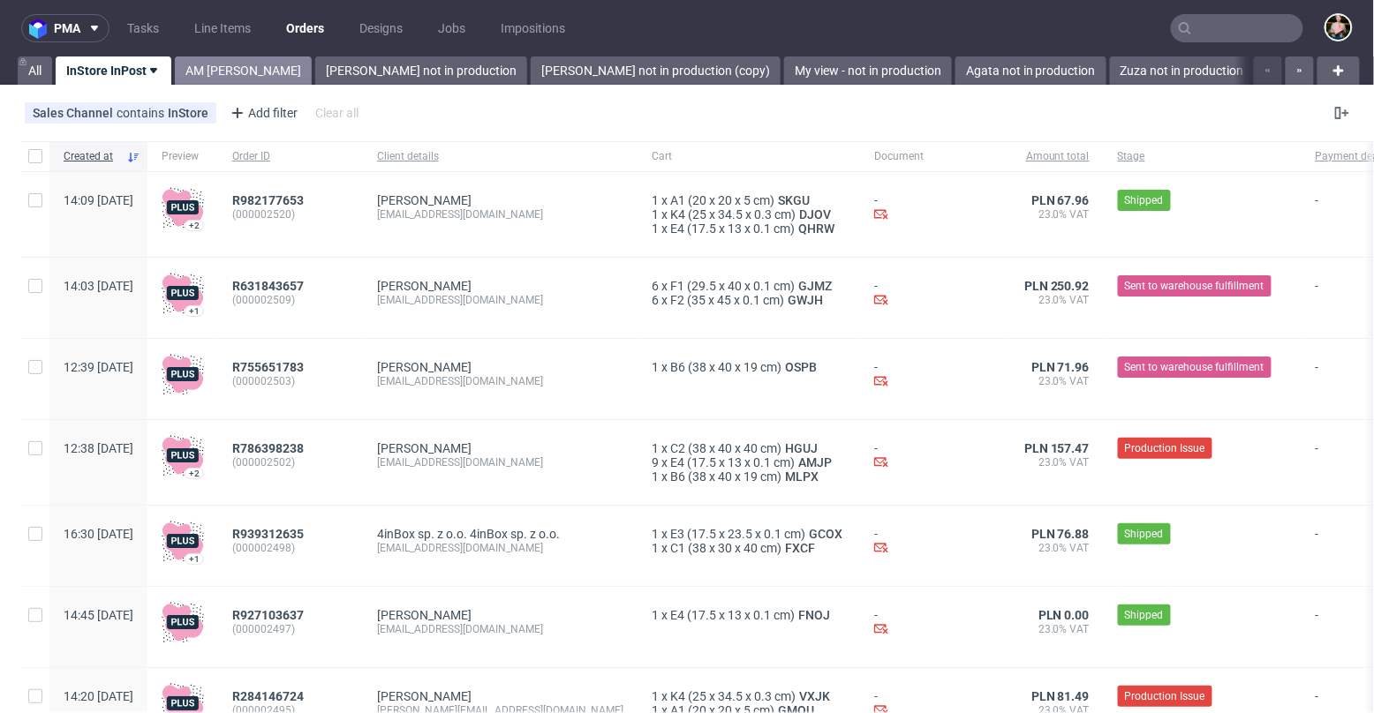
click at [231, 74] on link "AM Marta Tomaszewska" at bounding box center [243, 70] width 137 height 28
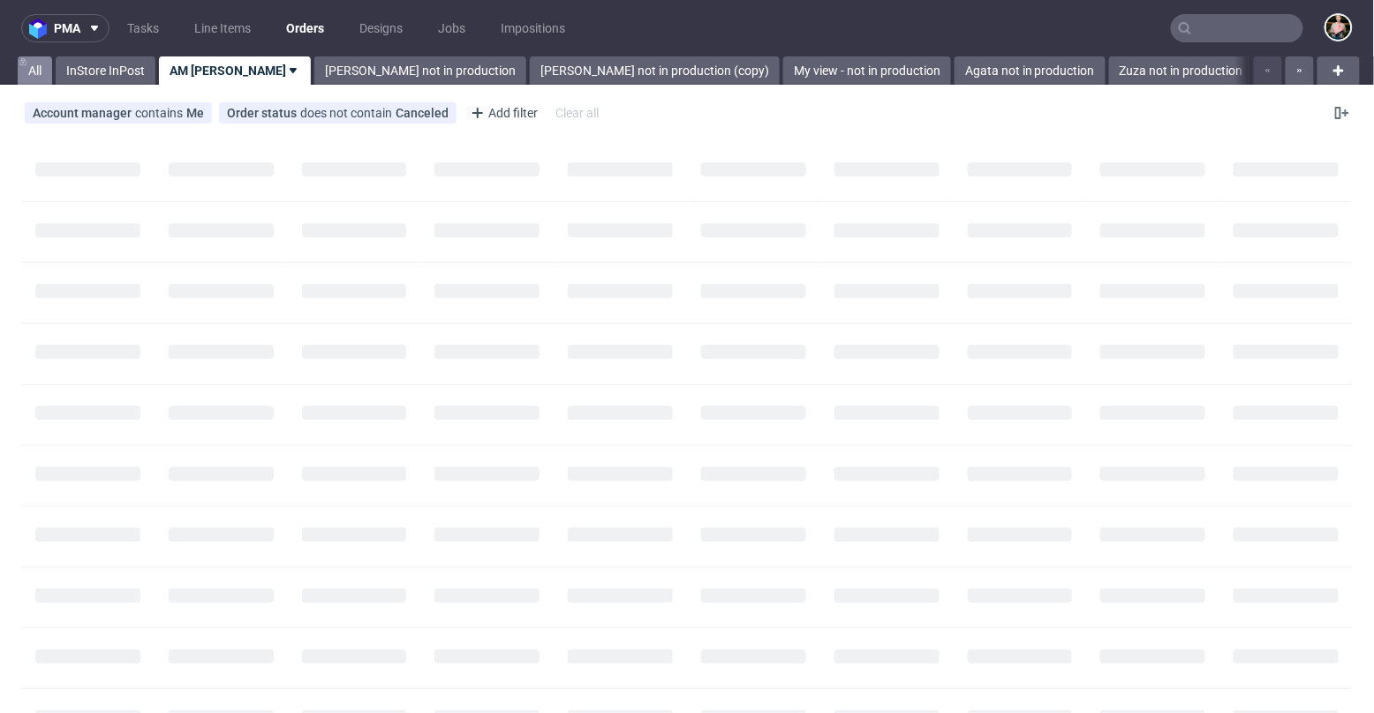
click at [31, 62] on link "All" at bounding box center [35, 70] width 34 height 28
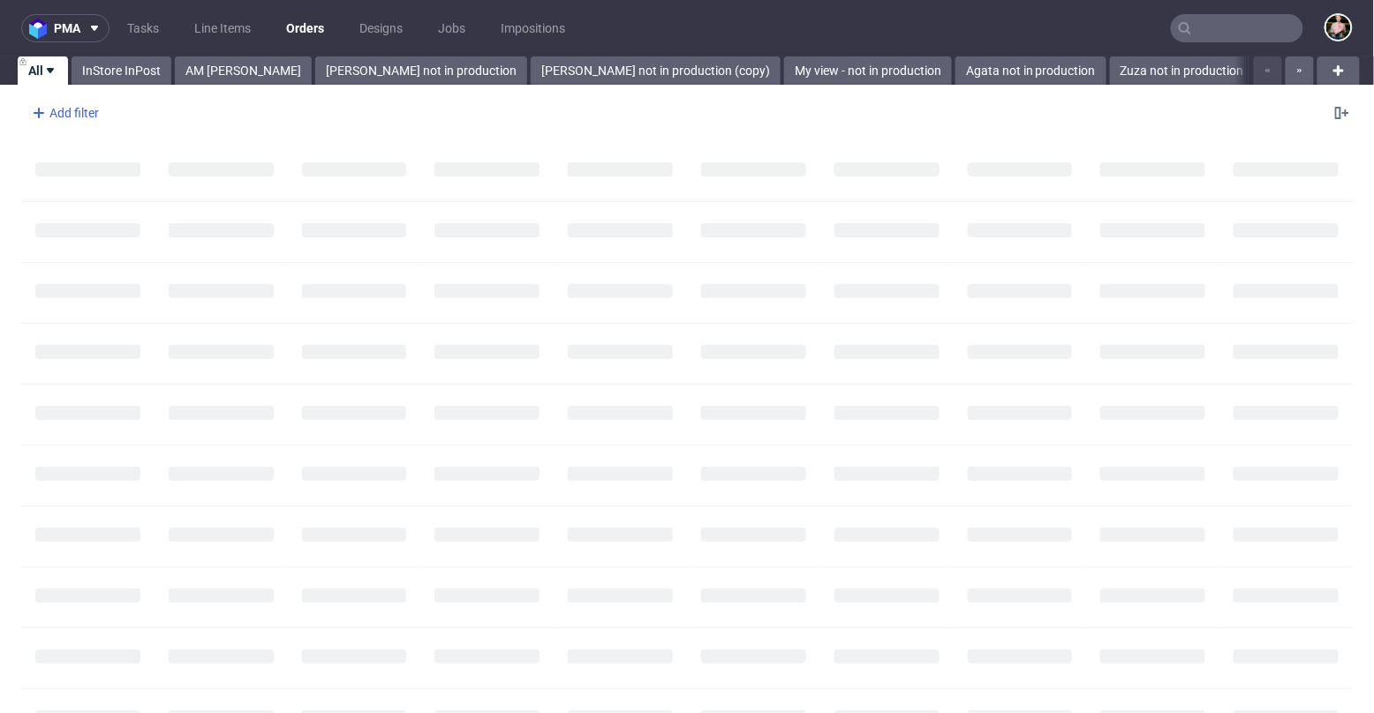
click at [49, 117] on div "Add filter" at bounding box center [64, 113] width 78 height 28
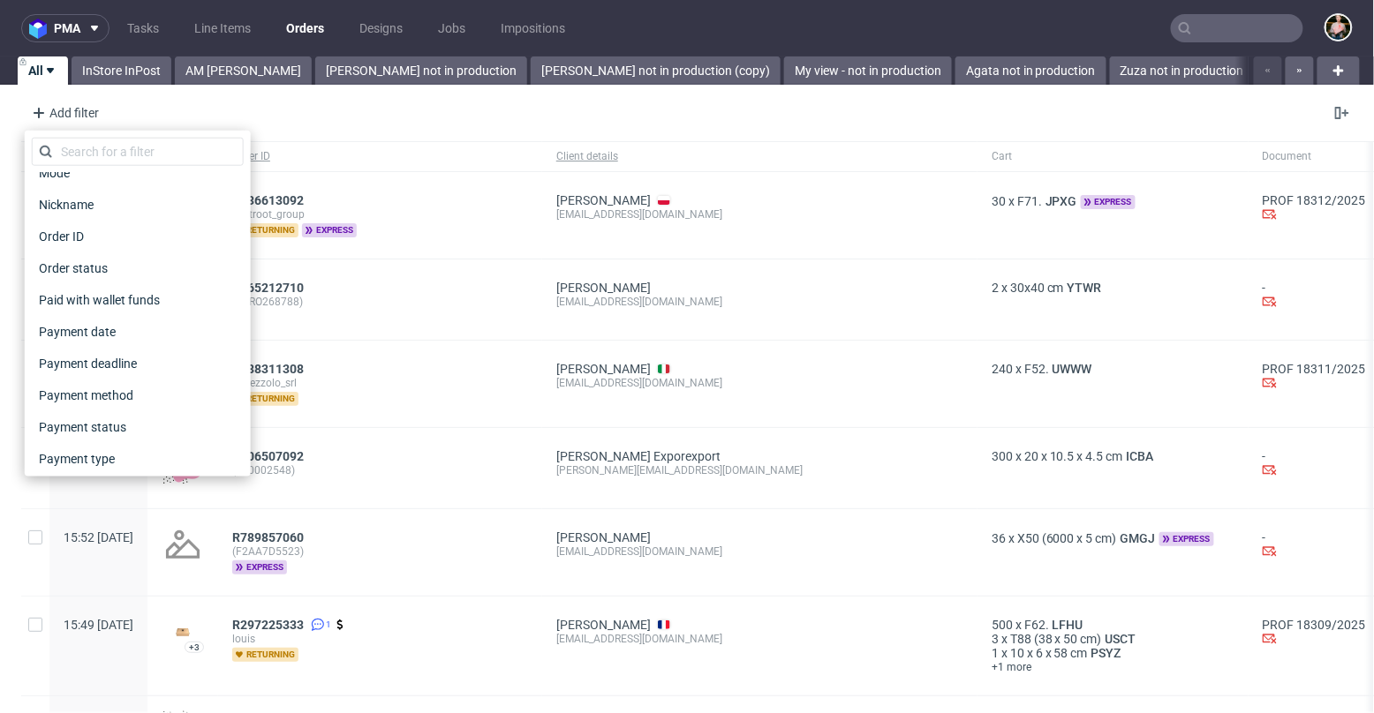
scroll to position [620, 0]
click at [79, 235] on span "Order status" at bounding box center [74, 236] width 84 height 25
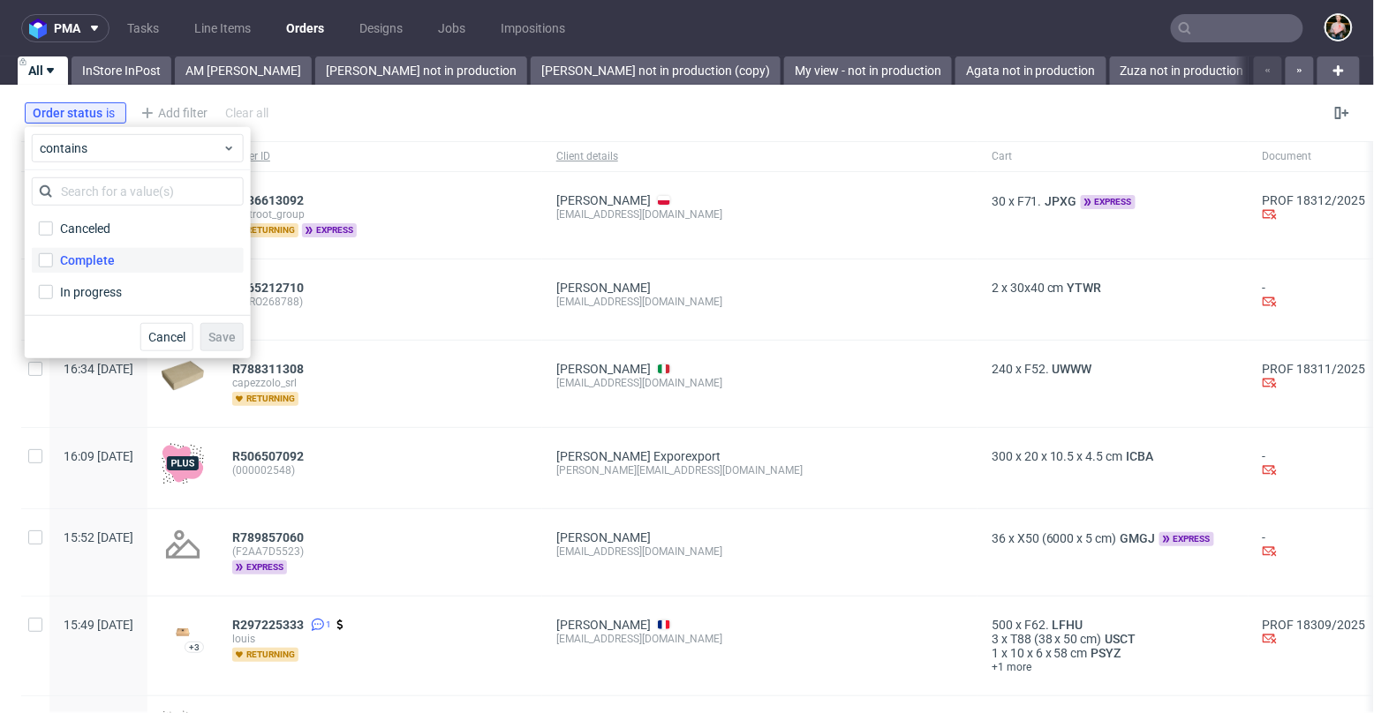
click at [68, 256] on div "Complete" at bounding box center [87, 261] width 55 height 18
click at [53, 256] on input "Complete" at bounding box center [46, 260] width 14 height 14
checkbox input "true"
click at [231, 336] on span "Save" at bounding box center [221, 337] width 27 height 12
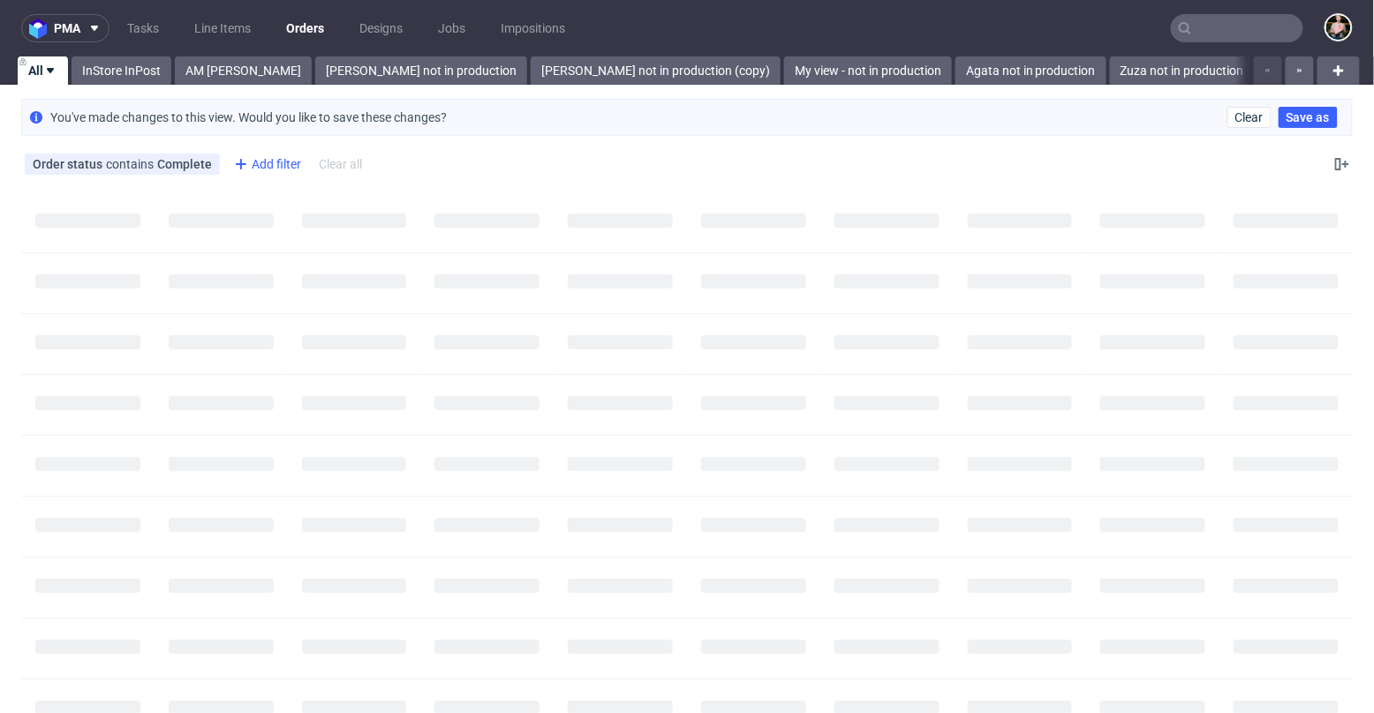
click at [267, 166] on div "Add filter" at bounding box center [266, 164] width 78 height 28
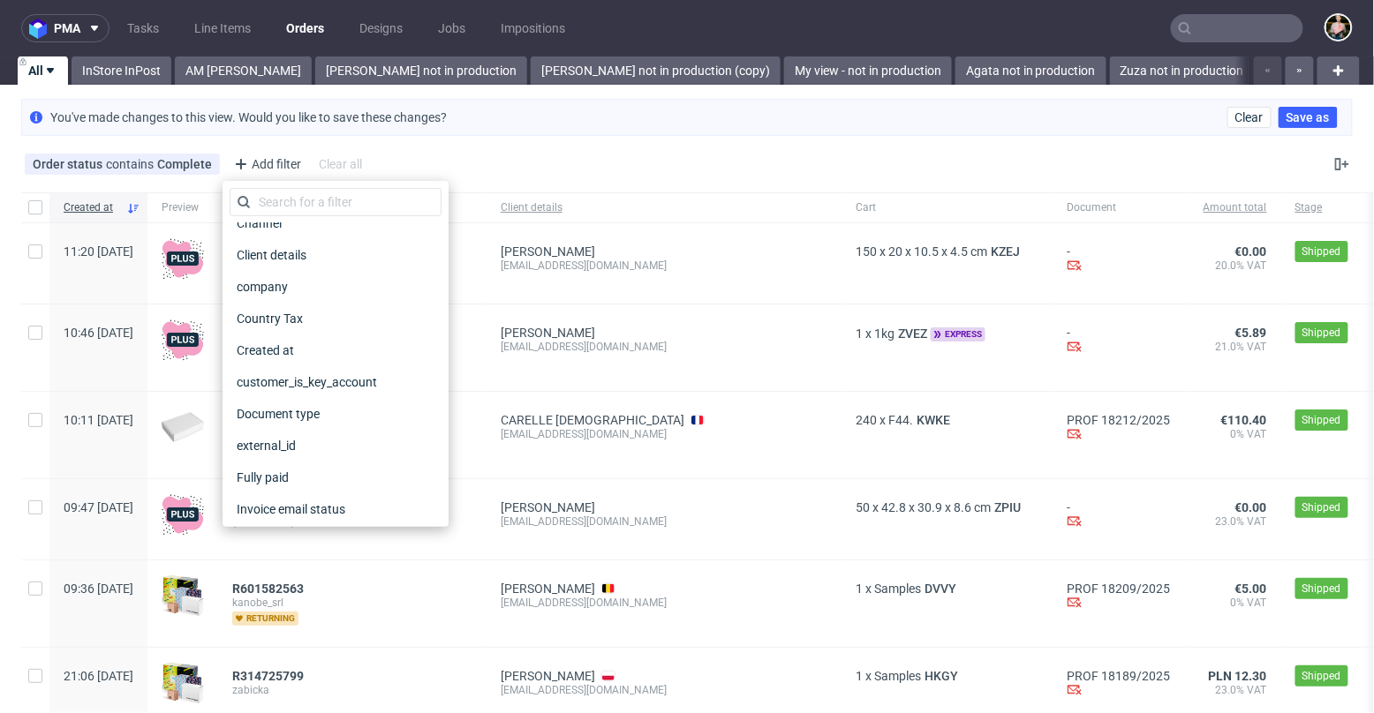
scroll to position [137, 0]
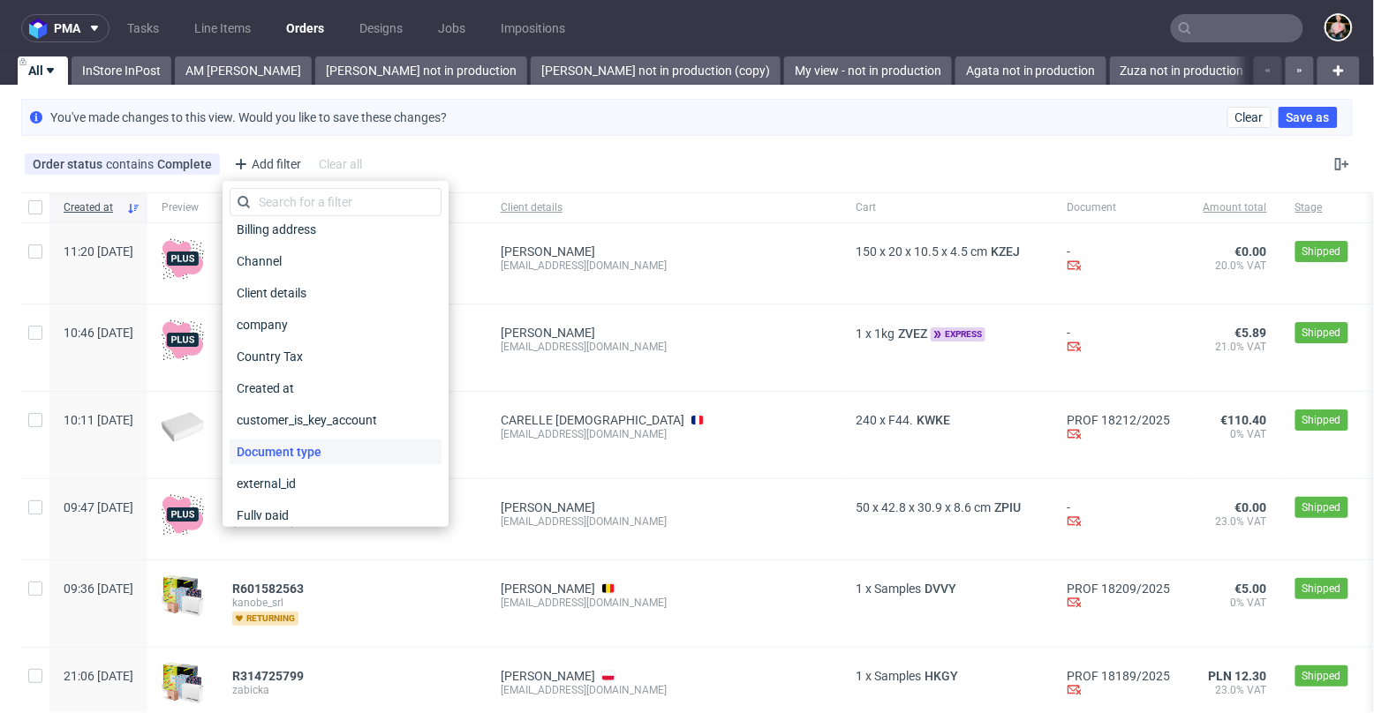
click at [276, 446] on span "Document type" at bounding box center [279, 452] width 99 height 25
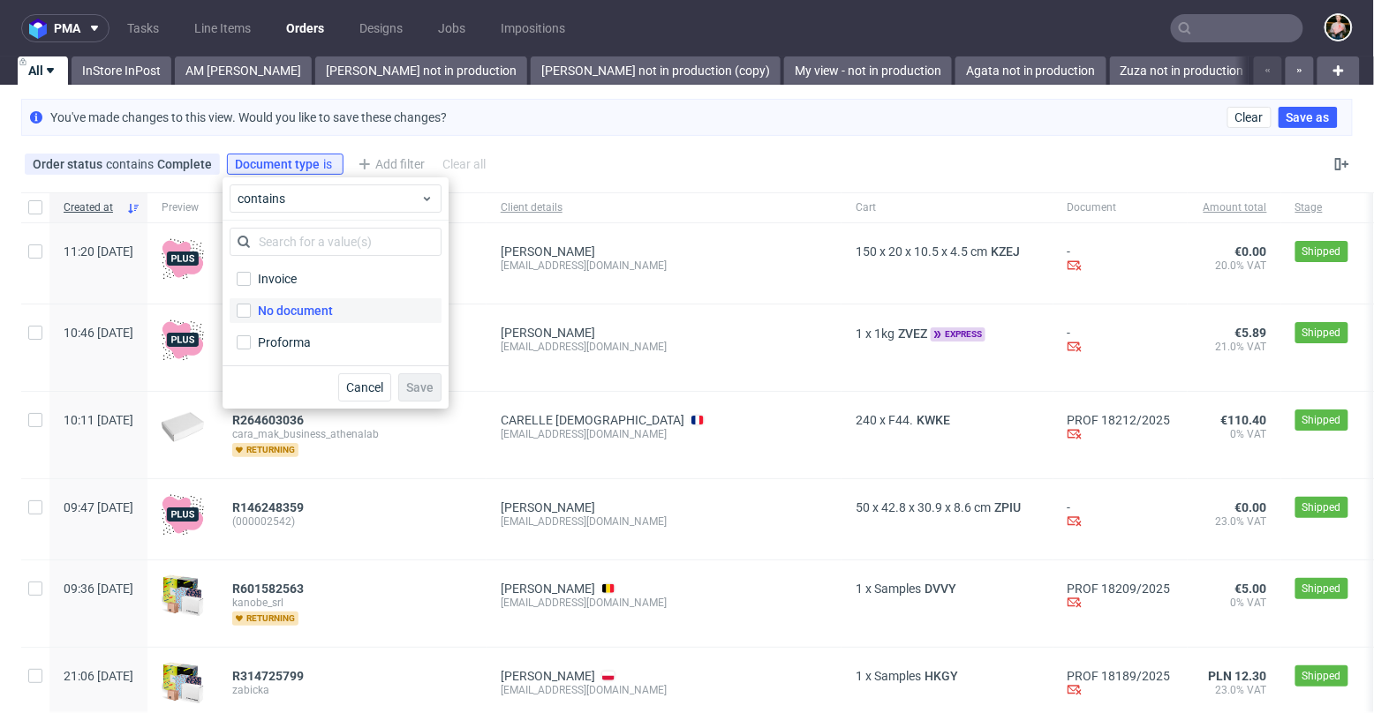
click at [251, 310] on label "No document" at bounding box center [336, 310] width 212 height 25
click at [251, 310] on input "No document" at bounding box center [244, 311] width 14 height 14
checkbox input "true"
click at [420, 386] on span "Save" at bounding box center [419, 387] width 27 height 12
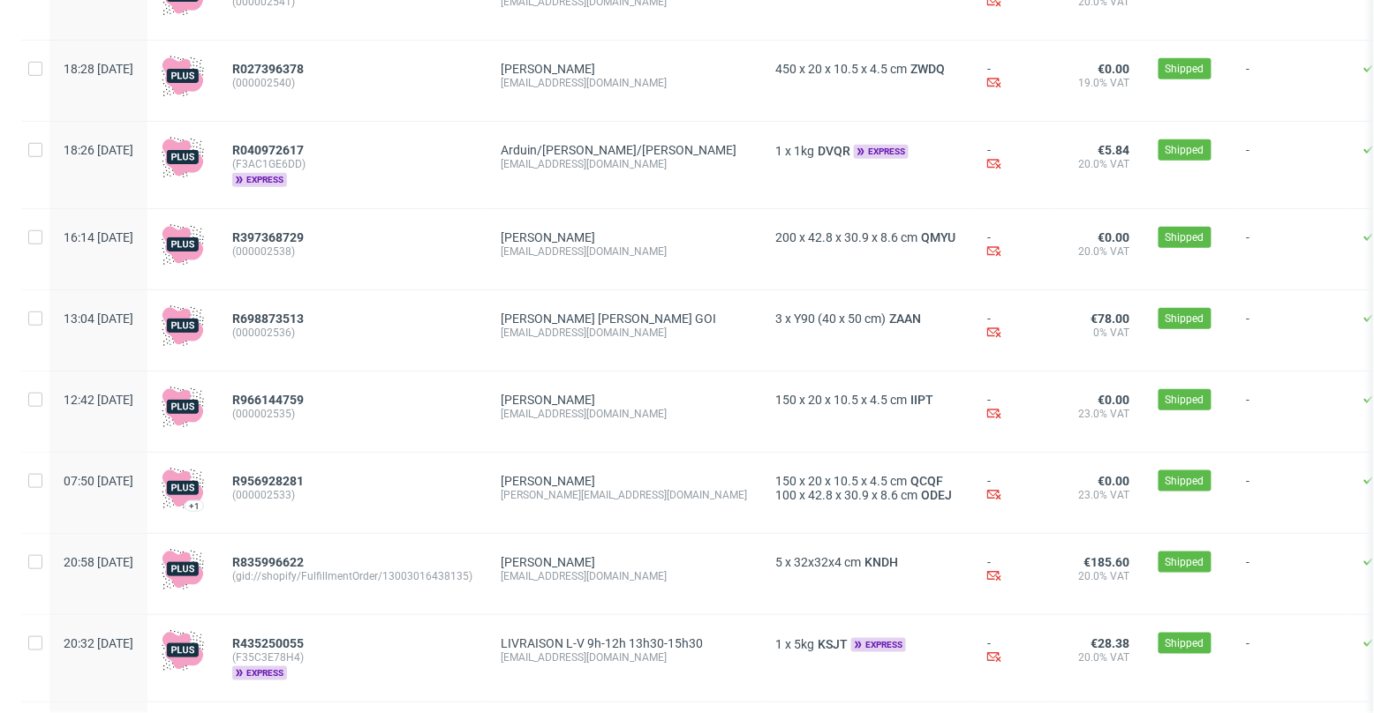
scroll to position [0, 0]
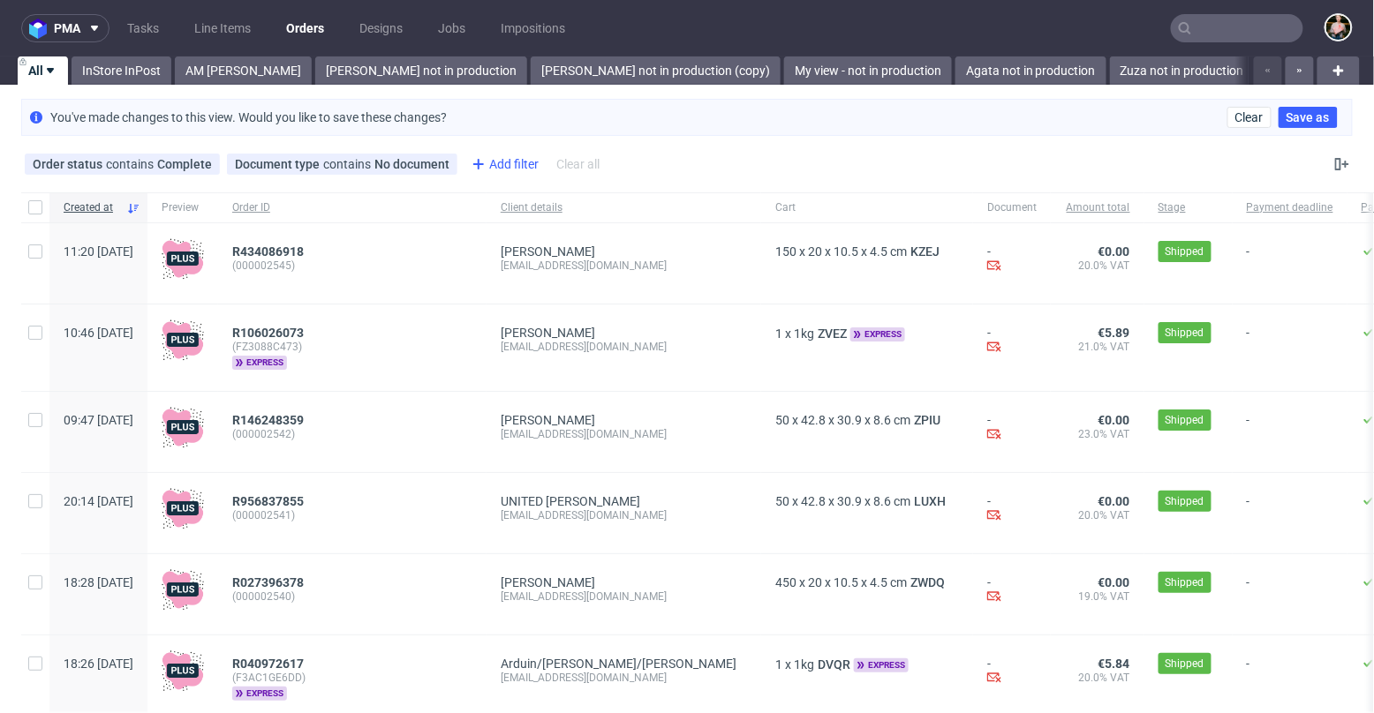
click at [508, 152] on div "Add filter" at bounding box center [503, 164] width 78 height 28
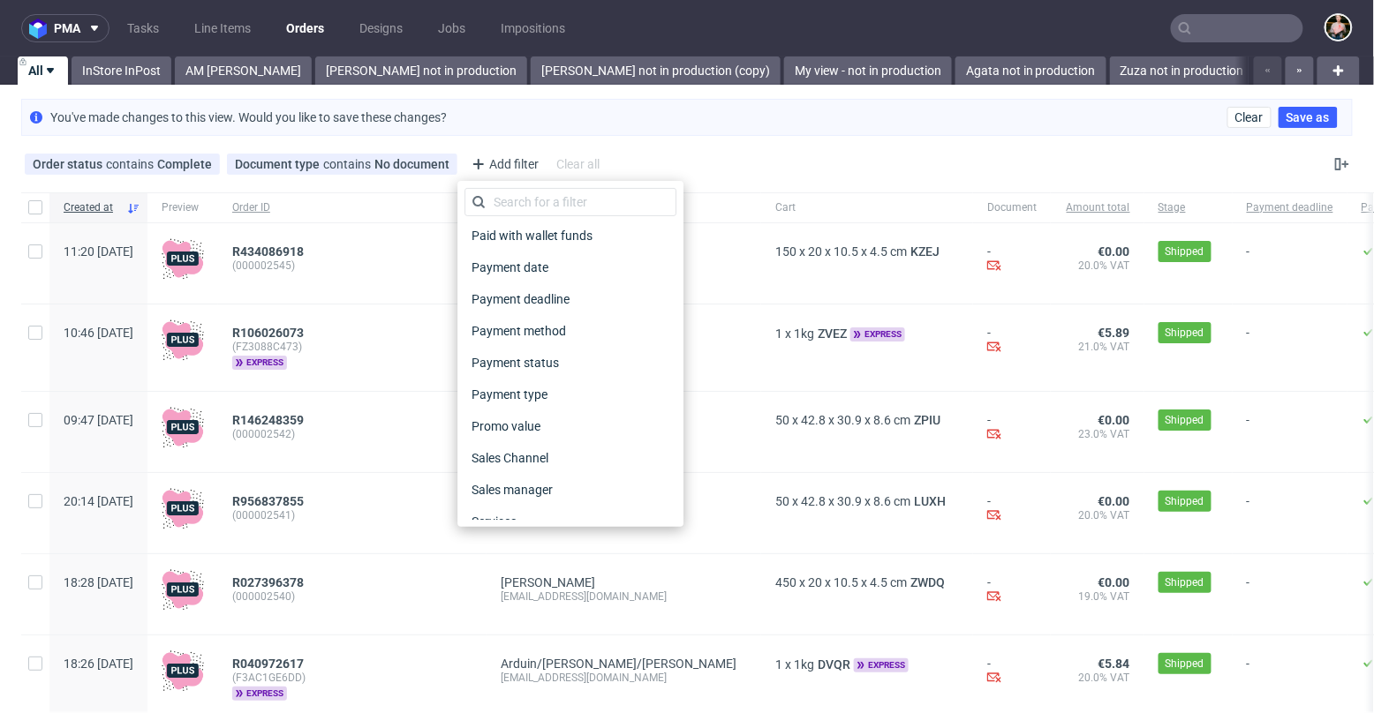
scroll to position [704, 0]
click at [533, 454] on span "Sales Channel" at bounding box center [511, 456] width 94 height 25
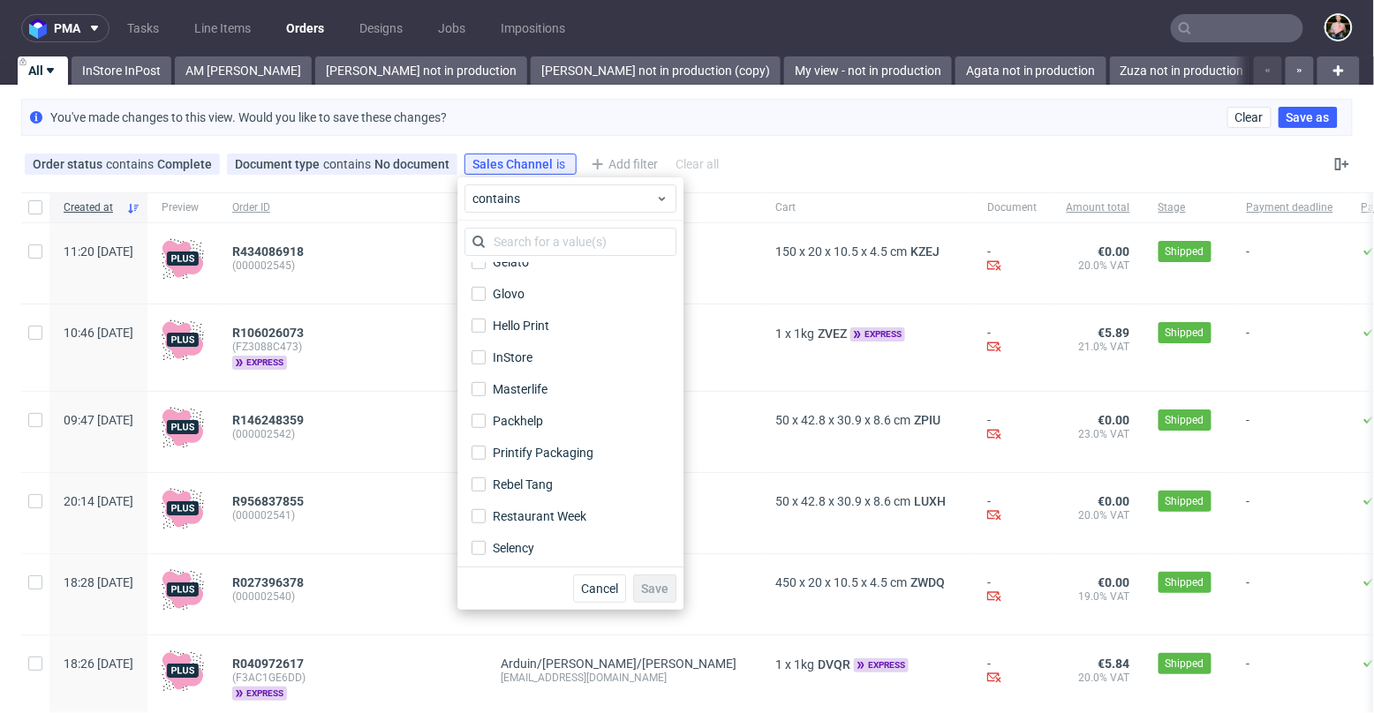
scroll to position [243, 0]
click at [481, 415] on input "Packhelp" at bounding box center [478, 417] width 14 height 14
checkbox input "true"
click at [661, 587] on span "Save" at bounding box center [654, 589] width 27 height 12
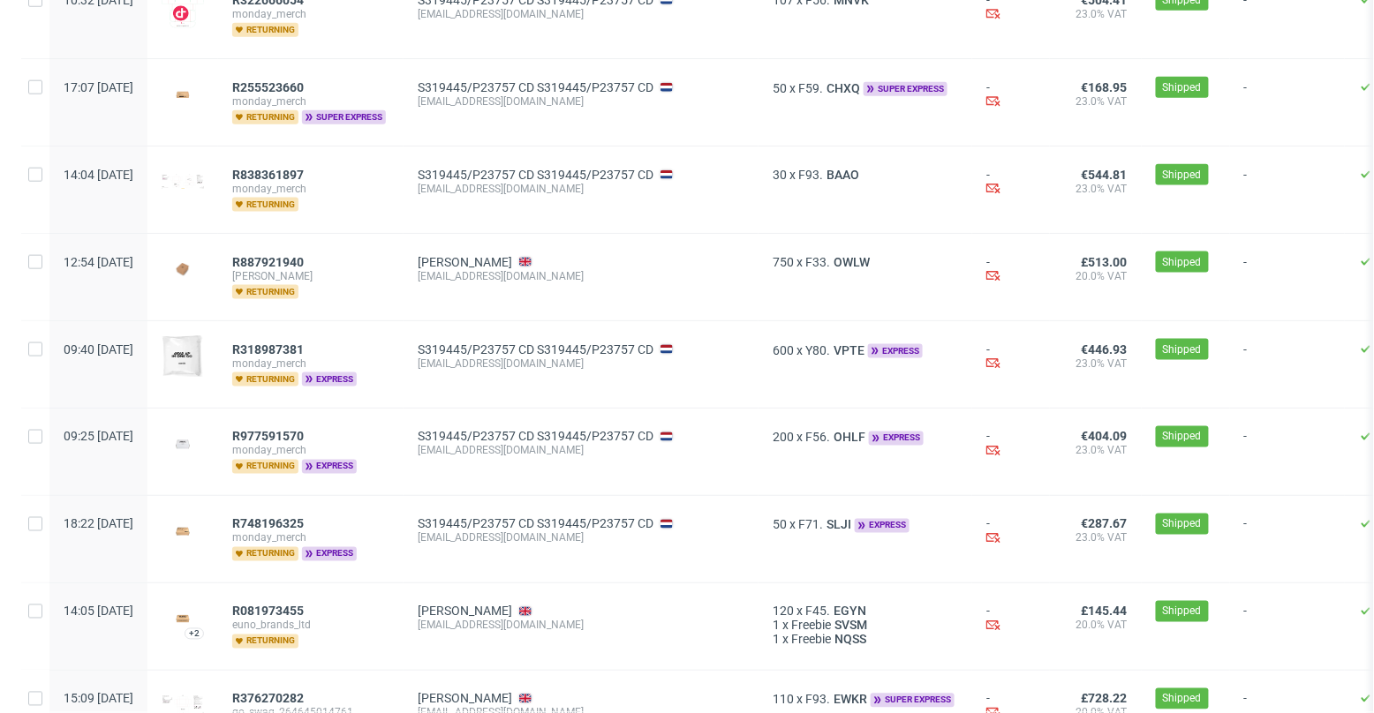
scroll to position [0, 0]
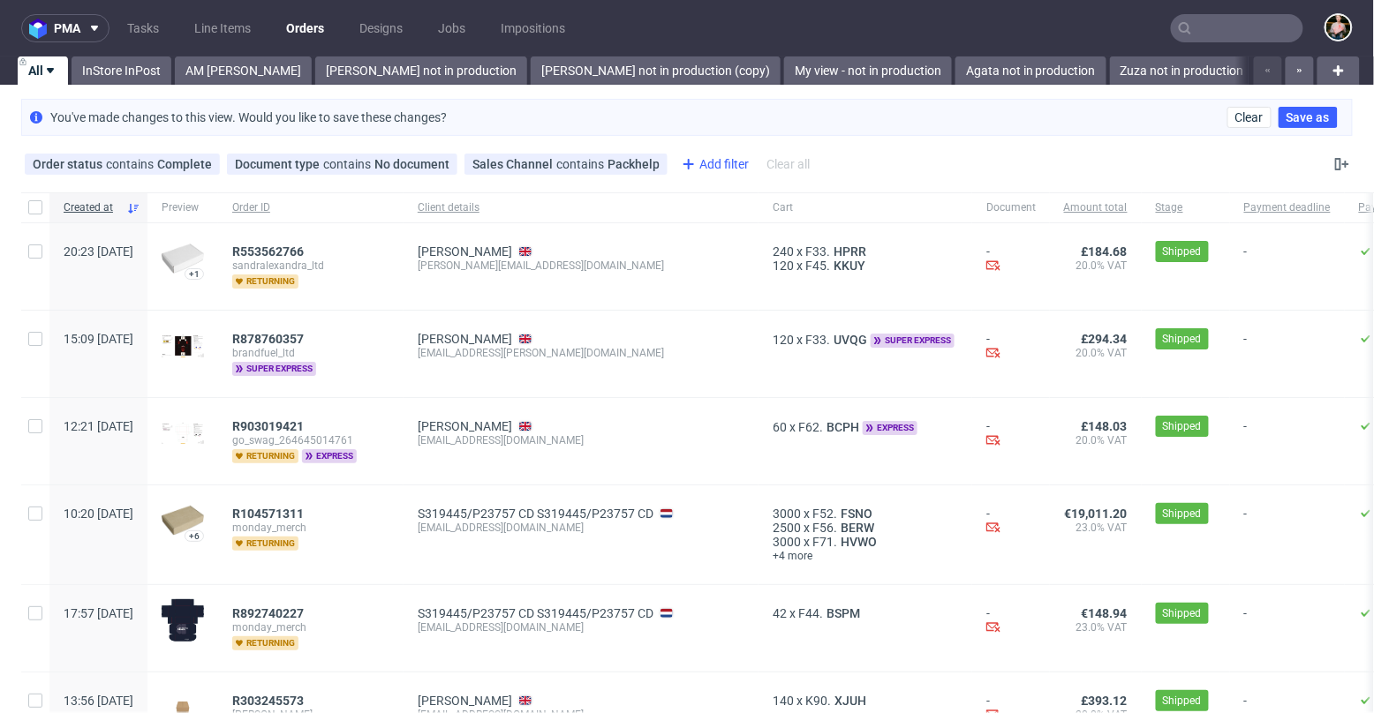
click at [726, 164] on div "Add filter" at bounding box center [713, 164] width 78 height 28
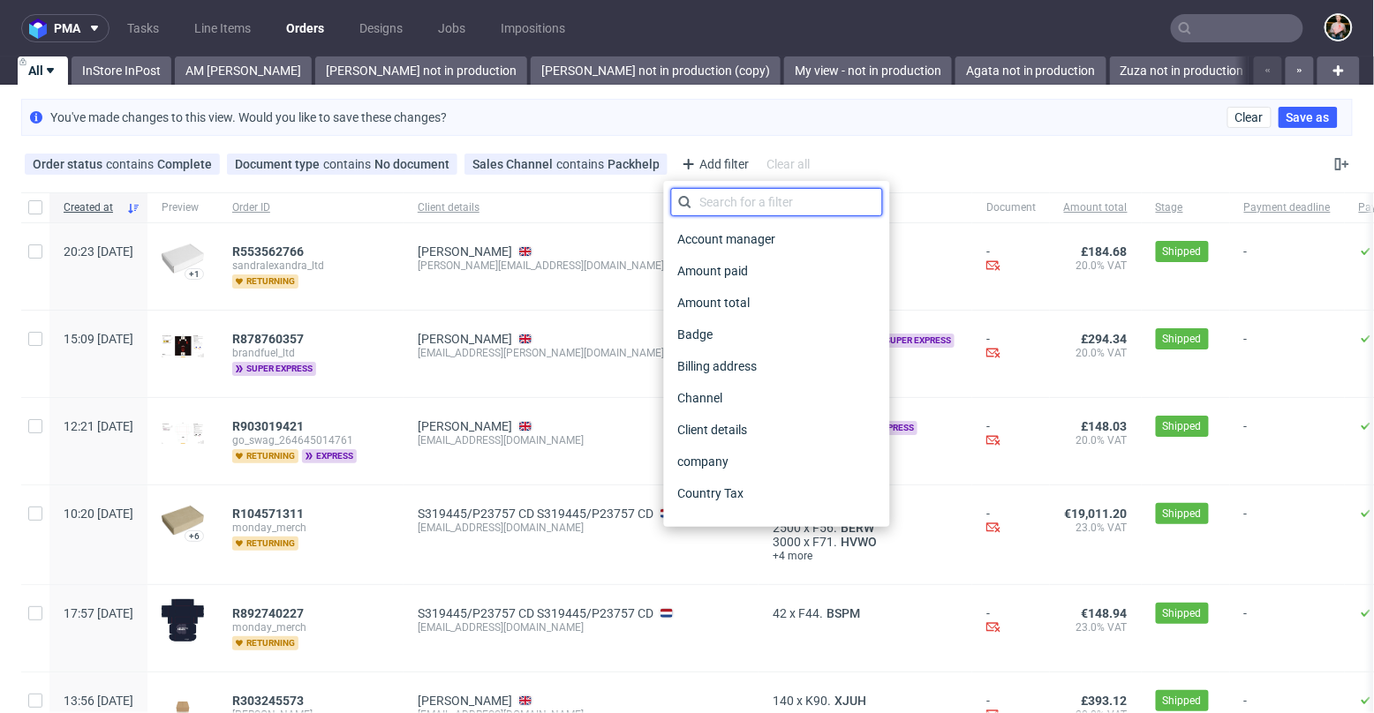
click at [744, 204] on input "text" at bounding box center [777, 202] width 212 height 28
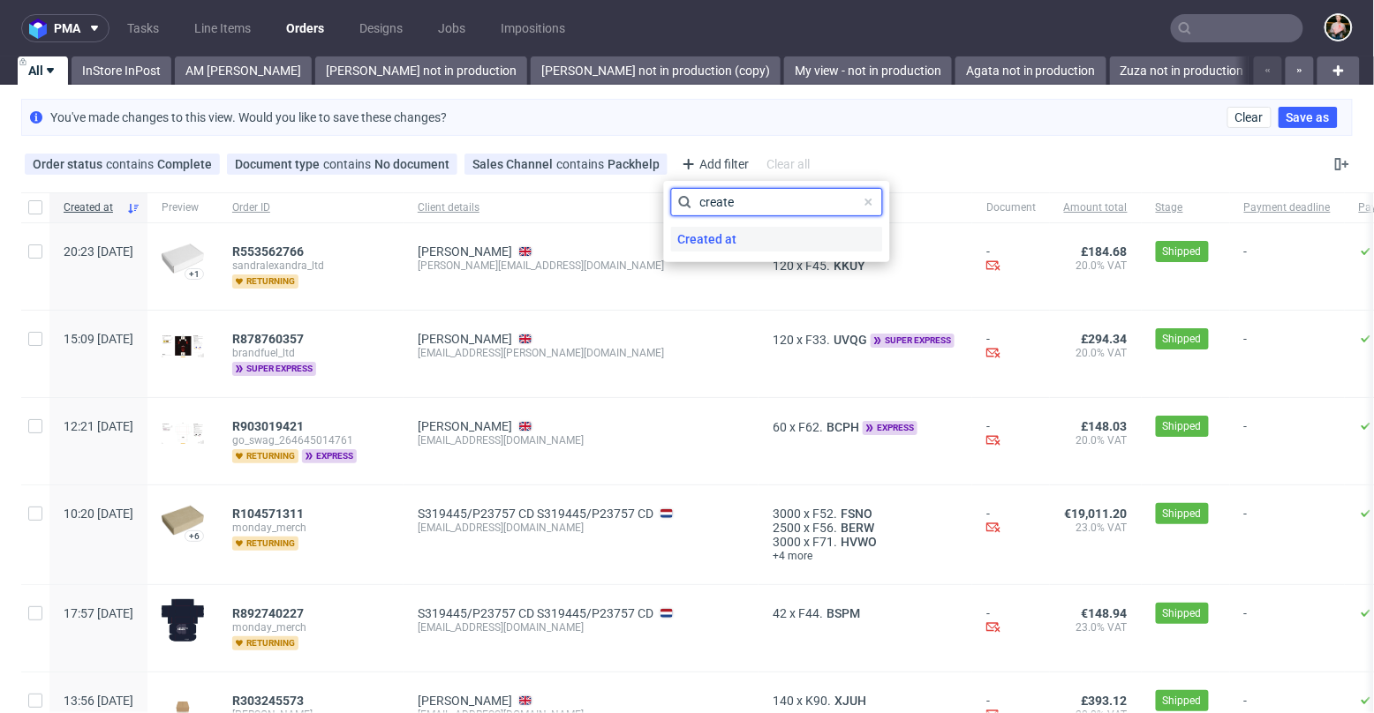
type input "create"
click at [735, 240] on span "Created at" at bounding box center [707, 239] width 73 height 25
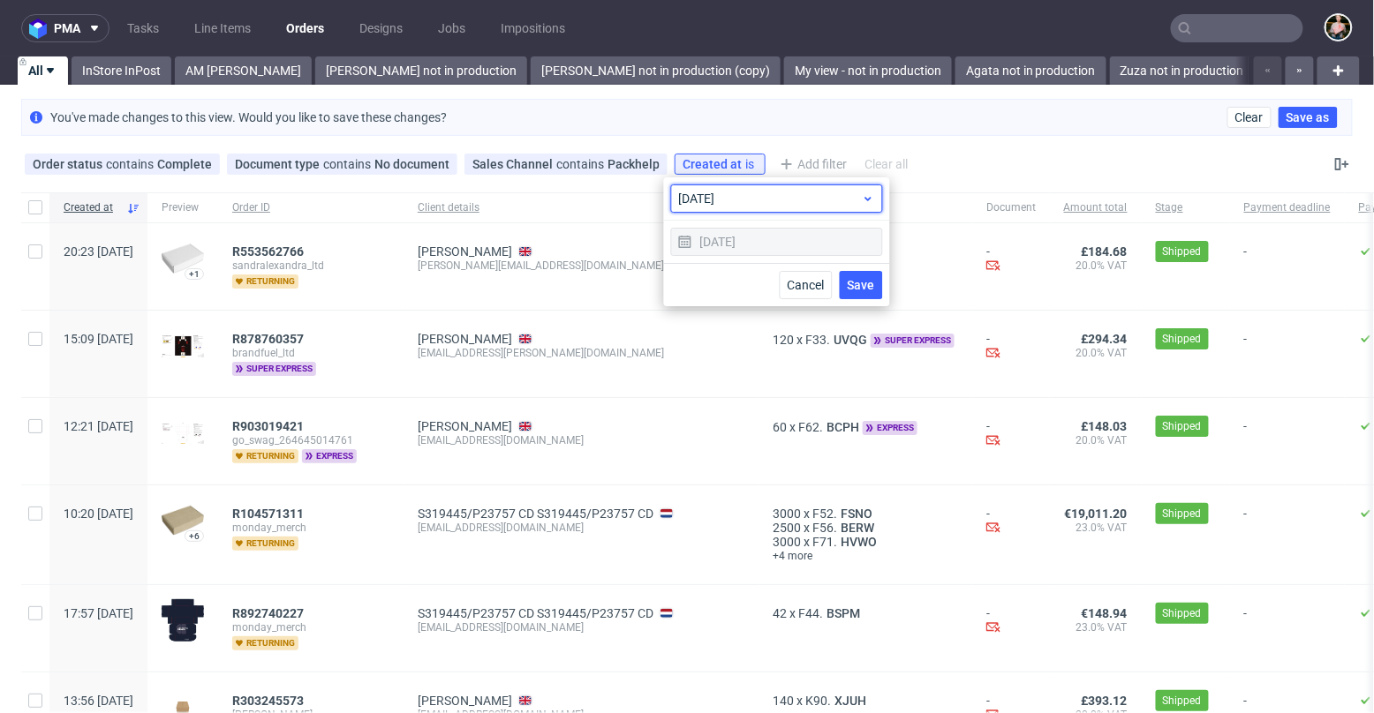
click at [738, 193] on span "today" at bounding box center [770, 199] width 183 height 18
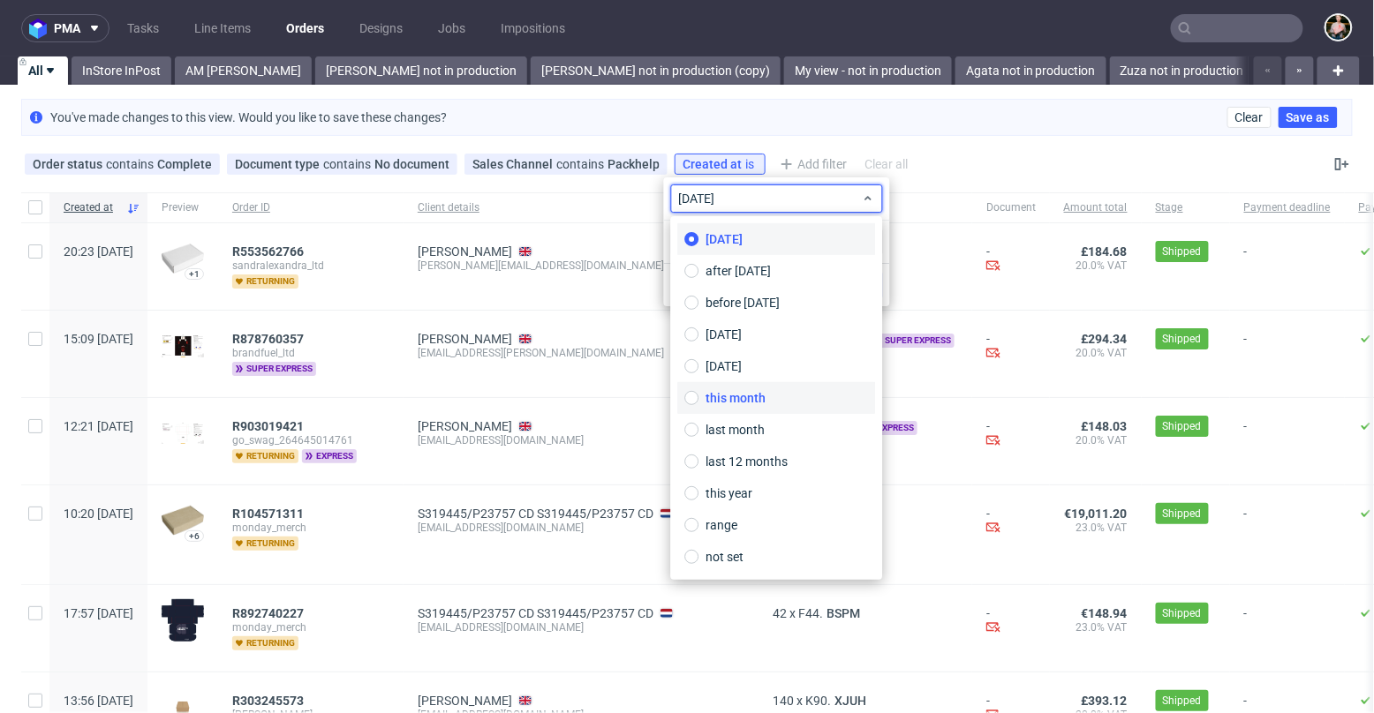
click at [735, 394] on span "this month" at bounding box center [735, 398] width 60 height 18
type input "01/08/2025 - 31/08/2025"
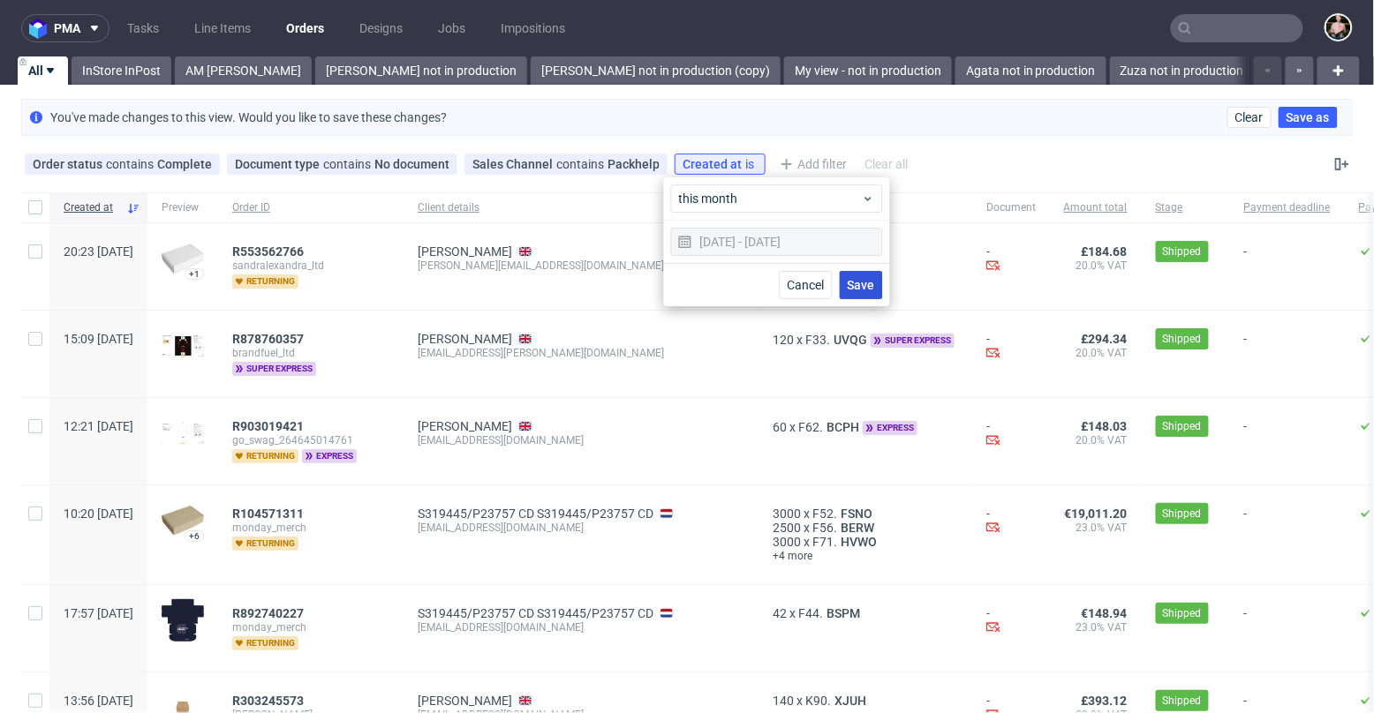
click at [862, 280] on span "Save" at bounding box center [860, 285] width 27 height 12
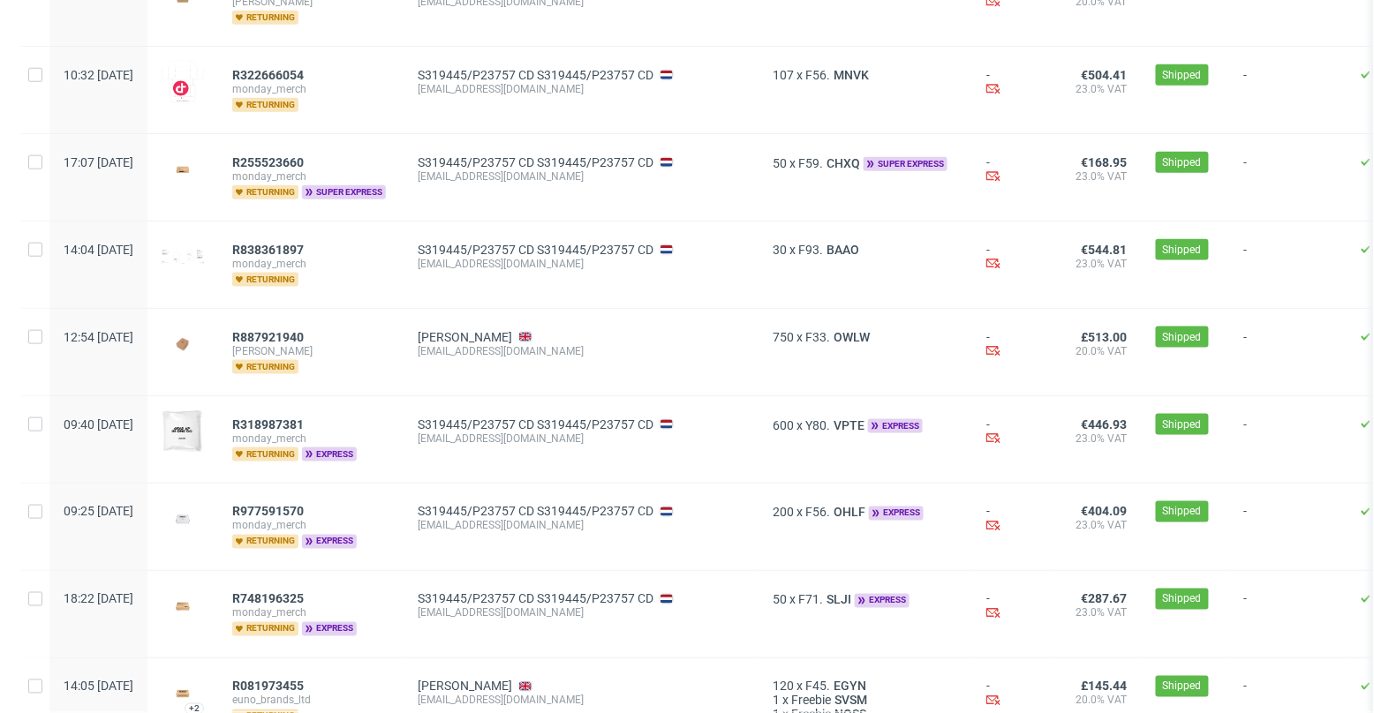
scroll to position [719, 0]
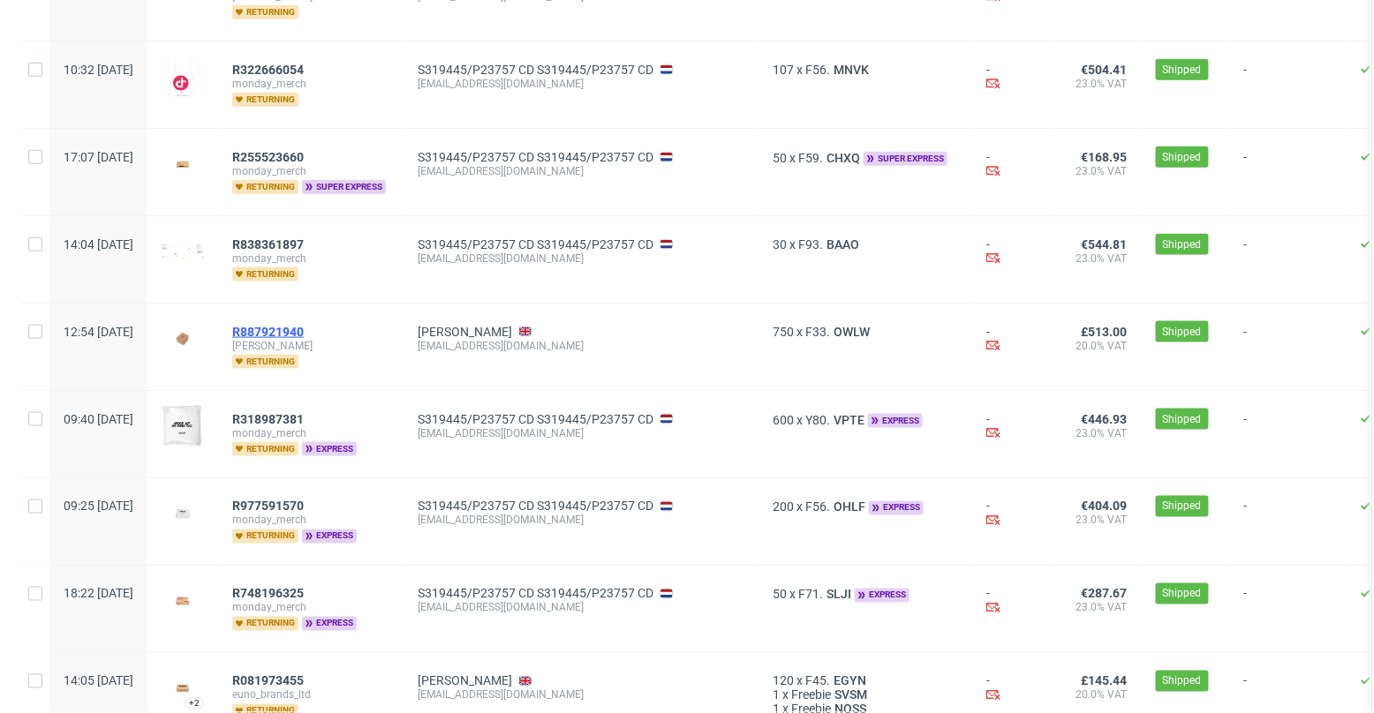
click at [304, 325] on span "R887921940" at bounding box center [268, 332] width 72 height 14
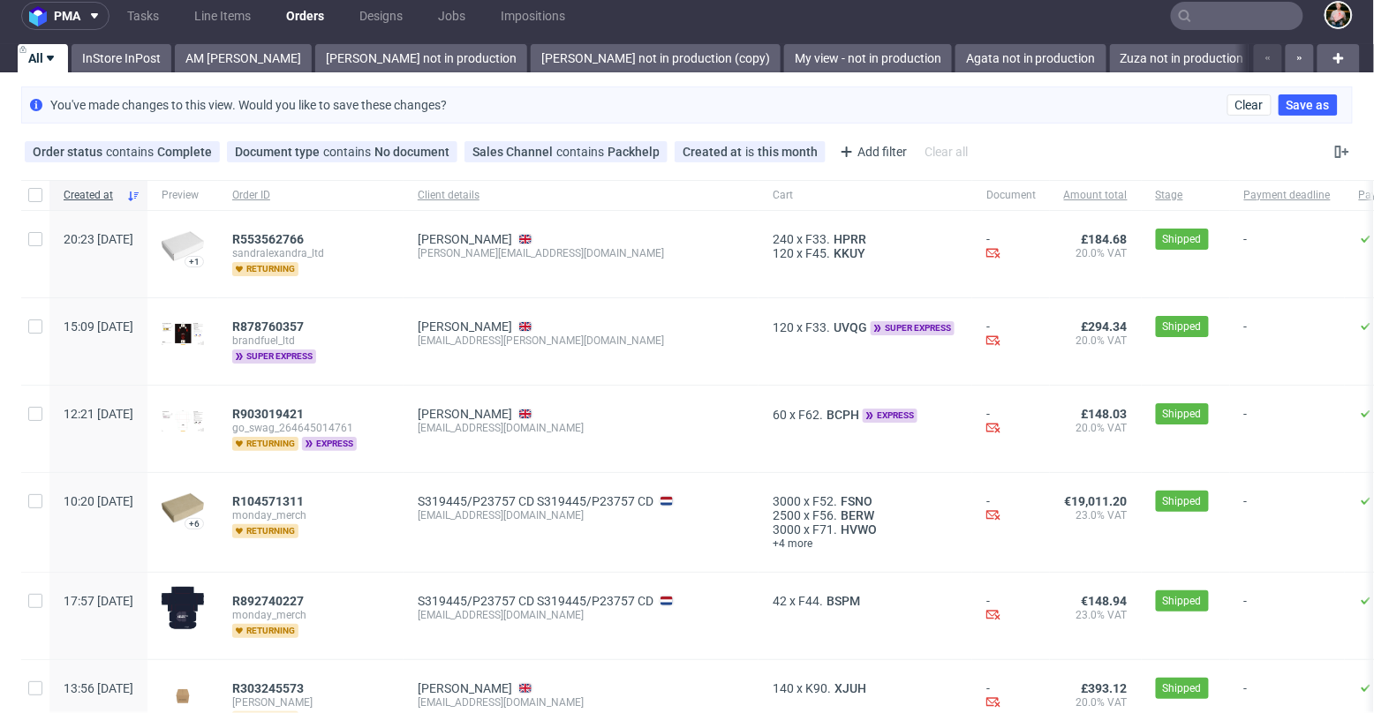
scroll to position [0, 0]
